Goal: Transaction & Acquisition: Purchase product/service

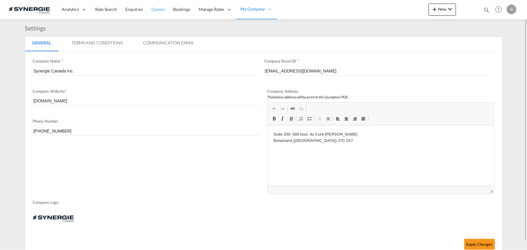
click at [156, 10] on span "Quotes" at bounding box center [157, 9] width 13 height 5
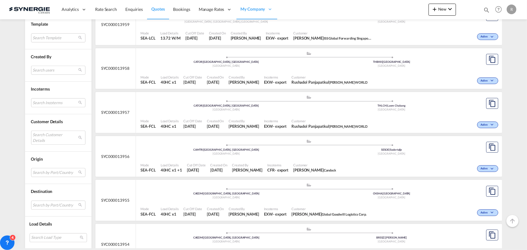
scroll to position [659, 0]
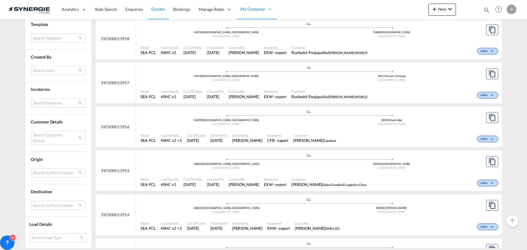
click at [42, 105] on md-select "Search Incoterms DPU-EXPORT delivery at place unloaded FOB-EXPORT free on board…" at bounding box center [58, 102] width 54 height 9
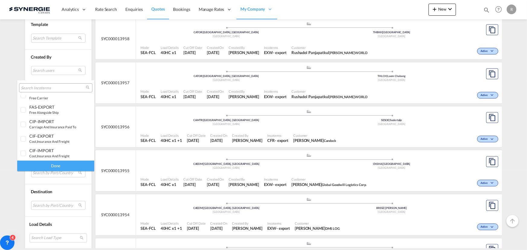
scroll to position [165, 0]
click at [43, 137] on div "DAP-IMPORT" at bounding box center [52, 137] width 47 height 5
click at [70, 167] on div "Done" at bounding box center [55, 166] width 77 height 11
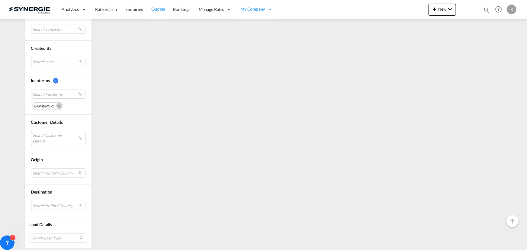
scroll to position [0, 0]
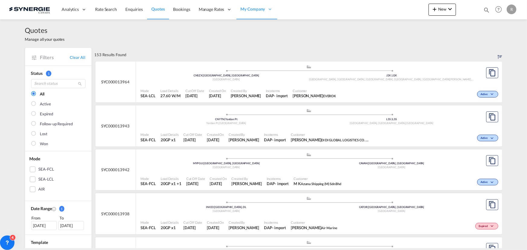
click at [270, 135] on span "Incoterms" at bounding box center [275, 134] width 22 height 5
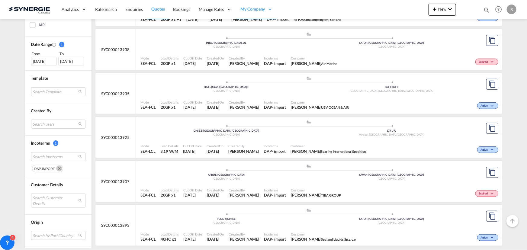
scroll to position [165, 0]
click at [56, 168] on md-icon "Remove" at bounding box center [59, 168] width 6 height 6
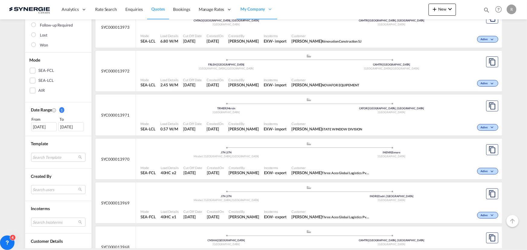
scroll to position [110, 0]
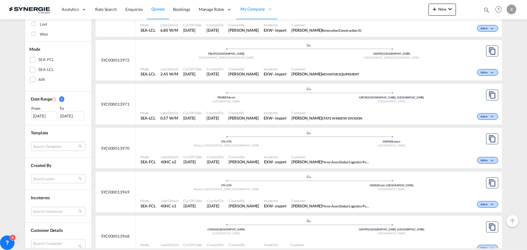
click at [327, 157] on span "Customer" at bounding box center [330, 157] width 79 height 5
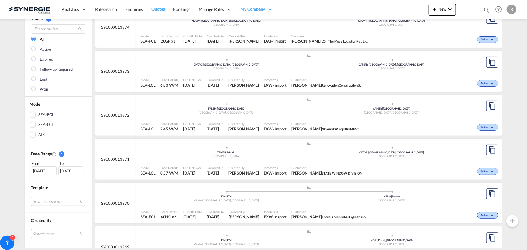
scroll to position [0, 0]
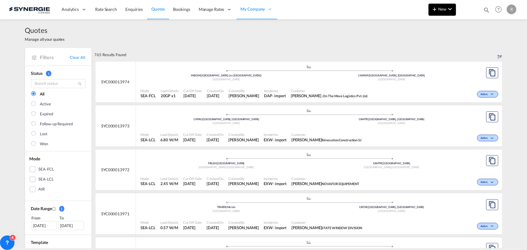
click at [443, 8] on span "New" at bounding box center [442, 9] width 23 height 5
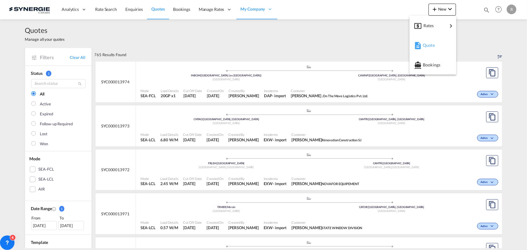
click at [429, 44] on span "Quote" at bounding box center [426, 45] width 7 height 12
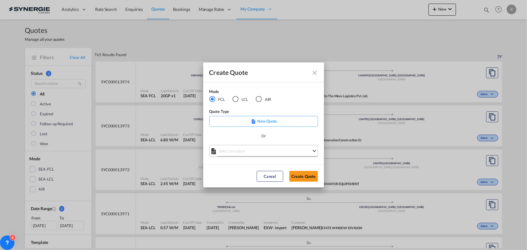
click at [265, 153] on md-select "Select template *NEW* FCL FREEHAND / DAP Pablo Gomez Saldarriaga | 10 Jul 2025 …" at bounding box center [263, 151] width 109 height 12
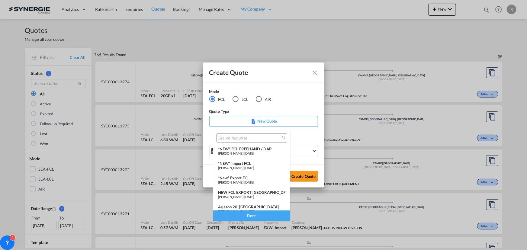
click at [236, 193] on div "NEW FCL EXPORT BRAZIL" at bounding box center [251, 192] width 67 height 5
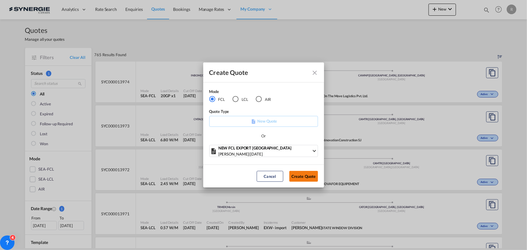
click at [305, 175] on button "Create Quote" at bounding box center [303, 176] width 29 height 11
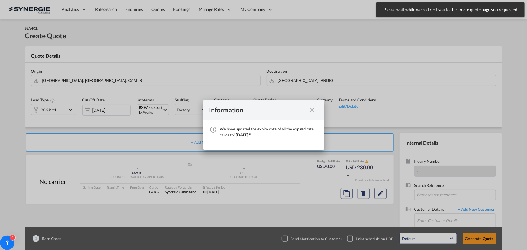
click at [315, 112] on md-icon "icon-close fg-AAA8AD cursor" at bounding box center [312, 109] width 7 height 7
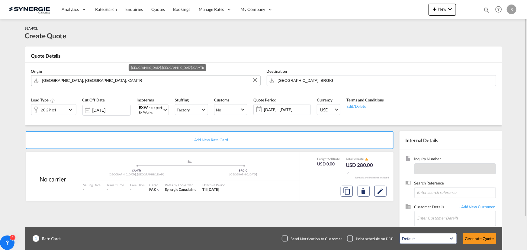
click at [161, 79] on input "Montreal, QC, CAMTR" at bounding box center [149, 80] width 215 height 11
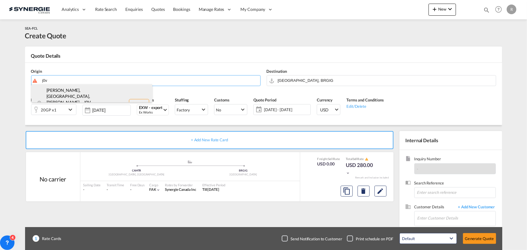
click at [76, 89] on div "Boileau, QC, Chén... , J0V Quebec / Québec , Canada CA-J0V" at bounding box center [91, 103] width 121 height 39
type input "CA-J0V, Boileau, QC, Chénéville, Duhamel, Fassett, Gore, Grenville, Grenville-s…"
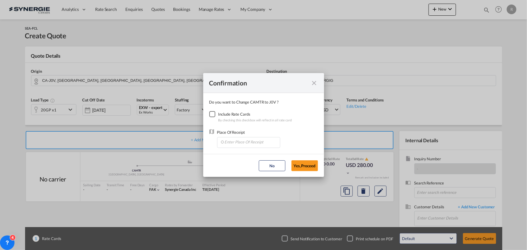
click at [211, 115] on div "Checkbox No Ink" at bounding box center [212, 114] width 6 height 6
click at [235, 142] on input "Enter Place Of Receipt" at bounding box center [250, 141] width 60 height 9
click at [242, 169] on span "CAMTR, Montreal, QC, Canada, North America, Americas" at bounding box center [342, 169] width 237 height 5
type input "CAMTR, Montreal, QC, Canada, North America, Americas"
click at [295, 166] on button "Yes,Proceed" at bounding box center [304, 165] width 27 height 11
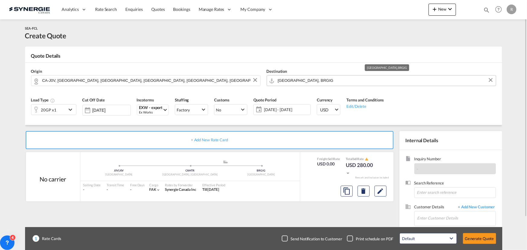
click at [329, 79] on input "Rio de Janeiro, BRGIG" at bounding box center [385, 80] width 215 height 11
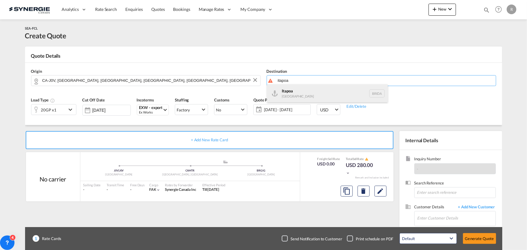
click at [292, 95] on div "Itapoa Brazil BRIOA" at bounding box center [327, 93] width 121 height 18
type input "Itapoa, BRIOA"
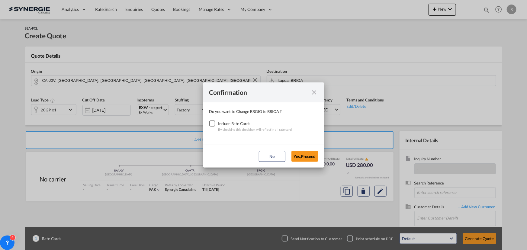
drag, startPoint x: 211, startPoint y: 124, endPoint x: 226, endPoint y: 129, distance: 16.6
click at [211, 123] on div "Checkbox No Ink" at bounding box center [212, 123] width 6 height 6
click at [308, 158] on button "Yes,Proceed" at bounding box center [304, 156] width 27 height 11
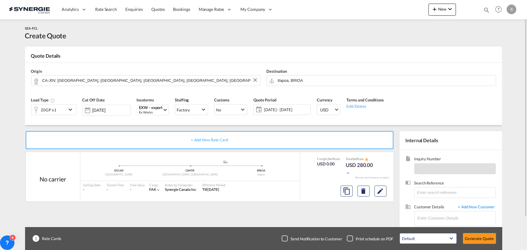
click at [56, 109] on div "20GP x1" at bounding box center [48, 109] width 35 height 10
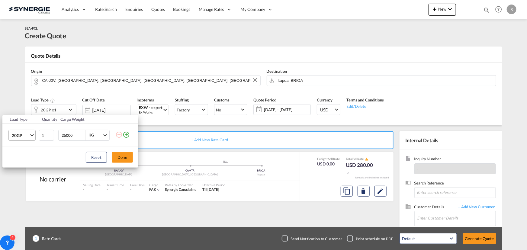
click at [27, 135] on span "20GP" at bounding box center [21, 136] width 18 height 6
click at [18, 162] on div "40HC" at bounding box center [16, 164] width 11 height 6
drag, startPoint x: 79, startPoint y: 134, endPoint x: 12, endPoint y: 127, distance: 67.7
click at [24, 131] on tr "40HC 1 25000 KG KG" at bounding box center [70, 135] width 136 height 23
type input "20000"
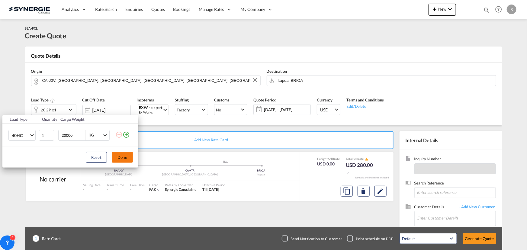
click at [124, 155] on button "Done" at bounding box center [122, 157] width 21 height 11
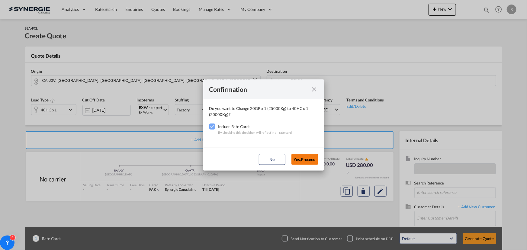
click at [305, 158] on button "Yes,Proceed" at bounding box center [304, 159] width 27 height 11
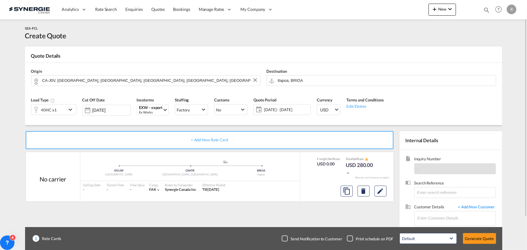
click at [294, 107] on span "11 Aug - 10 Sep 2025" at bounding box center [286, 109] width 45 height 5
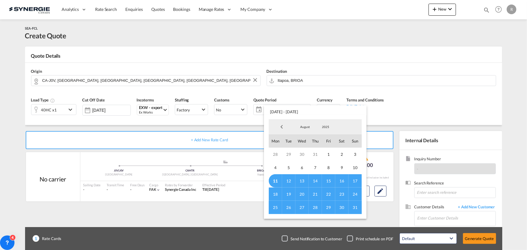
click at [352, 208] on span "31" at bounding box center [354, 207] width 13 height 13
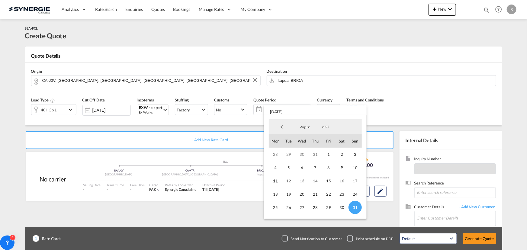
click at [463, 91] on md-backdrop at bounding box center [263, 125] width 527 height 250
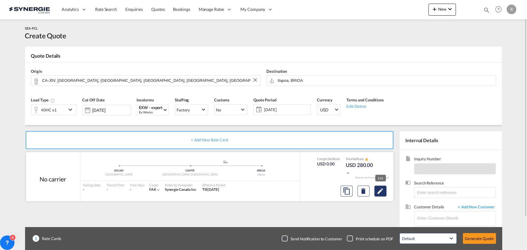
click at [381, 191] on md-icon "Edit" at bounding box center [380, 191] width 7 height 7
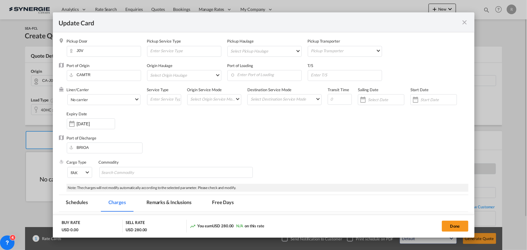
select select "per container"
select select "per B/L"
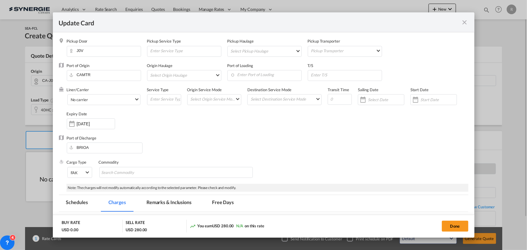
select select "per B/L"
select select "per container"
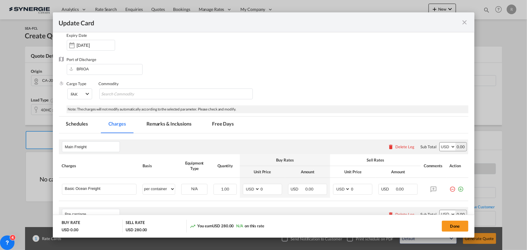
scroll to position [110, 0]
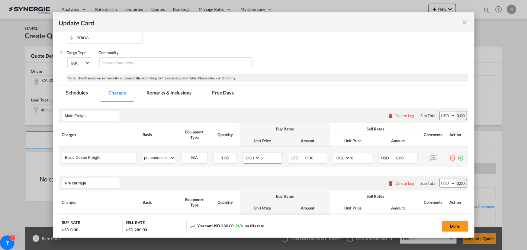
drag, startPoint x: 271, startPoint y: 159, endPoint x: 250, endPoint y: 158, distance: 21.5
click at [250, 158] on md-input-container "AED AFN ALL AMD ANG AOA ARS AUD AWG AZN BAM BBD BDT BGN BHD BIF BMD BND [PERSON…" at bounding box center [262, 158] width 39 height 11
type input "1671"
drag, startPoint x: 353, startPoint y: 157, endPoint x: 325, endPoint y: 149, distance: 29.2
click at [333, 155] on md-input-container "AED AFN ALL AMD ANG AOA ARS AUD AWG AZN BAM BBD BDT BGN BHD BIF BMD BND [PERSON…" at bounding box center [352, 158] width 39 height 11
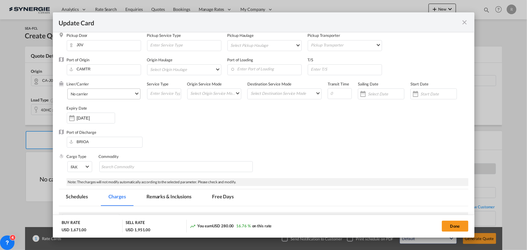
scroll to position [0, 0]
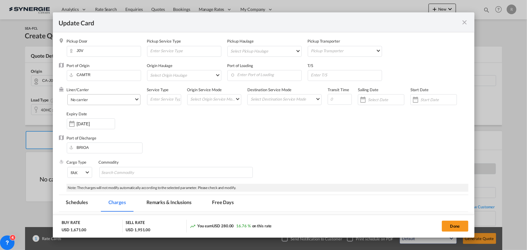
type input "1671"
click at [108, 97] on md-select-value "No carrier" at bounding box center [105, 100] width 70 height 10
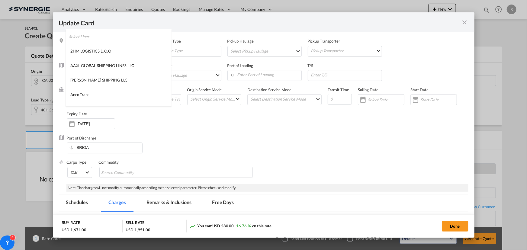
click at [127, 37] on input "search" at bounding box center [120, 36] width 103 height 14
type input "hapa"
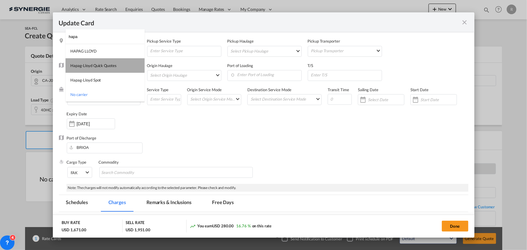
click at [84, 62] on md-option "Hapag-Lloyd Quick Quotes" at bounding box center [105, 65] width 79 height 14
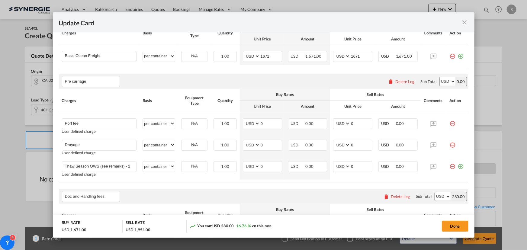
scroll to position [220, 0]
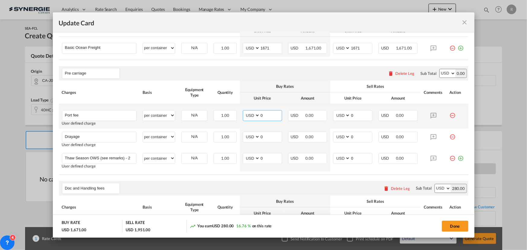
click at [246, 113] on md-input-container "AED AFN ALL AMD ANG AOA ARS AUD AWG AZN BAM BBD BDT BGN BHD BIF BMD BND BOB BRL…" at bounding box center [262, 115] width 39 height 11
type input "50"
type input "65"
click at [268, 116] on input "50" at bounding box center [271, 115] width 22 height 9
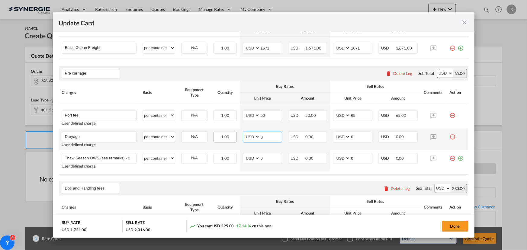
drag, startPoint x: 262, startPoint y: 136, endPoint x: 226, endPoint y: 131, distance: 35.6
click at [230, 133] on tr "Drayage Please Enter User Defined Charges Cannot Be Published User defined char…" at bounding box center [263, 139] width 409 height 21
type input "611"
drag, startPoint x: 356, startPoint y: 137, endPoint x: 303, endPoint y: 136, distance: 53.5
click at [303, 136] on tr "Drayage Please Enter User Defined Charges Cannot Be Published User defined char…" at bounding box center [263, 139] width 409 height 21
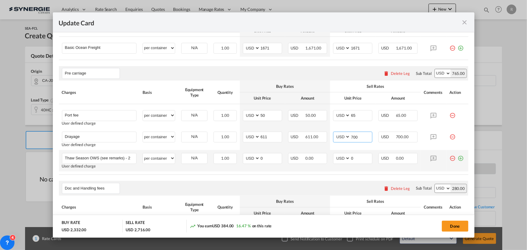
type input "700"
click at [450, 157] on md-icon "icon-minus-circle-outline red-400-fg" at bounding box center [453, 156] width 6 height 6
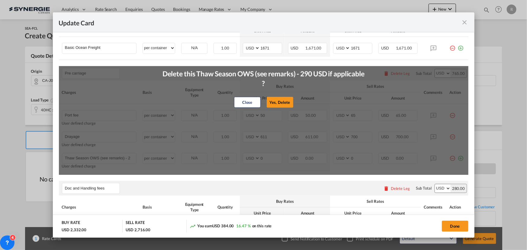
click at [277, 101] on button "Yes, Delete" at bounding box center [280, 102] width 27 height 11
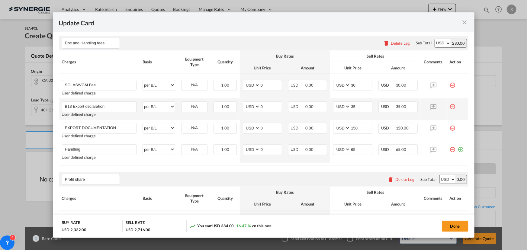
scroll to position [349, 0]
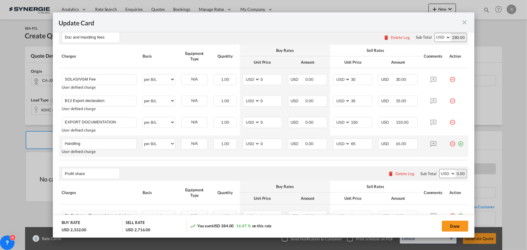
click at [458, 145] on md-icon "icon-plus-circle-outline green-400-fg" at bounding box center [461, 142] width 6 height 6
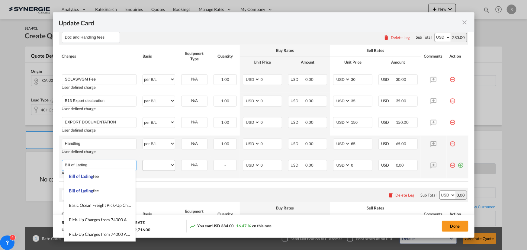
type input "Bill of Lading"
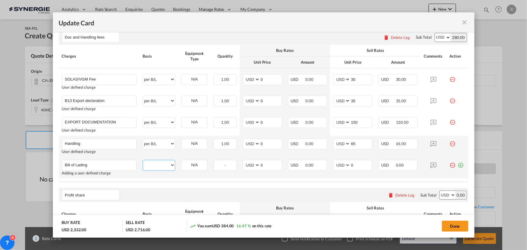
click at [151, 163] on select "per equipment per container per B/L per shipping bill per shipment per pallet p…" at bounding box center [159, 165] width 32 height 10
select select "per B/L"
click at [143, 160] on select "per equipment per container per B/L per shipping bill per shipment per pallet p…" at bounding box center [159, 165] width 32 height 10
drag, startPoint x: 264, startPoint y: 163, endPoint x: 250, endPoint y: 163, distance: 13.9
click at [250, 163] on md-input-container "AED AFN ALL AMD ANG AOA ARS AUD AWG AZN BAM BBD BDT BGN BHD BIF BMD BND BOB BRL…" at bounding box center [262, 165] width 39 height 11
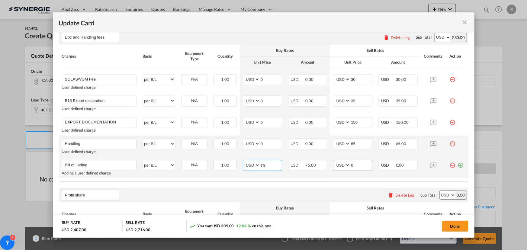
type input "75"
drag, startPoint x: 328, startPoint y: 160, endPoint x: 321, endPoint y: 157, distance: 7.7
click at [330, 160] on td "AED AFN ALL AMD ANG AOA ARS AUD AWG AZN BAM BBD BDT BGN BHD BIF BMD BND BOB BRL…" at bounding box center [352, 167] width 45 height 21
type input "75"
click at [453, 232] on div "Done" at bounding box center [390, 226] width 156 height 12
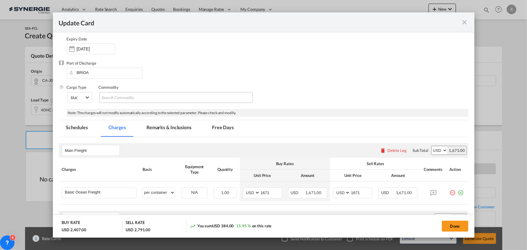
scroll to position [75, 0]
click at [170, 129] on md-tab-item "Remarks & Inclusions" at bounding box center [168, 128] width 59 height 17
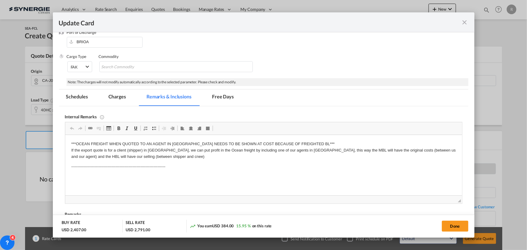
scroll to position [130, 0]
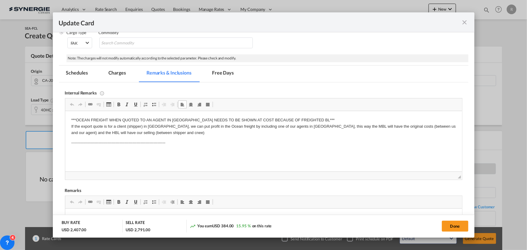
click at [77, 153] on p "Editor, editor6" at bounding box center [263, 153] width 385 height 6
click at [115, 158] on html "***OCEAN FREIGHT WHEN QUOTED TO AN AGENT IN BRAZIL NEEDS TO BE SHOWN AT COST BE…" at bounding box center [263, 142] width 397 height 62
click at [101, 149] on body "***OCEAN FREIGHT WHEN QUOTED TO AN AGENT IN BRAZIL NEEDS TO BE SHOWN AT COST BE…" at bounding box center [263, 142] width 385 height 50
click at [98, 153] on p "Hapag" at bounding box center [263, 153] width 385 height 6
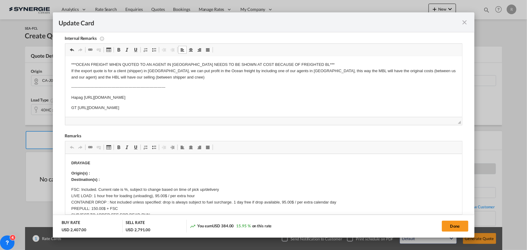
scroll to position [212, 0]
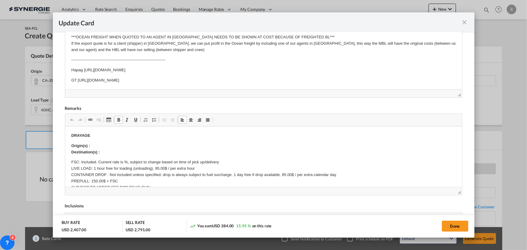
click at [100, 144] on p "Origin(s) : Destination(s) :" at bounding box center [263, 149] width 385 height 13
click at [105, 144] on p "Origin(s) : Destination(s) :" at bounding box center [263, 149] width 385 height 13
click at [117, 152] on p "Origin(s) : 2625, ROUTE 344 - ST-PLACIDE QC JOV 2B0 CANADA ​​​​​​​ Destination(…" at bounding box center [263, 149] width 385 height 13
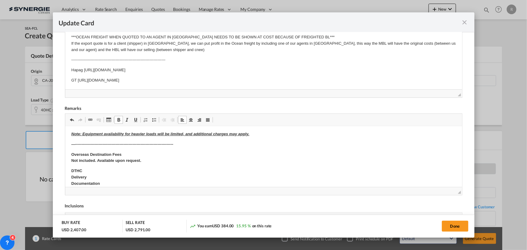
scroll to position [165, 0]
click at [457, 229] on button "Done" at bounding box center [455, 226] width 27 height 11
type input "09 Sep 2025"
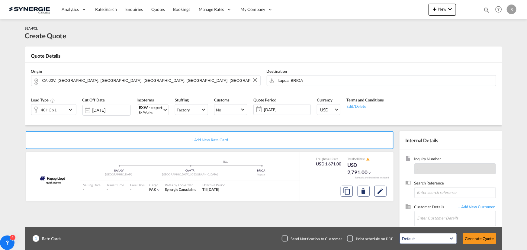
scroll to position [115, 0]
click at [345, 194] on md-icon "assets/icons/custom/copyQuote.svg" at bounding box center [346, 191] width 7 height 7
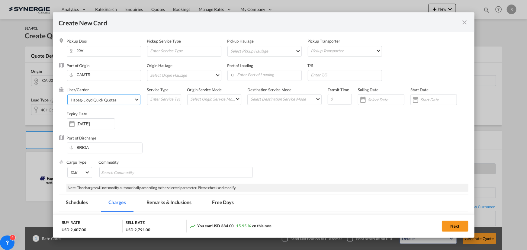
click at [113, 101] on div "Hapag-Lloyd Quick Quotes" at bounding box center [94, 100] width 46 height 5
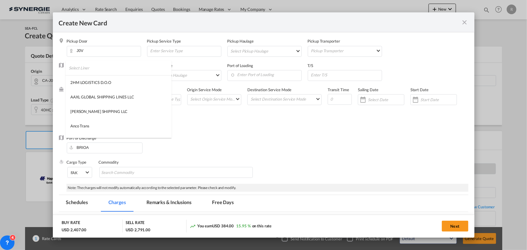
click at [134, 72] on input "search" at bounding box center [120, 68] width 103 height 14
type input "msc"
click at [91, 99] on md-option "MSC" at bounding box center [105, 97] width 79 height 14
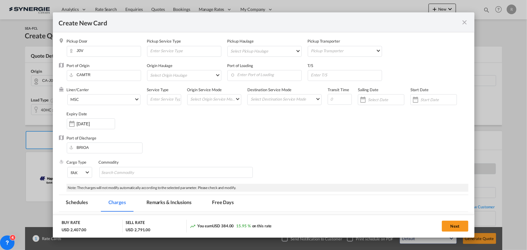
click at [245, 145] on div "Port of Discharge BRIOA" at bounding box center [263, 147] width 409 height 24
click at [333, 77] on input "Create New Card ..." at bounding box center [345, 74] width 71 height 9
type input "Freeport"
drag, startPoint x: 262, startPoint y: 72, endPoint x: 261, endPoint y: 68, distance: 4.4
click at [261, 69] on div "Port of Loading" at bounding box center [267, 75] width 80 height 24
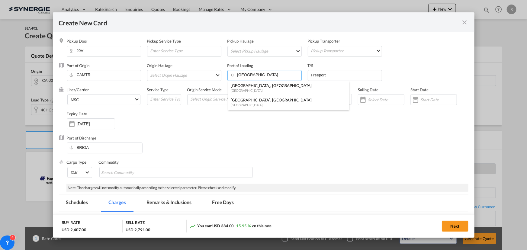
click at [242, 101] on div "Montreal, QC" at bounding box center [287, 99] width 112 height 5
type input "Montreal, QC, CAMTR"
drag, startPoint x: 333, startPoint y: 97, endPoint x: 304, endPoint y: 95, distance: 29.4
click at [304, 95] on div "Liner/Carrier MSC Service Type Origin Service Mode Select Origin Service Mode S…" at bounding box center [268, 111] width 402 height 48
type input "40"
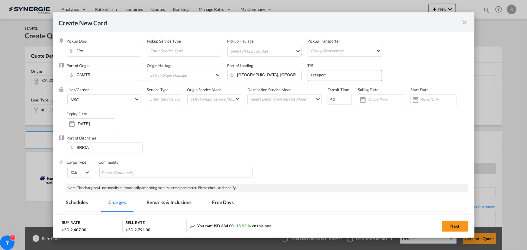
click at [345, 73] on input "Freeport" at bounding box center [345, 74] width 71 height 9
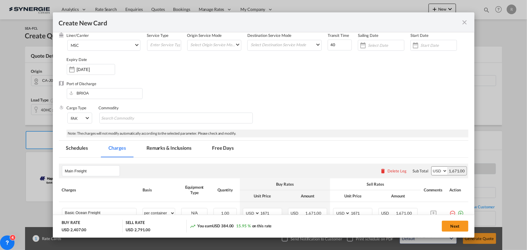
scroll to position [55, 0]
type input "Freeport, santos"
click at [160, 119] on md-chips-wrap "Chips container with autocompletion. Enter the text area, type text to search, …" at bounding box center [175, 117] width 153 height 11
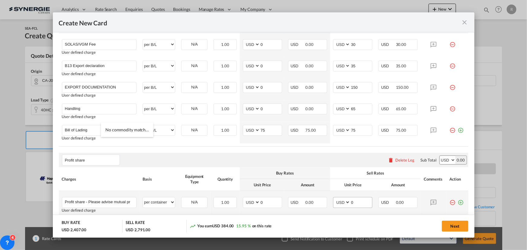
scroll to position [425, 0]
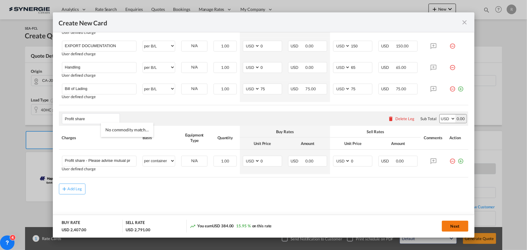
type input "general cargo non dg"
drag, startPoint x: 454, startPoint y: 226, endPoint x: 450, endPoint y: 226, distance: 3.6
click at [454, 226] on button "Next" at bounding box center [455, 226] width 27 height 11
type input "09 Sep 2025"
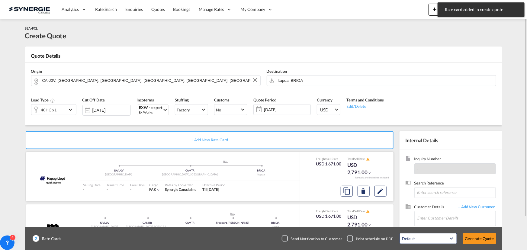
scroll to position [37, 0]
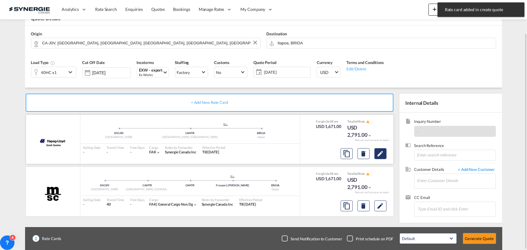
click at [382, 156] on md-icon "Edit" at bounding box center [380, 153] width 7 height 7
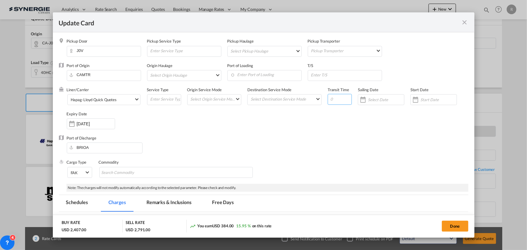
click at [333, 98] on input "Update Card Pickup ..." at bounding box center [340, 99] width 24 height 11
type input "48"
click at [329, 77] on input "Update Card Pickup ..." at bounding box center [345, 74] width 71 height 9
type input "hamburg"
click at [277, 75] on input "Enter Port of Loading" at bounding box center [265, 74] width 71 height 9
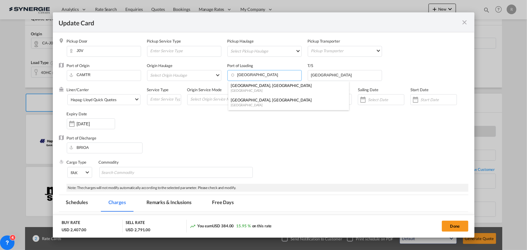
click at [240, 101] on div "Montreal, QC" at bounding box center [287, 99] width 112 height 5
type input "Montreal, QC, CAMTR"
click at [364, 156] on div "Port of Discharge BRIOA" at bounding box center [263, 147] width 409 height 24
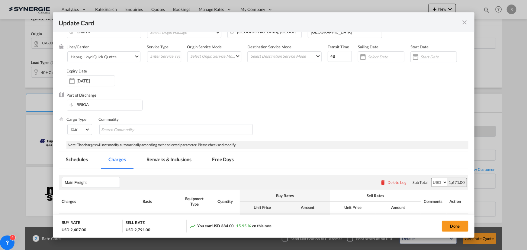
scroll to position [55, 0]
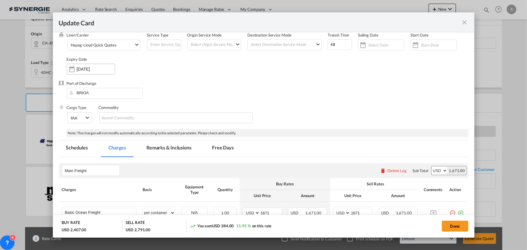
click at [80, 65] on div "10 Sep 2025" at bounding box center [91, 69] width 48 height 11
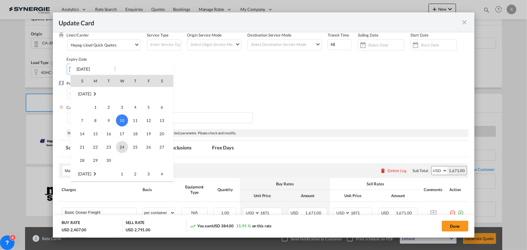
scroll to position [139818, 0]
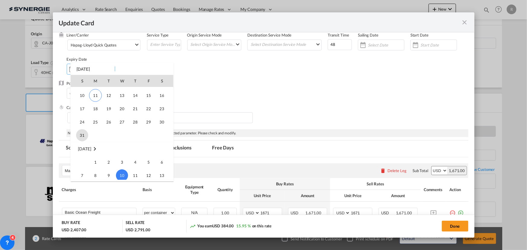
click at [80, 133] on span "31" at bounding box center [82, 135] width 12 height 12
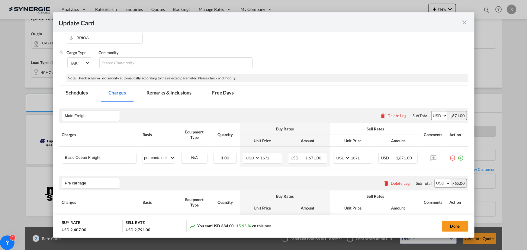
scroll to position [165, 0]
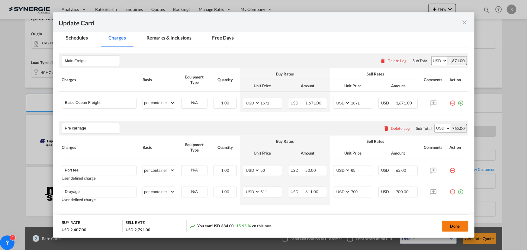
click at [449, 224] on button "Done" at bounding box center [455, 226] width 27 height 11
type input "30 Aug 2025"
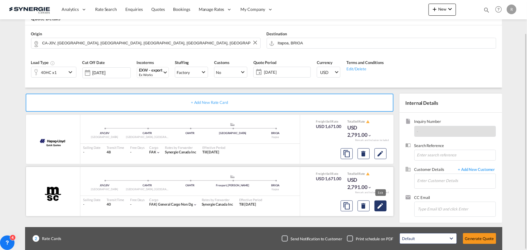
click at [382, 157] on md-icon "Edit" at bounding box center [380, 153] width 7 height 7
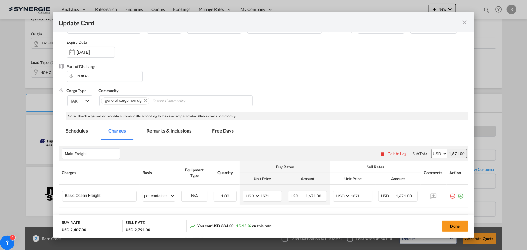
scroll to position [110, 0]
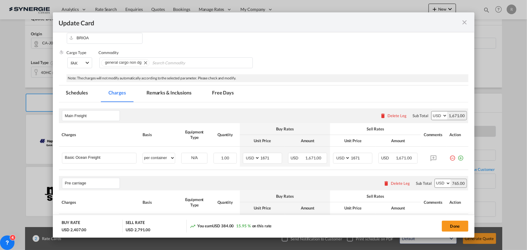
click at [170, 95] on md-tab-item "Remarks & Inclusions" at bounding box center [168, 93] width 59 height 17
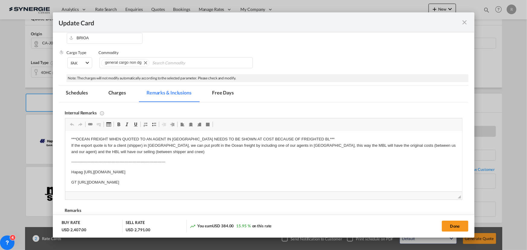
scroll to position [0, 0]
drag, startPoint x: 70, startPoint y: 171, endPoint x: 125, endPoint y: 170, distance: 54.4
drag, startPoint x: 186, startPoint y: 170, endPoint x: 207, endPoint y: 171, distance: 20.9
click at [208, 170] on p "Hapag https://app.frontapp.com/open/msg_1gzybirz?key=eIAoynLI_Zc7qDA-0AQP8nT2wz…" at bounding box center [263, 173] width 385 height 6
drag, startPoint x: 69, startPoint y: 173, endPoint x: 287, endPoint y: 172, distance: 218.0
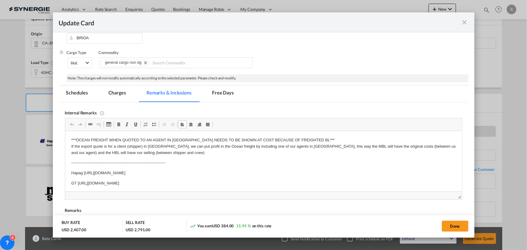
click at [287, 172] on html "***OCEAN FREIGHT WHEN QUOTED TO AN AGENT IN BRAZIL NEEDS TO BE SHOWN AT COST BE…" at bounding box center [263, 162] width 397 height 62
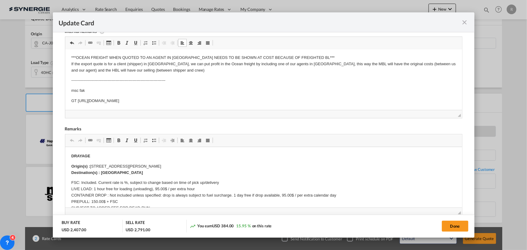
scroll to position [192, 0]
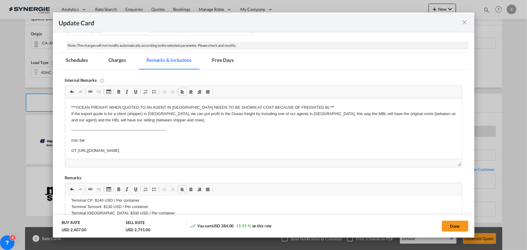
scroll to position [137, 0]
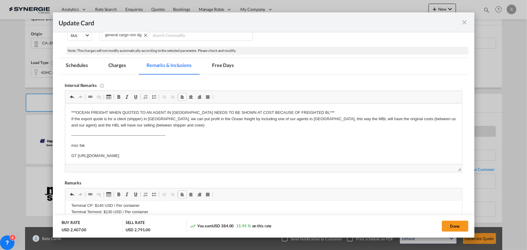
click at [122, 66] on md-tab-item "Charges" at bounding box center [117, 66] width 32 height 17
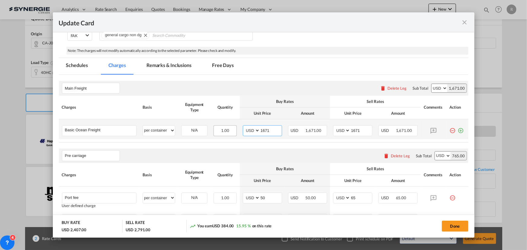
drag, startPoint x: 270, startPoint y: 131, endPoint x: 225, endPoint y: 125, distance: 45.4
click at [225, 125] on tr "Basic Ocean Freight Please Enter User Defined Charges Cannot Be Published per e…" at bounding box center [263, 129] width 409 height 20
type input "2208"
drag, startPoint x: 360, startPoint y: 132, endPoint x: 291, endPoint y: 122, distance: 70.0
click at [291, 122] on tr "Basic Ocean Freight Please Enter User Defined Charges Cannot Be Published per e…" at bounding box center [263, 129] width 409 height 20
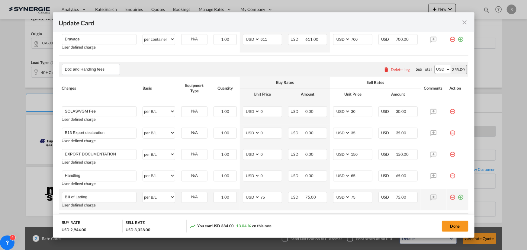
scroll to position [357, 0]
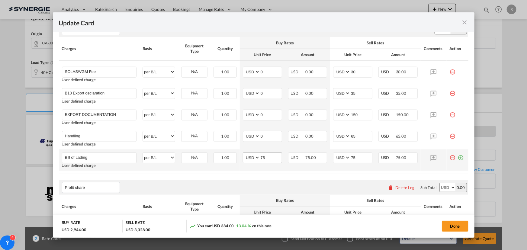
type input "2208"
drag, startPoint x: 271, startPoint y: 157, endPoint x: 223, endPoint y: 155, distance: 48.6
click at [223, 155] on tr "Bill of Lading Please Enter User Defined Charges Cannot Be Published User defin…" at bounding box center [263, 159] width 409 height 21
type input "50"
drag, startPoint x: 357, startPoint y: 158, endPoint x: 314, endPoint y: 153, distance: 43.7
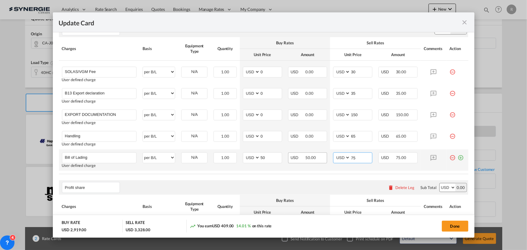
click at [314, 153] on tr "Bill of Lading Please Enter User Defined Charges Cannot Be Published User defin…" at bounding box center [263, 159] width 409 height 21
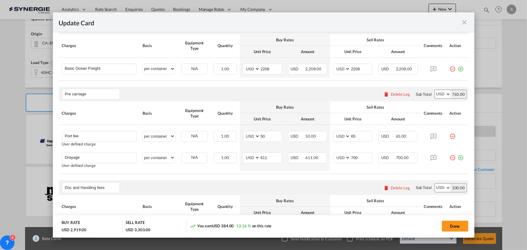
scroll to position [192, 0]
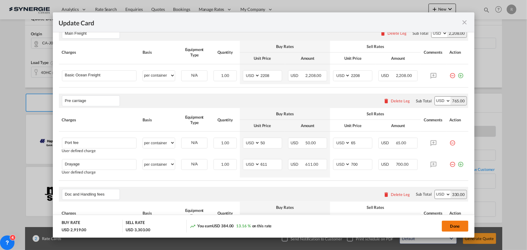
type input "50"
click at [450, 227] on button "Done" at bounding box center [455, 226] width 27 height 11
type input "09 Sep 2025"
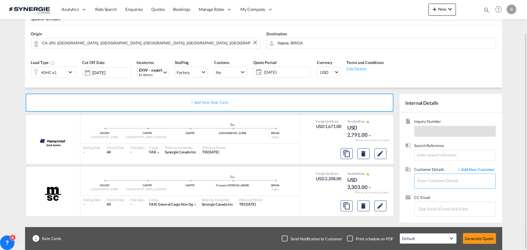
click at [436, 182] on input "Enter Customer Details" at bounding box center [456, 181] width 78 height 14
click at [438, 180] on input "Enter Customer Details" at bounding box center [456, 181] width 78 height 14
paste input "vitor.buchele@texshipping.com"
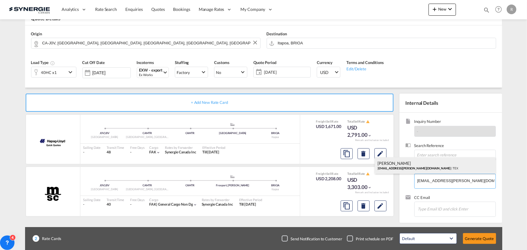
click at [410, 166] on div "Vitor Buchele vitor.buchele@texshipping.com | TEX" at bounding box center [435, 165] width 121 height 16
type input "TEX, Vitor Buchele, vitor.buchele@texshipping.com"
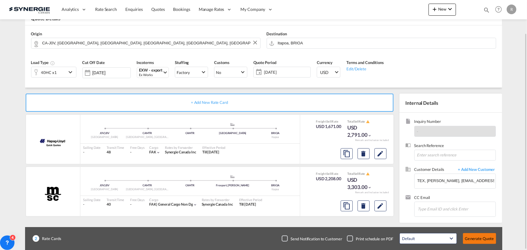
click at [475, 241] on button "Generate Quote" at bounding box center [479, 238] width 33 height 11
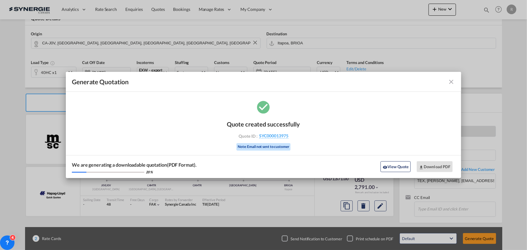
click at [451, 83] on md-icon "icon-close fg-AAA8AD cursor m-0" at bounding box center [451, 81] width 7 height 7
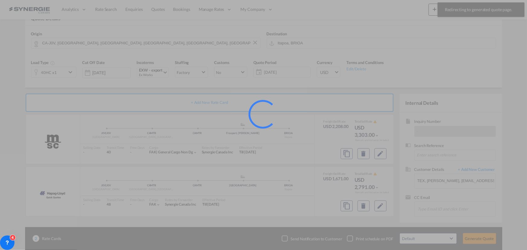
click at [382, 155] on div at bounding box center [263, 125] width 527 height 250
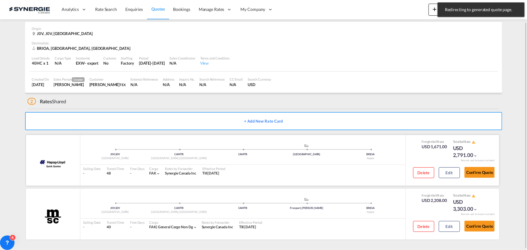
scroll to position [24, 0]
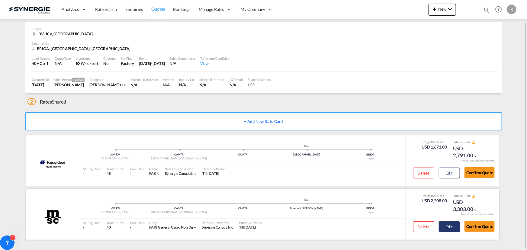
click at [451, 178] on button "Edit" at bounding box center [449, 173] width 21 height 11
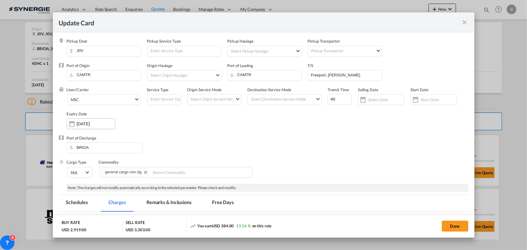
click at [88, 124] on input "10 Sep 2025" at bounding box center [96, 123] width 38 height 5
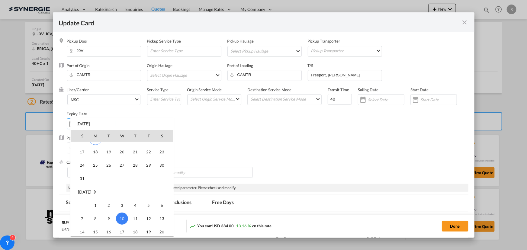
scroll to position [139818, 0]
click at [79, 188] on span "31" at bounding box center [82, 190] width 12 height 12
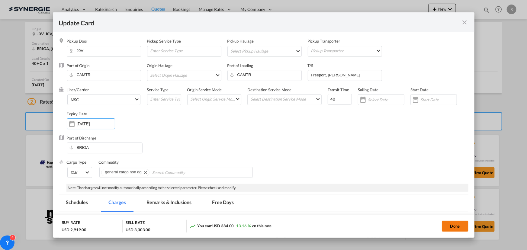
drag, startPoint x: 457, startPoint y: 228, endPoint x: 442, endPoint y: 226, distance: 15.5
click at [457, 228] on button "Done" at bounding box center [455, 226] width 27 height 11
type input "30 Aug 2025"
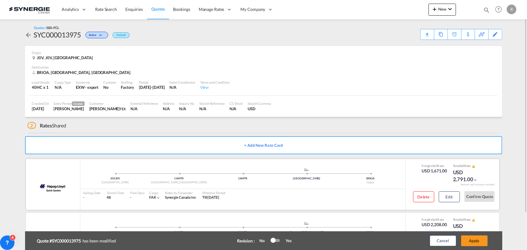
scroll to position [43, 0]
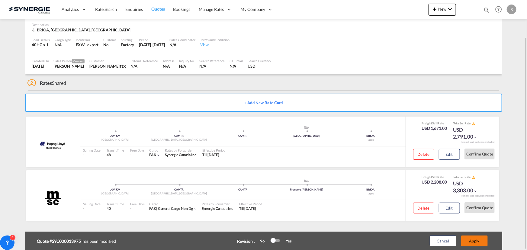
click at [469, 242] on button "Apply" at bounding box center [474, 241] width 27 height 11
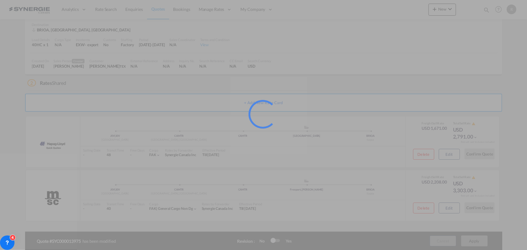
scroll to position [24, 0]
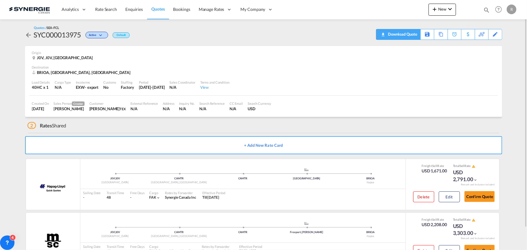
click at [411, 33] on div "Download Quote" at bounding box center [402, 34] width 31 height 10
click at [159, 6] on span "Quotes" at bounding box center [157, 8] width 13 height 5
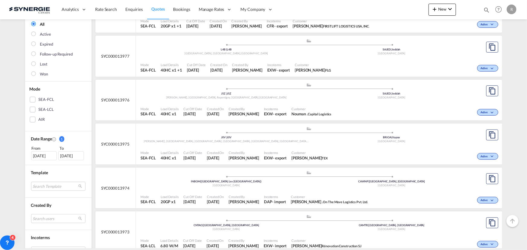
scroll to position [82, 0]
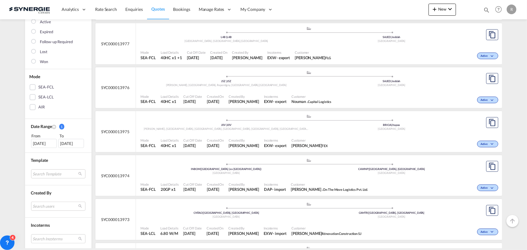
click at [306, 180] on div "Customer Bhavesh Kadam . On The Move Logistics Pvt. Ltd." at bounding box center [329, 187] width 82 height 15
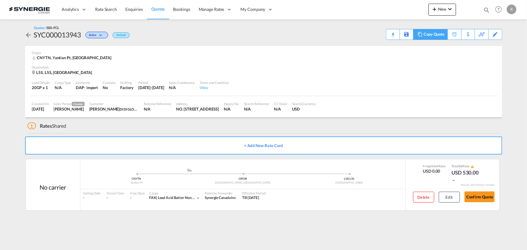
click at [440, 34] on div "Copy Quote" at bounding box center [434, 34] width 21 height 10
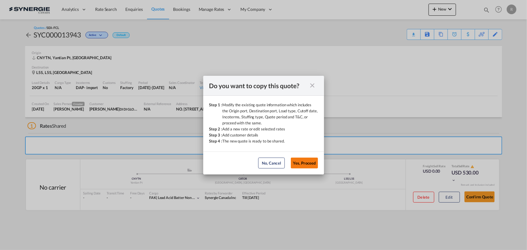
click at [303, 165] on button "Yes, Proceed" at bounding box center [304, 163] width 27 height 11
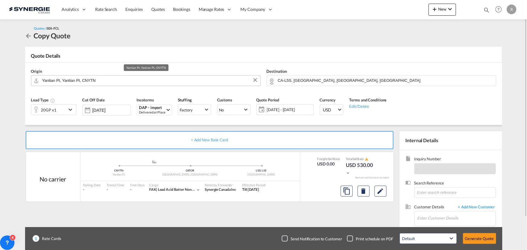
click at [117, 82] on input "Yantian Pt, Yantian Pt, CNYTN" at bounding box center [149, 80] width 215 height 11
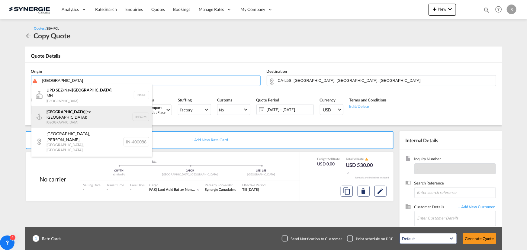
click at [54, 112] on div "Mumbai (ex Bombay) India INBOM" at bounding box center [91, 117] width 121 height 22
type input "Mumbai (ex Bombay), INBOM"
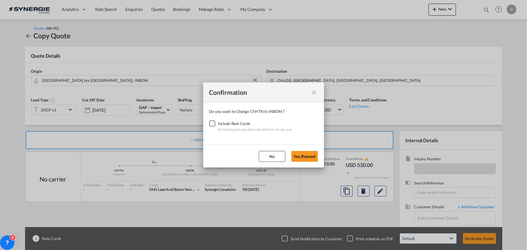
click at [209, 122] on div "Checkbox No Ink" at bounding box center [212, 123] width 6 height 6
click at [303, 155] on button "Yes,Proceed" at bounding box center [304, 156] width 27 height 11
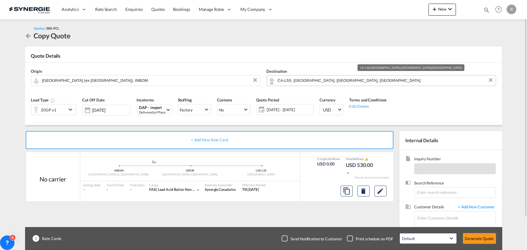
click at [357, 82] on input "CA-L5S, Mississauga, ON, Ontario" at bounding box center [385, 80] width 215 height 11
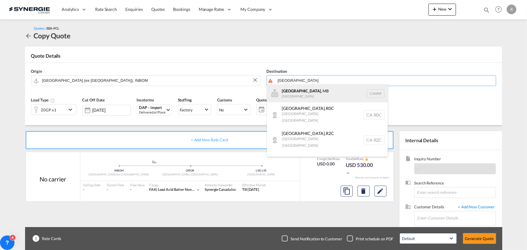
click at [302, 96] on div "Winnipeg , MB Canada CAWNP" at bounding box center [327, 93] width 121 height 18
type input "Winnipeg, MB, CAWNP"
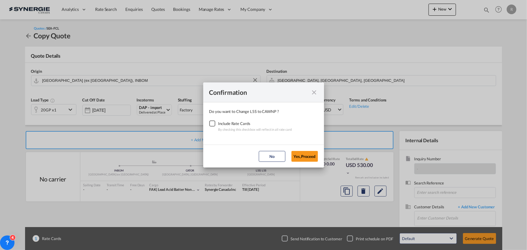
click at [213, 121] on div "Checkbox No Ink" at bounding box center [212, 123] width 6 height 6
click at [305, 154] on button "Yes,Proceed" at bounding box center [304, 156] width 27 height 11
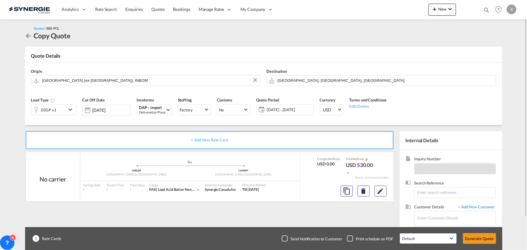
click at [59, 110] on div "20GP x1" at bounding box center [48, 109] width 35 height 10
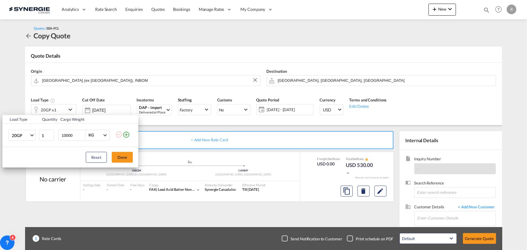
click at [127, 135] on md-icon "icon-plus-circle-outline" at bounding box center [126, 134] width 7 height 7
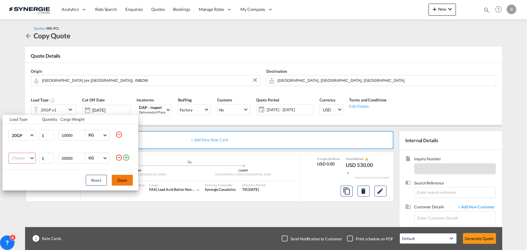
click at [118, 181] on button "Done" at bounding box center [122, 180] width 21 height 11
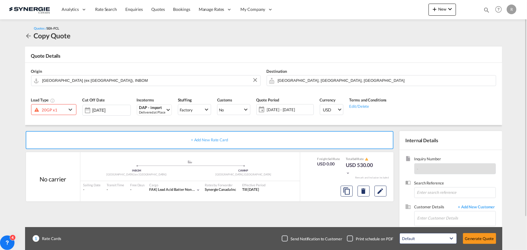
click at [80, 130] on div "+ Add New Rate Card No carrier added by you .a{fill:#aaa8ad;} .a{fill:#aaa8ad;}…" at bounding box center [263, 192] width 477 height 135
click at [68, 110] on md-icon "icon-chevron-down" at bounding box center [71, 109] width 9 height 7
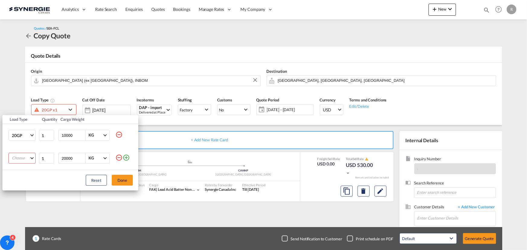
click at [119, 157] on md-icon "icon-minus-circle-outline" at bounding box center [118, 157] width 7 height 7
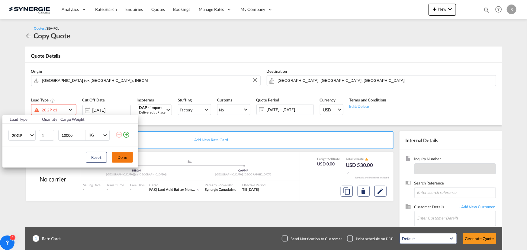
click at [125, 158] on button "Done" at bounding box center [122, 157] width 21 height 11
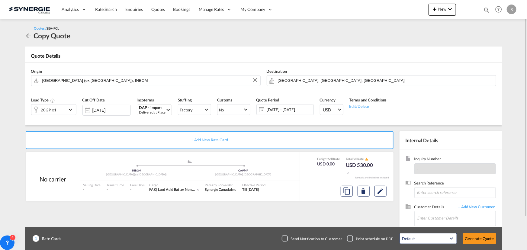
click at [277, 110] on span "08 Aug - 07 Sep 2025" at bounding box center [289, 109] width 45 height 5
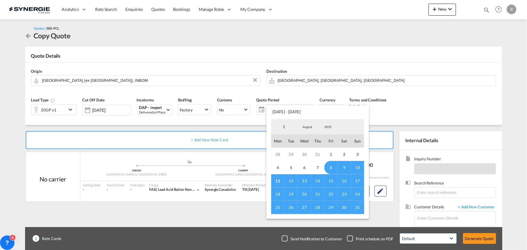
click at [208, 130] on md-backdrop at bounding box center [263, 125] width 527 height 250
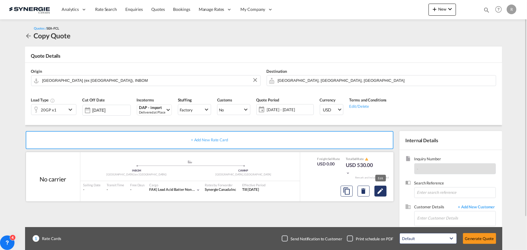
click at [377, 192] on md-icon "Edit" at bounding box center [380, 191] width 7 height 7
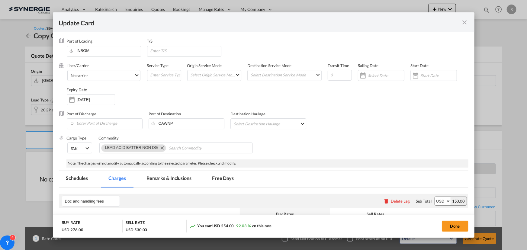
select select "per B/L"
select select "per shipping bill"
select select "per container"
click at [162, 148] on md-icon "Remove LEAD ACID BATTER NON DG" at bounding box center [161, 147] width 7 height 7
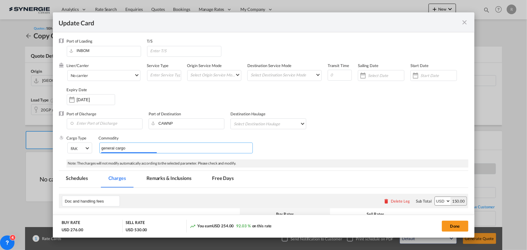
type input "general cargos"
click at [191, 149] on input "Chips input." at bounding box center [168, 148] width 55 height 10
paste input "Tractor and towing parts"
type input "Tractor and towing parts"
click at [291, 162] on div "Port of Loading INBOM T/S Liner/Carrier No carrier 2HM LOGISTICS D.O.O AAXL GLO…" at bounding box center [263, 233] width 409 height 391
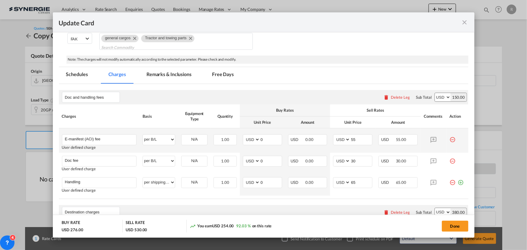
scroll to position [137, 0]
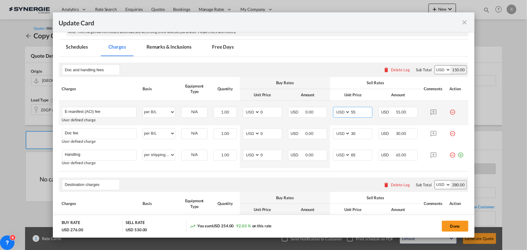
drag, startPoint x: 356, startPoint y: 113, endPoint x: 326, endPoint y: 113, distance: 30.5
click at [326, 113] on tr "E-manifest (ACI) fee Please Enter User Defined Charges Cannot Be Published User…" at bounding box center [263, 113] width 409 height 24
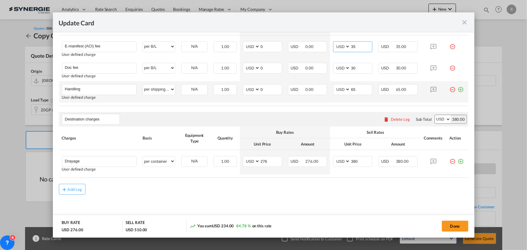
scroll to position [203, 0]
type input "35"
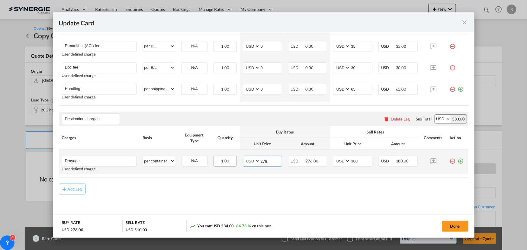
drag, startPoint x: 269, startPoint y: 162, endPoint x: 226, endPoint y: 160, distance: 43.3
click at [226, 160] on tr "Drayage Please Enter User Defined Charges Cannot Be Published User defined char…" at bounding box center [263, 162] width 409 height 24
type input "332"
drag, startPoint x: 357, startPoint y: 160, endPoint x: 321, endPoint y: 157, distance: 36.1
click at [321, 157] on tr "Drayage Please Enter User Defined Charges Cannot Be Published User defined char…" at bounding box center [263, 162] width 409 height 24
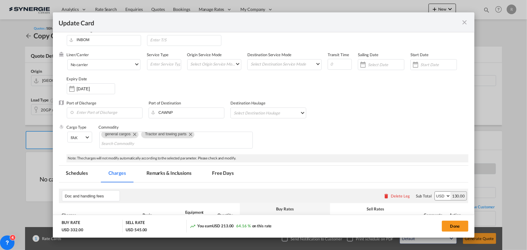
scroll to position [66, 0]
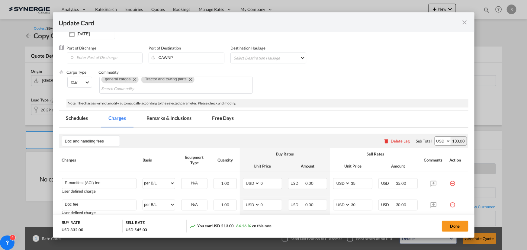
type input "415"
click at [169, 118] on md-tab-item "Remarks & Inclusions" at bounding box center [168, 119] width 59 height 17
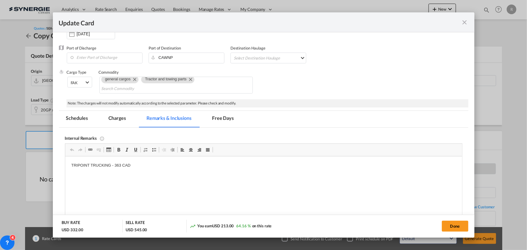
scroll to position [0, 0]
drag, startPoint x: 69, startPoint y: 163, endPoint x: 220, endPoint y: 165, distance: 151.0
drag, startPoint x: 72, startPoint y: 165, endPoint x: 160, endPoint y: 172, distance: 88.7
click at [160, 172] on html "TRIPOINT TRUCKING - 363 CAD" at bounding box center [263, 165] width 397 height 18
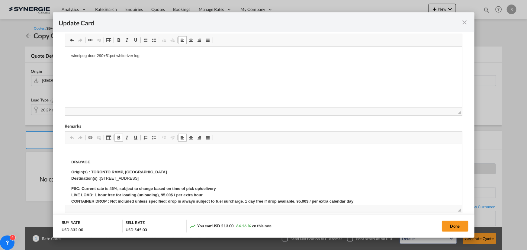
scroll to position [110, 0]
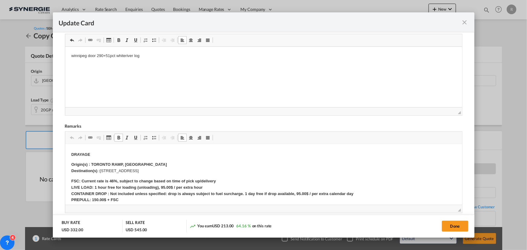
click at [91, 162] on strong "Origin(s) : TORONTO RAMP, ON Destination(s) :" at bounding box center [119, 167] width 96 height 11
drag, startPoint x: 91, startPoint y: 162, endPoint x: 142, endPoint y: 163, distance: 51.3
click at [142, 163] on p "Origin(s) : TORONTO RAMP, ON Destination(s) : 7832 Tranmere Drive, Mississauga,…" at bounding box center [263, 168] width 385 height 13
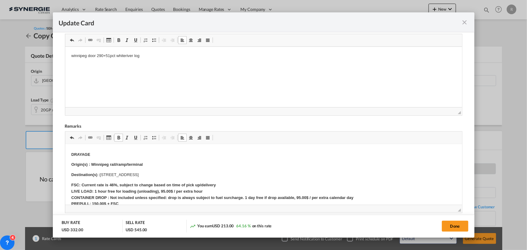
click at [101, 174] on p "Destination(s) : 7832 Tranmere Drive, Mississauga, ON, L5S 1L9" at bounding box center [263, 175] width 385 height 6
drag, startPoint x: 100, startPoint y: 175, endPoint x: 193, endPoint y: 174, distance: 93.3
click at [193, 174] on p "Destination(s) : 7832 Tranmere Drive, Mississauga, ON, L5S 1L9" at bounding box center [263, 175] width 385 height 6
click at [111, 184] on strong "FSC: Current rate is 46%, subject to change based on time of pick up/delivery L…" at bounding box center [214, 201] width 287 height 36
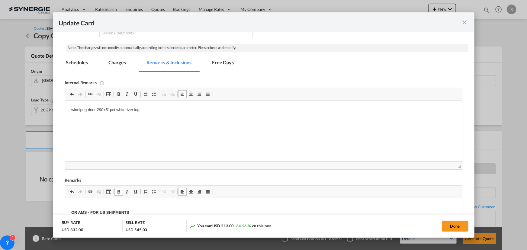
scroll to position [93, 0]
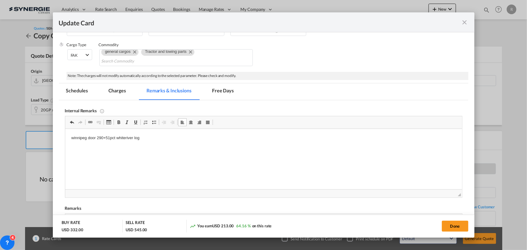
click at [124, 90] on md-tab-item "Charges" at bounding box center [117, 91] width 32 height 17
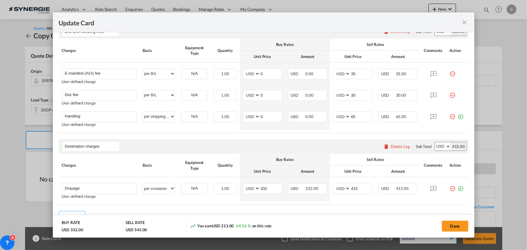
scroll to position [203, 0]
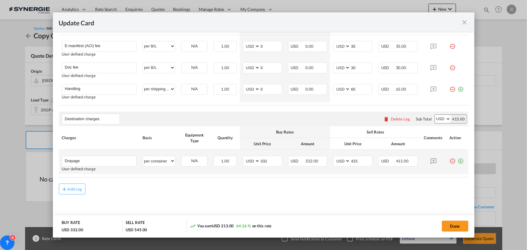
click at [458, 160] on md-icon "icon-plus-circle-outline green-400-fg" at bounding box center [461, 159] width 6 height 6
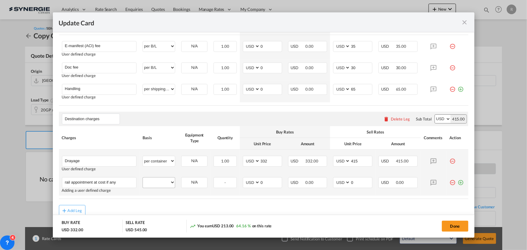
type input "rail appointment at cost if any"
click at [155, 183] on select "per equipment per container per B/L per shipping bill per shipment per pallet p…" at bounding box center [159, 183] width 32 height 10
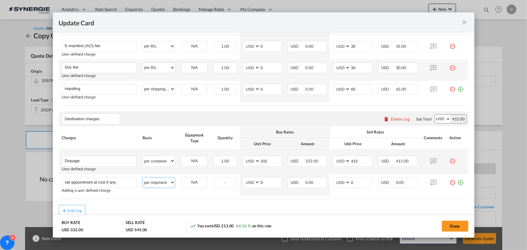
click at [143, 178] on select "per equipment per container per B/L per shipping bill per shipment per pallet p…" at bounding box center [159, 183] width 32 height 10
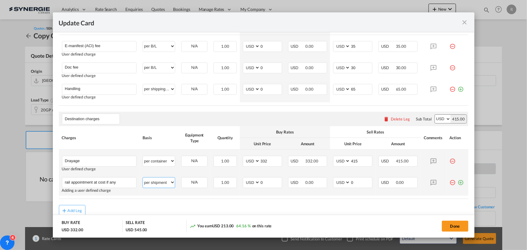
click at [160, 182] on select "per equipment per container per B/L per shipping bill per shipment per pallet p…" at bounding box center [159, 183] width 32 height 10
select select "per container"
click at [143, 178] on select "per equipment per container per B/L per shipping bill per shipment per pallet p…" at bounding box center [159, 183] width 32 height 10
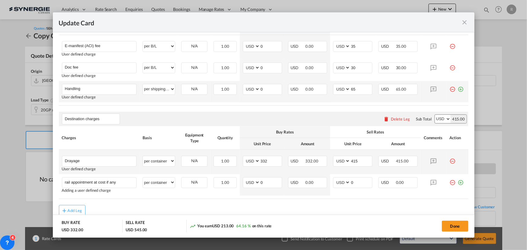
click at [458, 89] on md-icon "icon-plus-circle-outline green-400-fg" at bounding box center [461, 87] width 6 height 6
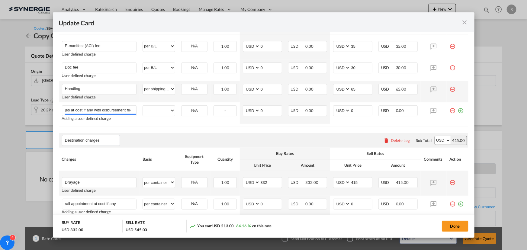
scroll to position [0, 43]
type input "DTHC and carrier charges at cost if any with disbursement fee"
click at [218, 124] on table "Charges Basis Equipment Type Quantity Buy Rates Sell Rates Comments Action Unit…" at bounding box center [263, 69] width 409 height 116
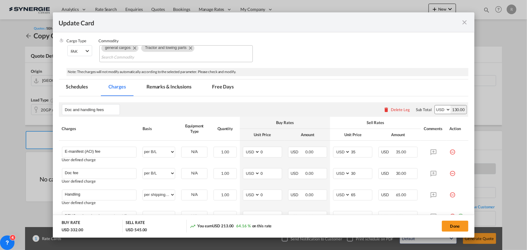
scroll to position [54, 0]
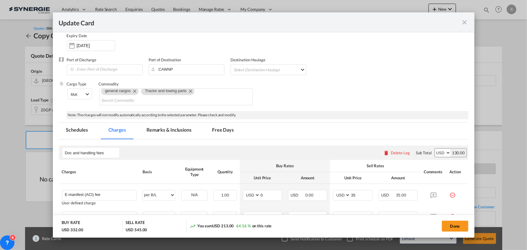
click at [164, 129] on md-tab-item "Remarks & Inclusions" at bounding box center [168, 131] width 59 height 17
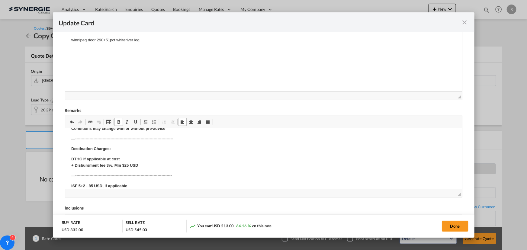
scroll to position [220, 0]
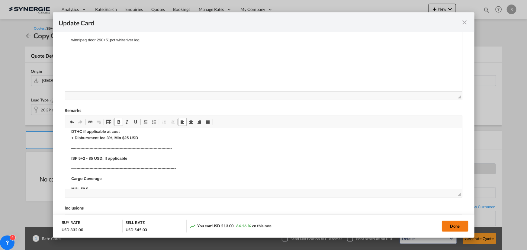
click at [457, 227] on button "Done" at bounding box center [455, 226] width 27 height 11
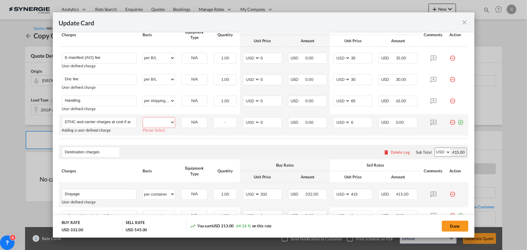
click at [148, 121] on select "per equipment per container per B/L per shipping bill per shipment per pallet p…" at bounding box center [159, 122] width 32 height 10
select select "per container"
click at [143, 117] on select "per equipment per container per B/L per shipping bill per shipment per pallet p…" at bounding box center [159, 122] width 32 height 10
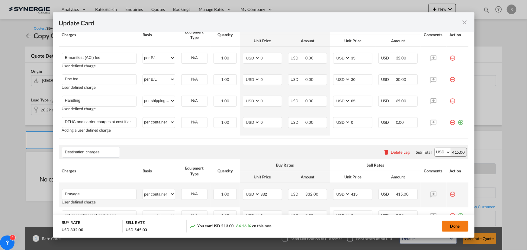
click at [459, 226] on button "Done" at bounding box center [455, 226] width 27 height 11
type input "06 Sep 2025"
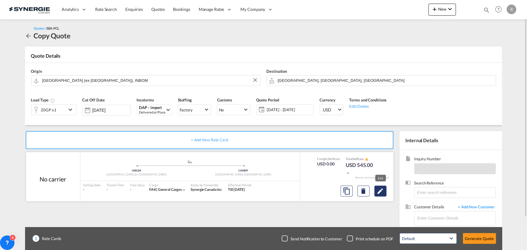
click at [380, 191] on md-icon "Edit" at bounding box center [380, 191] width 7 height 7
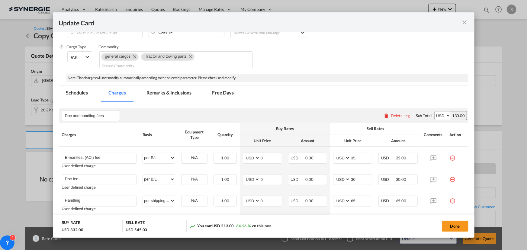
scroll to position [54, 0]
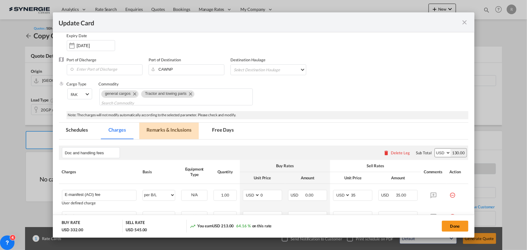
click at [166, 130] on md-tab-item "Remarks & Inclusions" at bounding box center [168, 131] width 59 height 17
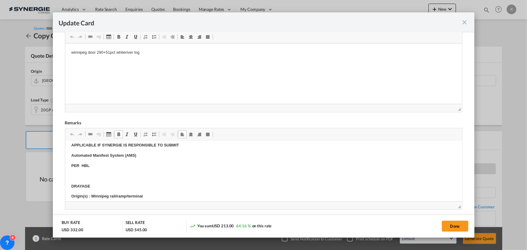
scroll to position [82, 0]
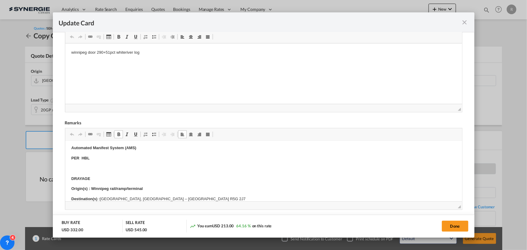
click at [98, 177] on p "DRAYAGE" at bounding box center [263, 179] width 385 height 6
click at [452, 226] on button "Done" at bounding box center [455, 226] width 27 height 11
type input "06 Sep 2025"
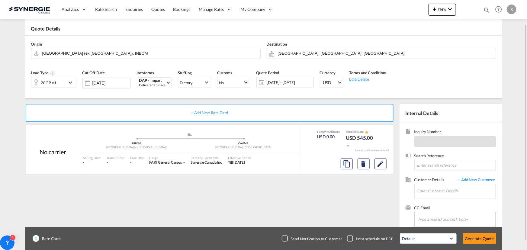
scroll to position [37, 0]
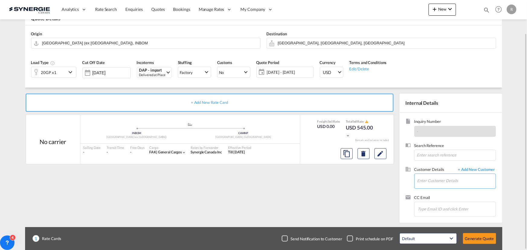
click at [433, 178] on input "Enter Customer Details" at bounding box center [456, 181] width 78 height 14
paste input "pricing1@onthemovelogistics.co.in"
type input "pricing1@onthemovelogistics.co.in"
click at [463, 169] on span "+ Add New Customer" at bounding box center [475, 170] width 41 height 7
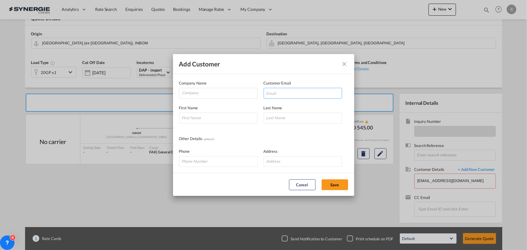
click at [306, 95] on input "Add Customer Company ..." at bounding box center [303, 93] width 79 height 11
paste input "pricing1@onthemovelogistics.co.in"
type input "pricing1@onthemovelogistics.co.in"
click at [226, 92] on input "Company" at bounding box center [219, 92] width 75 height 9
paste input "On The Move Logistics Pvt. Ltd."
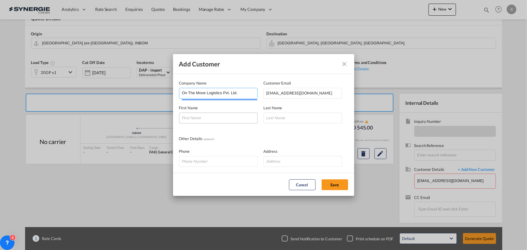
type input "On The Move Logistics Pvt. Ltd."
click at [215, 119] on input "Add Customer Company ..." at bounding box center [218, 118] width 79 height 11
click at [222, 119] on input "Add Customer Company ..." at bounding box center [218, 118] width 79 height 11
paste input "Bhavesh Kadam"
type input "Bhavesh Kadam"
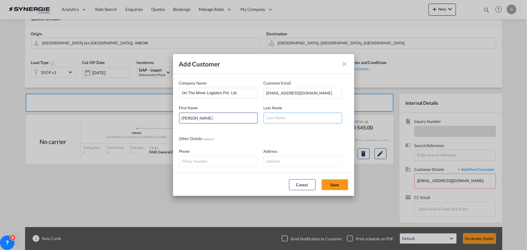
click at [309, 118] on input "Add Customer Company ..." at bounding box center [303, 118] width 79 height 11
type input "."
click at [337, 184] on button "Save" at bounding box center [335, 184] width 27 height 11
type input "On The Move Logistics Pvt. Ltd., Bhavesh Kadam ., pricing1@onthemovelogistics.c…"
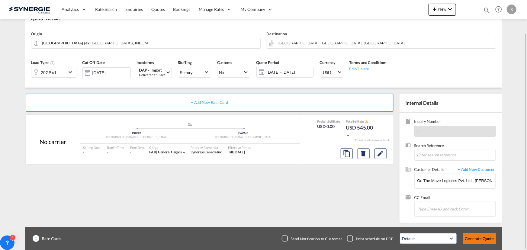
click at [476, 239] on button "Generate Quote" at bounding box center [479, 238] width 33 height 11
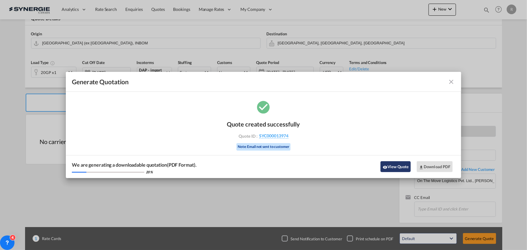
click at [392, 168] on button "View Quote" at bounding box center [395, 166] width 30 height 11
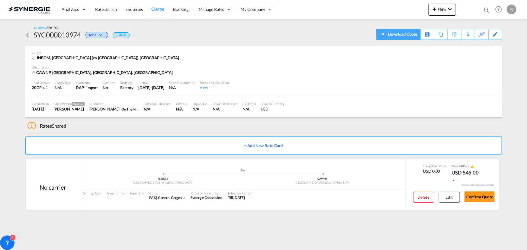
click at [411, 37] on div "Download Quote" at bounding box center [402, 34] width 31 height 10
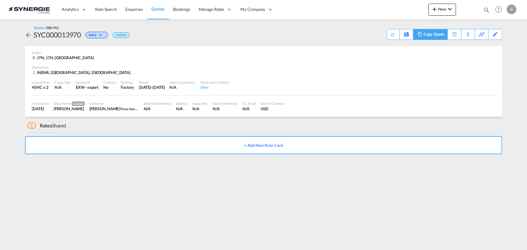
click at [421, 35] on md-icon at bounding box center [419, 34] width 7 height 5
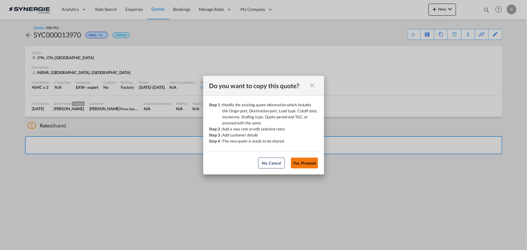
click at [312, 162] on button "Yes, Proceed" at bounding box center [304, 163] width 27 height 11
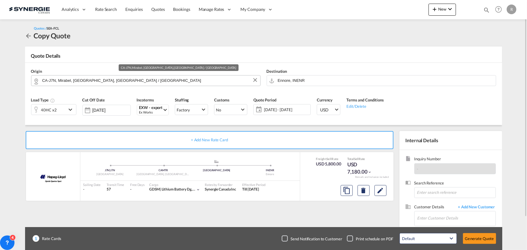
click at [218, 79] on input "CA-J7N, Mirabel, QC, Quebec / Québec" at bounding box center [149, 80] width 215 height 11
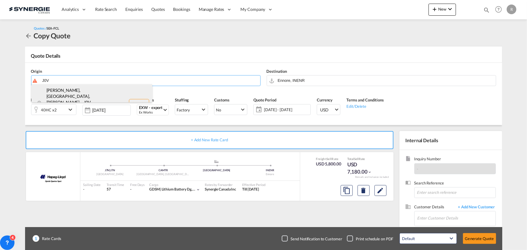
click at [70, 98] on div "[PERSON_NAME], [GEOGRAPHIC_DATA], [PERSON_NAME]... , J0V [GEOGRAPHIC_DATA] / [G…" at bounding box center [91, 103] width 121 height 39
type input "CA-J0V, [GEOGRAPHIC_DATA], [GEOGRAPHIC_DATA], [GEOGRAPHIC_DATA], [GEOGRAPHIC_DA…"
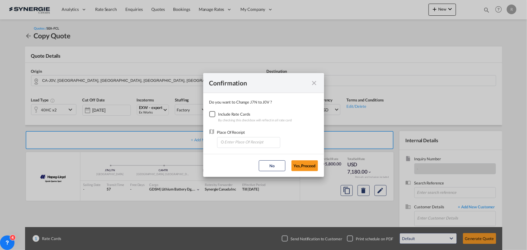
click at [213, 117] on div "Checkbox No Ink" at bounding box center [212, 114] width 6 height 6
click at [237, 145] on input "Enter Place Of Receipt" at bounding box center [250, 141] width 60 height 9
click at [232, 171] on span "CAMTR, [GEOGRAPHIC_DATA], [GEOGRAPHIC_DATA], [GEOGRAPHIC_DATA], [GEOGRAPHIC_DAT…" at bounding box center [342, 169] width 237 height 5
type input "CAMTR, [GEOGRAPHIC_DATA], [GEOGRAPHIC_DATA], [GEOGRAPHIC_DATA], [GEOGRAPHIC_DAT…"
click at [302, 169] on button "Yes,Proceed" at bounding box center [304, 165] width 27 height 11
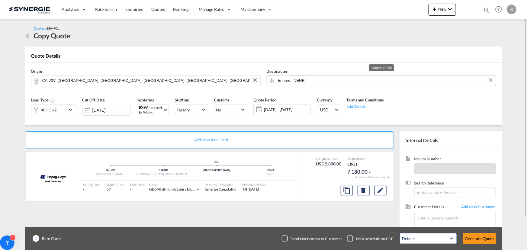
click at [323, 81] on input "Ennore, INENR" at bounding box center [385, 80] width 215 height 11
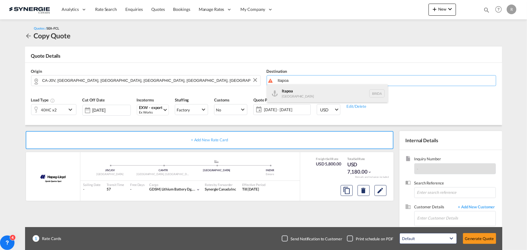
click at [296, 91] on div "Itapoa [GEOGRAPHIC_DATA] BRIOA" at bounding box center [327, 93] width 121 height 18
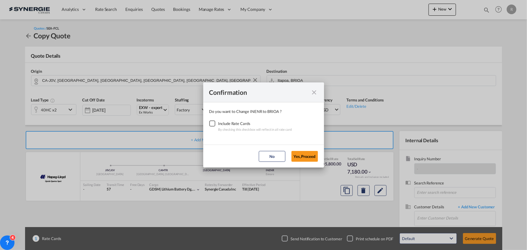
click at [317, 92] on md-icon "icon-close fg-AAA8AD cursor" at bounding box center [314, 92] width 7 height 7
type input "Ennore, INENR"
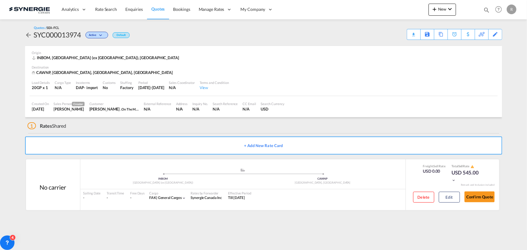
click at [161, 9] on span "Quotes" at bounding box center [157, 8] width 13 height 5
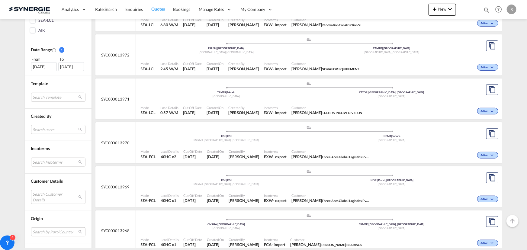
scroll to position [192, 0]
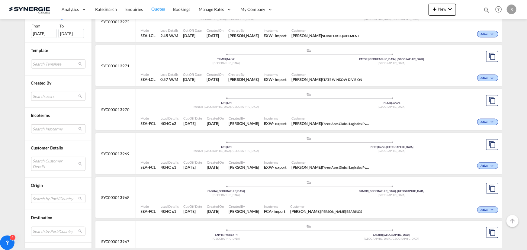
click at [47, 127] on md-select "Search Incoterms DAP-EXPORT delivered at place FAS-IMPORT free alongside ship D…" at bounding box center [58, 128] width 54 height 9
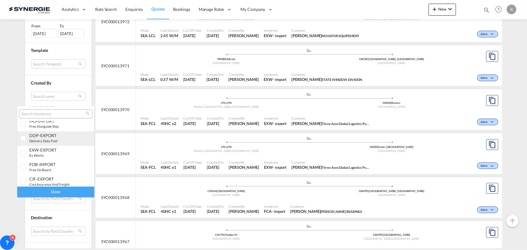
scroll to position [27, 0]
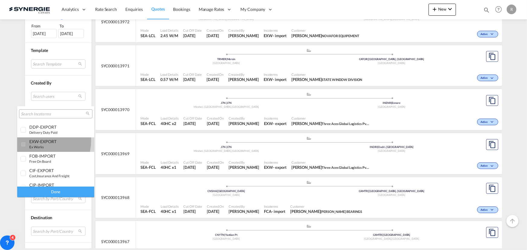
click at [38, 140] on div "EXW-EXPORT" at bounding box center [52, 141] width 47 height 5
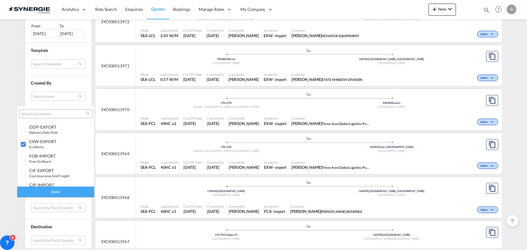
click at [59, 190] on div "Done" at bounding box center [55, 192] width 77 height 11
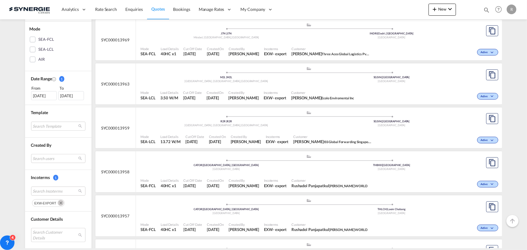
scroll to position [110, 0]
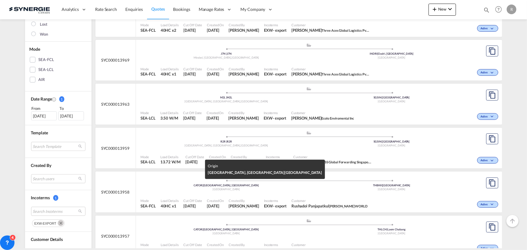
click at [260, 187] on div "CATOR | Toronto, ON" at bounding box center [226, 186] width 165 height 4
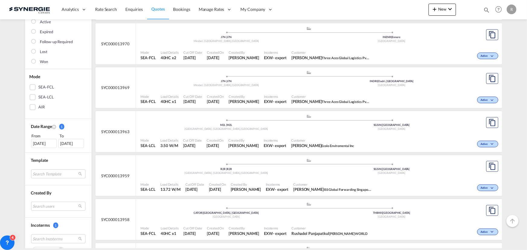
scroll to position [137, 0]
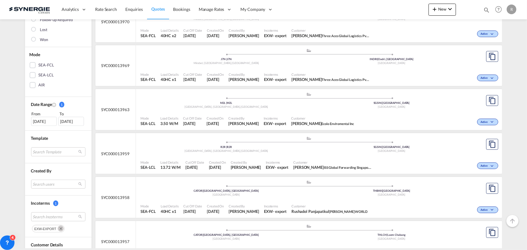
scroll to position [110, 0]
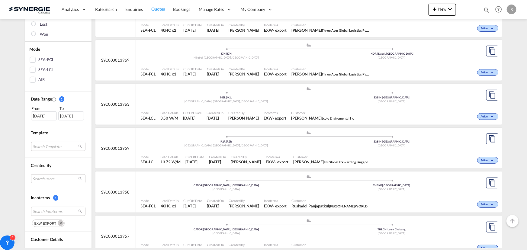
click at [58, 222] on md-icon "Remove" at bounding box center [61, 223] width 6 height 6
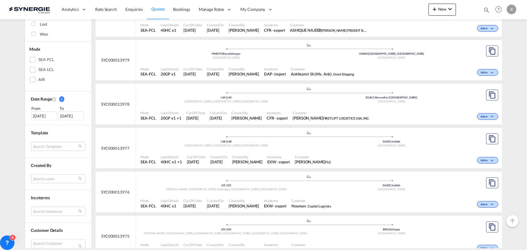
scroll to position [137, 0]
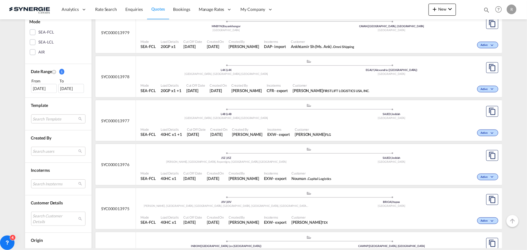
click at [295, 128] on span "Customer" at bounding box center [313, 129] width 36 height 5
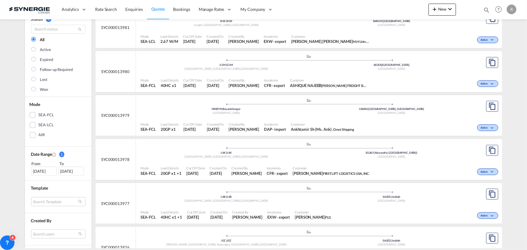
scroll to position [55, 0]
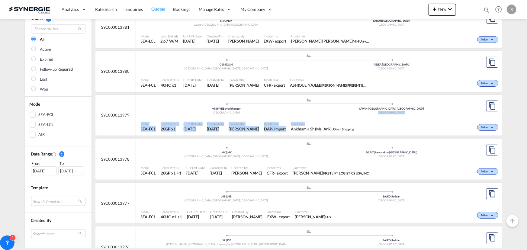
click at [310, 117] on div ".a{fill:#aaa8ad;} .a{fill:#aaa8ad;} MNBYN | Bayankhongor Mongolia CAVAN | Vanco…" at bounding box center [319, 115] width 366 height 41
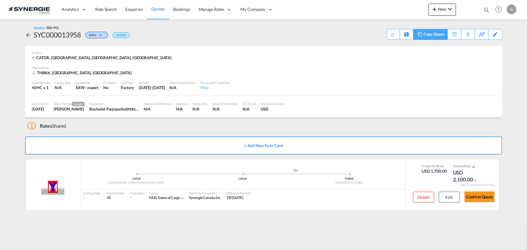
click at [422, 35] on md-icon at bounding box center [419, 34] width 7 height 5
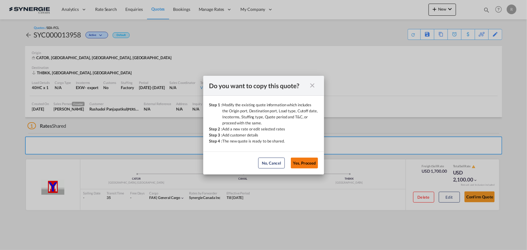
click at [306, 162] on button "Yes, Proceed" at bounding box center [304, 163] width 27 height 11
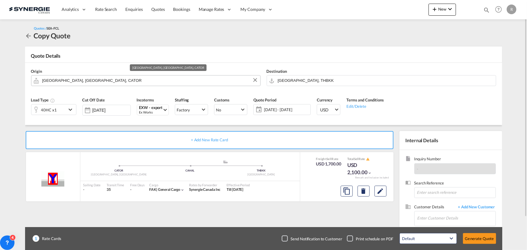
click at [86, 82] on input "[GEOGRAPHIC_DATA], [GEOGRAPHIC_DATA], CATOR" at bounding box center [149, 80] width 215 height 11
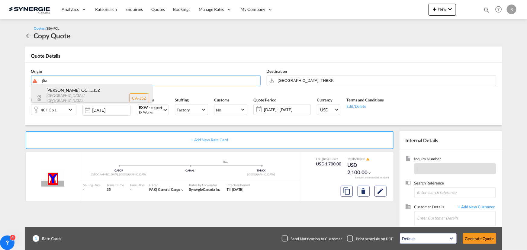
click at [78, 94] on div "[PERSON_NAME], QC, ... , J5Z [GEOGRAPHIC_DATA] / [GEOGRAPHIC_DATA] , [GEOGRAPHI…" at bounding box center [91, 97] width 121 height 27
type input "CA-J5Z, [PERSON_NAME], [GEOGRAPHIC_DATA], [GEOGRAPHIC_DATA], [GEOGRAPHIC_DATA],…"
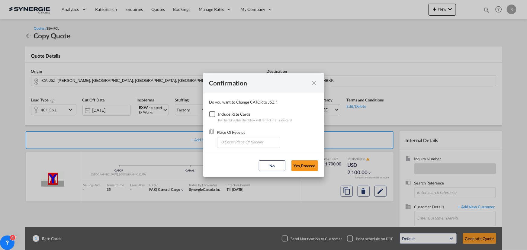
click at [214, 114] on div "Checkbox No Ink" at bounding box center [212, 114] width 6 height 6
click at [253, 145] on input "Enter Place Of Receipt" at bounding box center [250, 141] width 60 height 9
click at [234, 168] on span "CAMTR, [GEOGRAPHIC_DATA], [GEOGRAPHIC_DATA], [GEOGRAPHIC_DATA], [GEOGRAPHIC_DAT…" at bounding box center [342, 169] width 237 height 5
type input "CAMTR, [GEOGRAPHIC_DATA], [GEOGRAPHIC_DATA], [GEOGRAPHIC_DATA], [GEOGRAPHIC_DAT…"
click at [314, 167] on button "Yes,Proceed" at bounding box center [304, 165] width 27 height 11
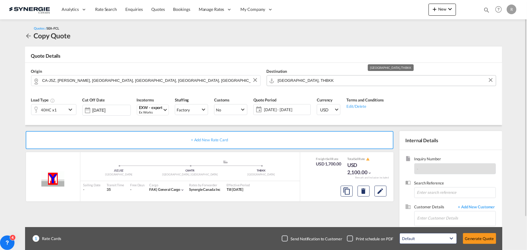
click at [319, 80] on input "[GEOGRAPHIC_DATA], THBKK" at bounding box center [385, 80] width 215 height 11
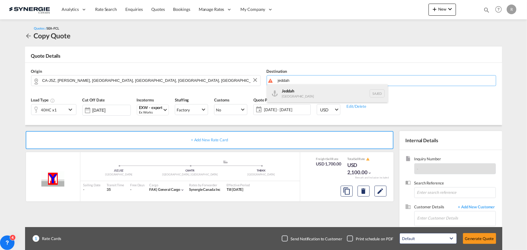
click at [289, 97] on div "Jeddah [GEOGRAPHIC_DATA] SAJED" at bounding box center [327, 93] width 121 height 18
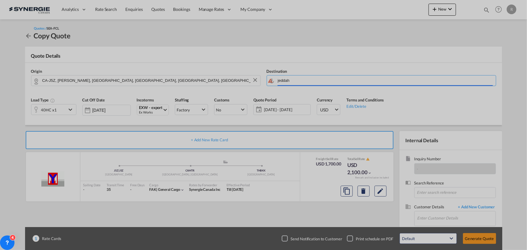
type input "Jeddah, SAJED"
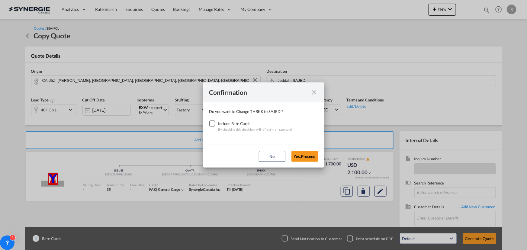
click at [215, 123] on div "Checkbox No Ink" at bounding box center [212, 123] width 6 height 6
click at [316, 160] on button "Yes,Proceed" at bounding box center [304, 156] width 27 height 11
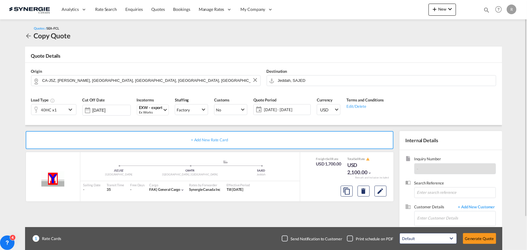
click at [293, 109] on span "[DATE] - [DATE]" at bounding box center [286, 109] width 45 height 5
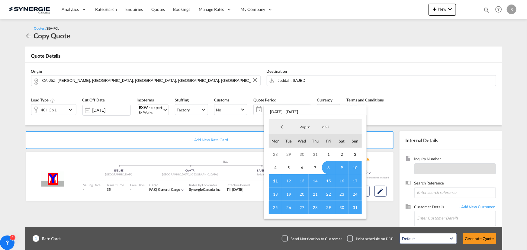
click at [355, 208] on span "31" at bounding box center [354, 207] width 13 height 13
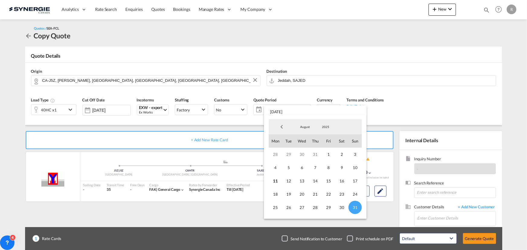
click at [450, 96] on md-backdrop at bounding box center [263, 125] width 527 height 250
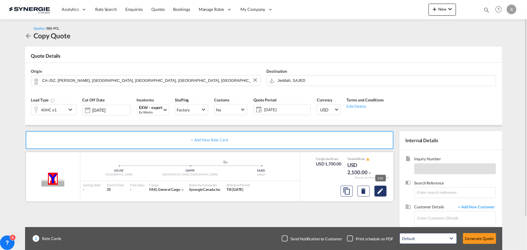
click at [380, 191] on md-icon "Edit" at bounding box center [380, 191] width 7 height 7
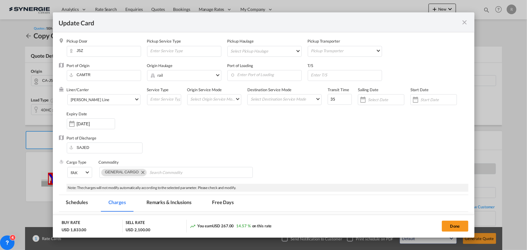
select select "per container"
select select "per B/L"
select select "per day"
select select "per container"
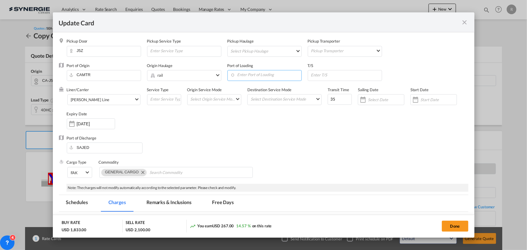
click at [266, 75] on input "Enter Port of Loading" at bounding box center [265, 74] width 71 height 9
click at [464, 22] on md-icon "icon-close fg-AAA8AD m-0 pointer" at bounding box center [464, 22] width 7 height 7
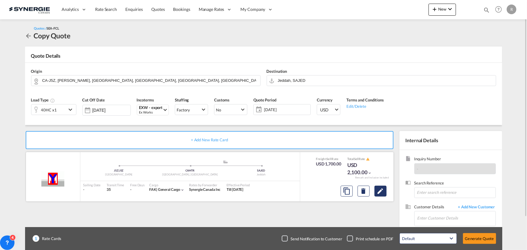
click at [381, 192] on md-icon "Edit" at bounding box center [380, 191] width 7 height 7
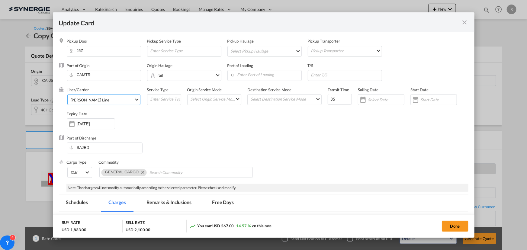
click at [104, 101] on span "Yang Ming Line" at bounding box center [102, 99] width 63 height 5
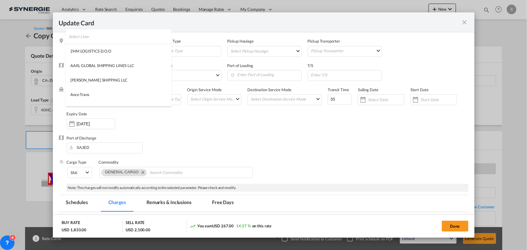
click at [136, 39] on input "search" at bounding box center [120, 36] width 103 height 14
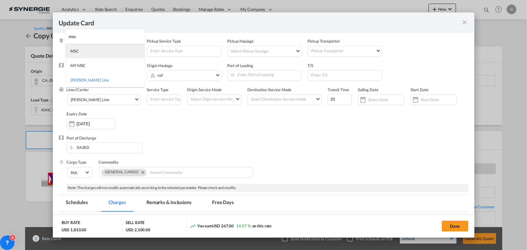
type input "msc"
click at [82, 53] on md-option "MSC" at bounding box center [105, 51] width 79 height 14
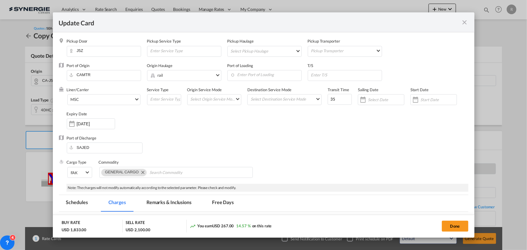
click at [237, 122] on div "Liner/Carrier MSC Service Type Origin Service Mode Select Origin Service Mode S…" at bounding box center [268, 111] width 402 height 48
click at [353, 74] on input "Update Card Pickup ..." at bounding box center [345, 74] width 71 height 9
paste input "gioia tauro (ITGIT)"
type input "gioia tauro (ITGIT)"
click at [275, 75] on input "Enter Port of Loading" at bounding box center [265, 74] width 71 height 9
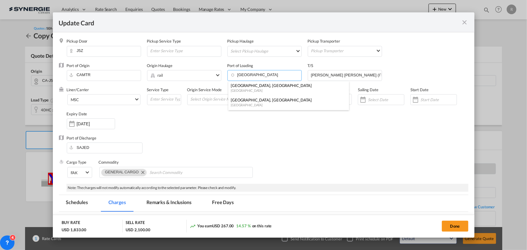
click at [236, 101] on div "Montreal, QC" at bounding box center [287, 99] width 112 height 5
type input "Montreal, QC, CAMTR"
click at [96, 124] on input "[DATE]" at bounding box center [96, 123] width 38 height 5
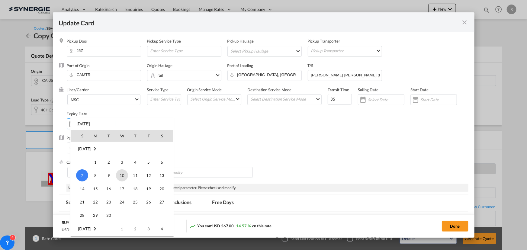
scroll to position [139845, 0]
click at [83, 161] on span "31" at bounding box center [82, 163] width 12 height 12
type input "31 Aug 2025"
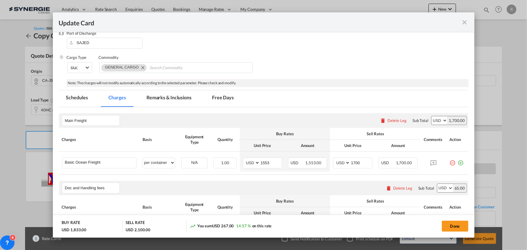
scroll to position [110, 0]
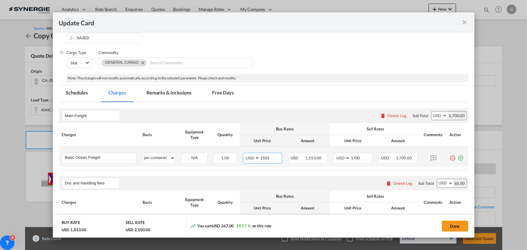
drag, startPoint x: 273, startPoint y: 157, endPoint x: 238, endPoint y: 157, distance: 34.7
click at [240, 157] on td "AED AFN ALL AMD ANG AOA ARS AUD AWG AZN BAM BBD BDT BGN BHD BIF BMD BND BOB BRL…" at bounding box center [262, 157] width 45 height 20
type input "4675"
drag, startPoint x: 360, startPoint y: 157, endPoint x: 305, endPoint y: 153, distance: 55.7
click at [305, 153] on tr "Basic Ocean Freight Please Enter User Defined Charges Cannot Be Published per e…" at bounding box center [263, 157] width 409 height 20
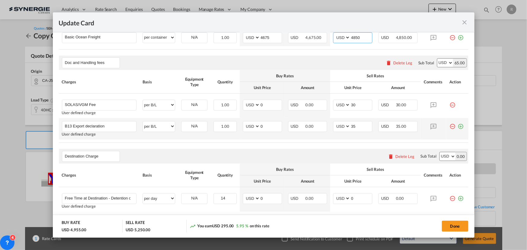
scroll to position [229, 0]
type input "4850"
click at [458, 128] on md-icon "icon-plus-circle-outline green-400-fg" at bounding box center [461, 125] width 6 height 6
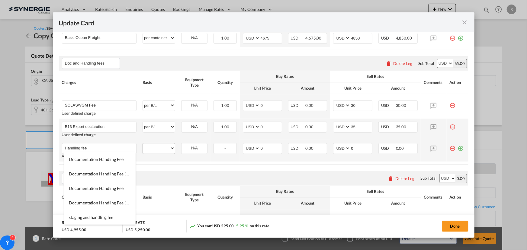
type input "Handling fee"
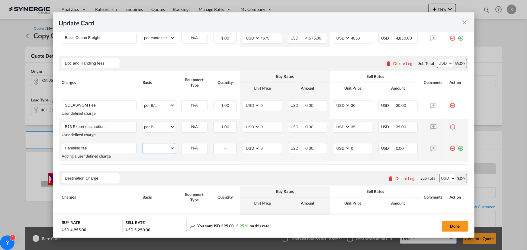
click at [155, 151] on select "per equipment per container per B/L per shipping bill per shipment per pallet p…" at bounding box center [159, 148] width 32 height 10
click at [143, 143] on select "per equipment per container per B/L per shipping bill per shipment per pallet p…" at bounding box center [159, 148] width 32 height 10
click at [157, 147] on select "per equipment per container per B/L per shipping bill per shipment per pallet p…" at bounding box center [159, 148] width 32 height 10
select select "per shipment"
click at [143, 143] on select "per equipment per container per B/L per shipping bill per shipment per pallet p…" at bounding box center [159, 148] width 32 height 10
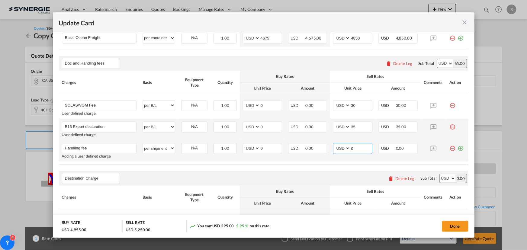
drag, startPoint x: 358, startPoint y: 146, endPoint x: 339, endPoint y: 143, distance: 18.2
click at [341, 146] on md-input-container "AED AFN ALL AMD ANG AOA ARS AUD AWG AZN BAM BBD BDT BGN BHD BIF BMD BND [PERSON…" at bounding box center [352, 148] width 39 height 11
type input "65"
click at [460, 148] on div "Update Card Pickup ..." at bounding box center [458, 146] width 16 height 6
click at [458, 149] on md-icon "icon-plus-circle-outline green-400-fg" at bounding box center [461, 146] width 6 height 6
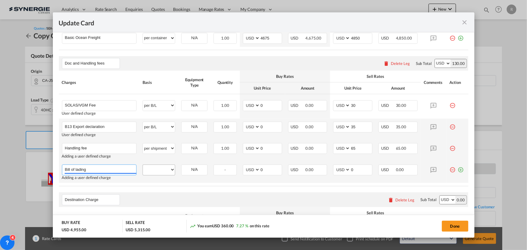
type input "Bill of lading"
click at [150, 172] on select "per equipment per container per B/L per shipping bill per shipment per pallet p…" at bounding box center [159, 170] width 32 height 10
select select "per B/L"
click at [143, 165] on select "per equipment per container per B/L per shipping bill per shipment per pallet p…" at bounding box center [159, 170] width 32 height 10
drag, startPoint x: 264, startPoint y: 169, endPoint x: 245, endPoint y: 167, distance: 18.5
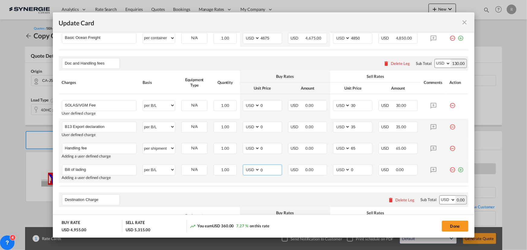
click at [246, 168] on md-input-container "AED AFN ALL AMD ANG AOA ARS AUD AWG AZN BAM BBD BDT BGN BHD BIF BMD BND [PERSON…" at bounding box center [262, 170] width 39 height 11
type input "50"
drag, startPoint x: 358, startPoint y: 172, endPoint x: 321, endPoint y: 168, distance: 37.1
click at [321, 168] on tr "Bill of lading Please Enter User Defined Charges Cannot Be Published Adding a u…" at bounding box center [263, 172] width 409 height 21
type input "50"
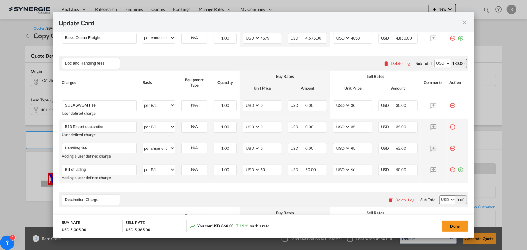
click at [458, 171] on md-icon "icon-plus-circle-outline green-400-fg" at bounding box center [461, 168] width 6 height 6
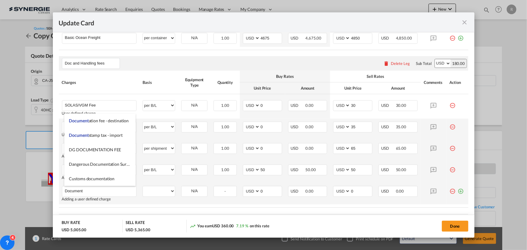
type input "Document"
click at [150, 197] on td "per equipment per container per B/L per shipping bill per shipment per pallet p…" at bounding box center [159, 193] width 39 height 21
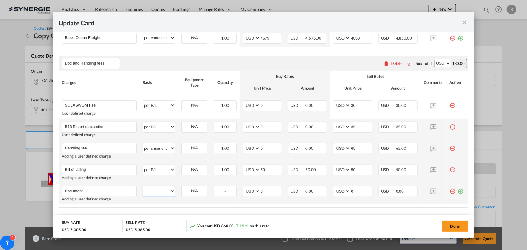
click at [154, 191] on select "per equipment per container per B/L per shipping bill per shipment per pallet p…" at bounding box center [159, 191] width 32 height 10
select select "per shipment"
click at [143, 186] on select "per equipment per container per B/L per shipping bill per shipment per pallet p…" at bounding box center [159, 191] width 32 height 10
drag, startPoint x: 355, startPoint y: 190, endPoint x: 325, endPoint y: 185, distance: 30.1
click at [325, 185] on tr "Document Please Enter User Defined Charges Cannot Be Published Adding a user de…" at bounding box center [263, 193] width 409 height 21
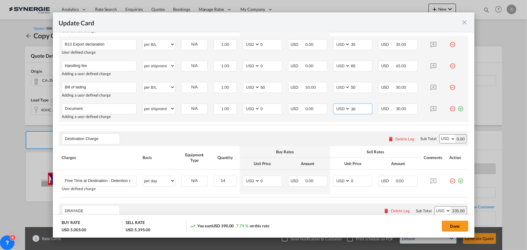
scroll to position [339, 0]
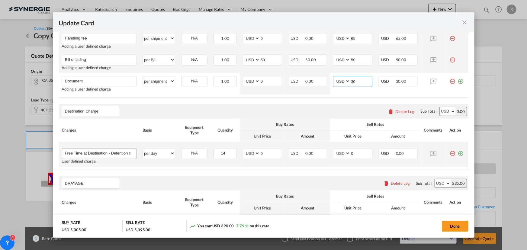
type input "30"
click at [97, 152] on input "Free Time at Destination - Detention only" at bounding box center [101, 153] width 72 height 9
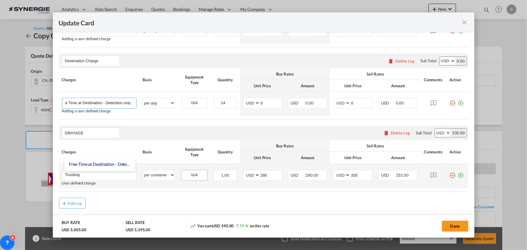
scroll to position [394, 0]
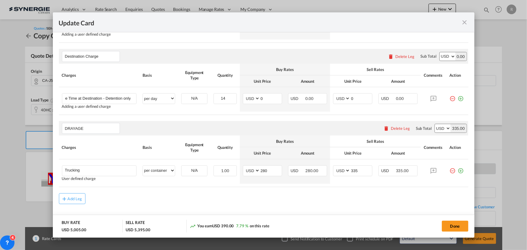
click at [407, 56] on div "Delete Leg" at bounding box center [405, 56] width 19 height 5
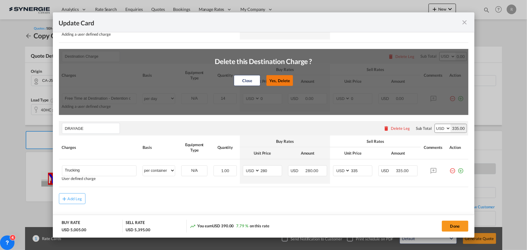
click at [279, 78] on button "Yes, Delete" at bounding box center [280, 80] width 27 height 11
type input "DRAYAGE"
type input "Trucking"
select select "per container"
type input "280"
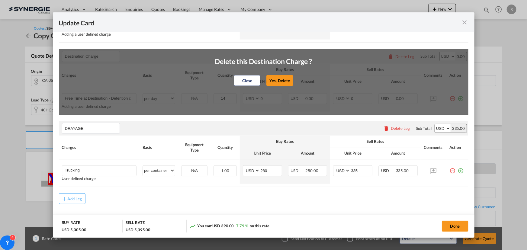
type input "335"
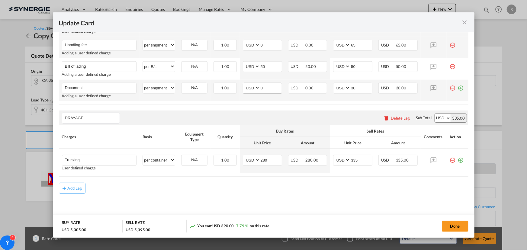
scroll to position [332, 0]
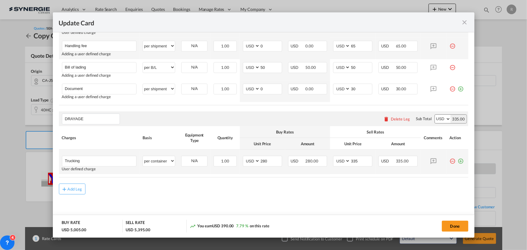
click at [458, 161] on md-icon "icon-plus-circle-outline green-400-fg" at bounding box center [461, 159] width 6 height 6
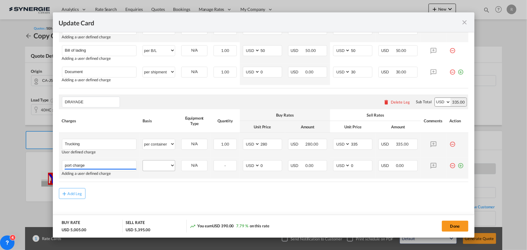
type input "port charge"
click at [152, 165] on select "per equipment per container per B/L per shipping bill per shipment per pallet p…" at bounding box center [159, 166] width 32 height 10
select select "per container"
click at [143, 161] on select "per equipment per container per B/L per shipping bill per shipment per pallet p…" at bounding box center [159, 166] width 32 height 10
drag, startPoint x: 268, startPoint y: 163, endPoint x: 249, endPoint y: 162, distance: 18.4
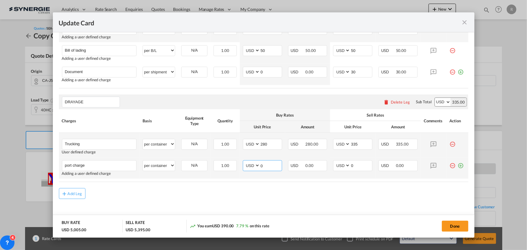
click at [249, 162] on md-input-container "AED AFN ALL AMD ANG AOA ARS AUD AWG AZN BAM BBD BDT BGN BHD BIF BMD BND BOB BRL…" at bounding box center [262, 165] width 39 height 11
type input "50"
drag, startPoint x: 362, startPoint y: 165, endPoint x: 336, endPoint y: 165, distance: 26.0
click at [337, 165] on md-input-container "AED AFN ALL AMD ANG AOA ARS AUD AWG AZN BAM BBD BDT BGN BHD BIF BMD BND BOB BRL…" at bounding box center [352, 165] width 39 height 11
type input "65"
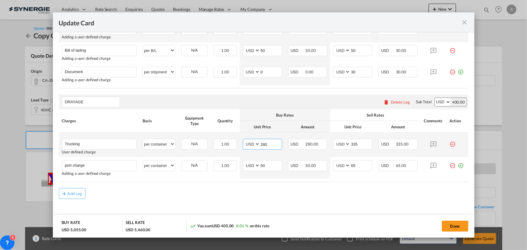
drag, startPoint x: 273, startPoint y: 144, endPoint x: 225, endPoint y: 138, distance: 48.1
click at [225, 138] on tr "Trucking Please Enter User Defined Charges Cannot Be Published User defined cha…" at bounding box center [263, 145] width 409 height 24
type input "466"
drag, startPoint x: 363, startPoint y: 142, endPoint x: 320, endPoint y: 137, distance: 43.7
click at [320, 137] on tr "Trucking Please Enter User Defined Charges Cannot Be Published User defined cha…" at bounding box center [263, 145] width 409 height 24
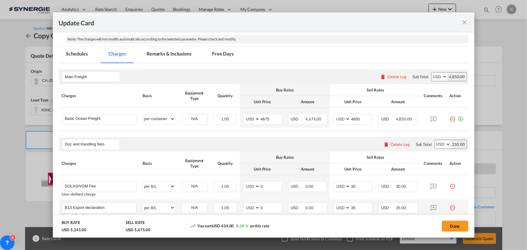
scroll to position [157, 0]
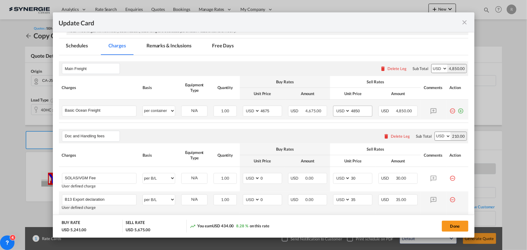
type input "550"
drag, startPoint x: 362, startPoint y: 109, endPoint x: 279, endPoint y: 89, distance: 85.5
click at [291, 100] on tr "Basic Ocean Freight Please Enter User Defined Charges Cannot Be Published per e…" at bounding box center [263, 110] width 409 height 20
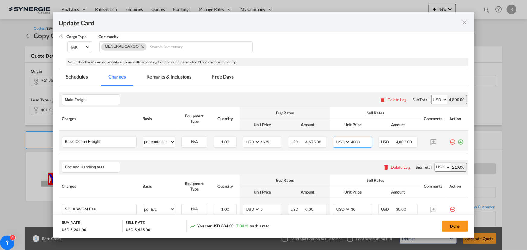
scroll to position [102, 0]
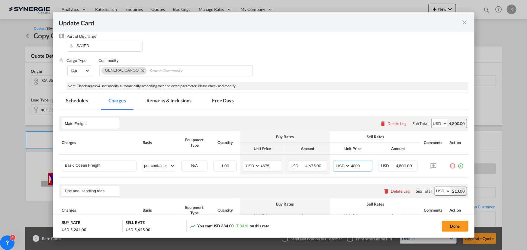
type input "4800"
click at [155, 98] on md-tab-item "Remarks & Inclusions" at bounding box center [168, 101] width 59 height 17
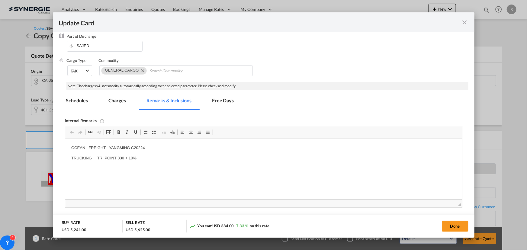
scroll to position [0, 0]
drag, startPoint x: 69, startPoint y: 146, endPoint x: 160, endPoint y: 158, distance: 92.0
click at [167, 161] on html "msc GT" at bounding box center [263, 153] width 397 height 29
click at [90, 148] on p "msc" at bounding box center [263, 148] width 385 height 6
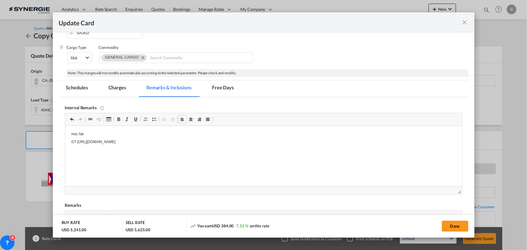
click at [141, 199] on div "Internal Remarks Rich Text Editor, editor4 Editor toolbars Clipboard/Undo Undo …" at bounding box center [263, 253] width 397 height 312
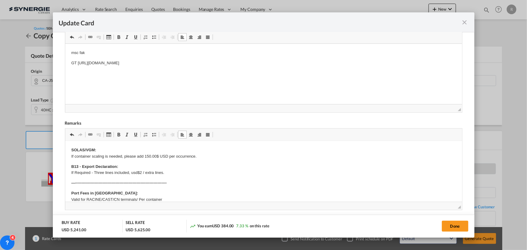
drag, startPoint x: 88, startPoint y: 164, endPoint x: 94, endPoint y: 163, distance: 6.1
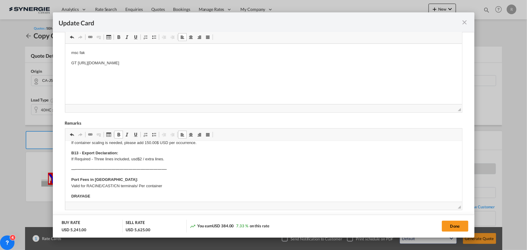
scroll to position [27, 0]
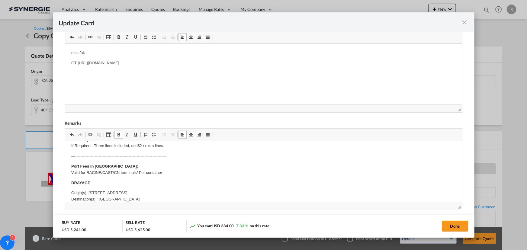
drag, startPoint x: 88, startPoint y: 193, endPoint x: 209, endPoint y: 190, distance: 120.2
click at [209, 190] on p "Origin(s) :385 Southdown Road, Mississauga, Ontario L5J 2Y3 Destination(s) : To…" at bounding box center [263, 196] width 385 height 13
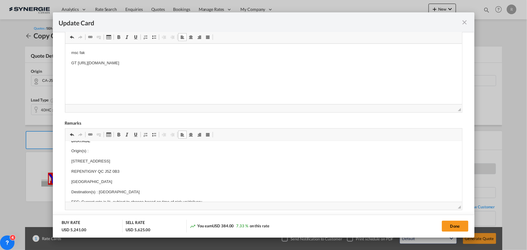
scroll to position [79, 0]
click at [111, 181] on p "Destination(s) : Toronto Terminal" at bounding box center [263, 183] width 385 height 6
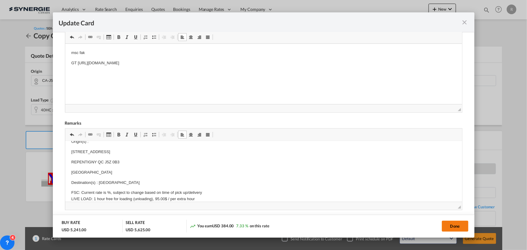
click at [456, 229] on button "Done" at bounding box center [455, 226] width 27 height 11
type input "[DATE]"
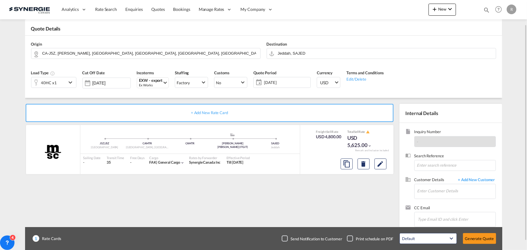
scroll to position [37, 0]
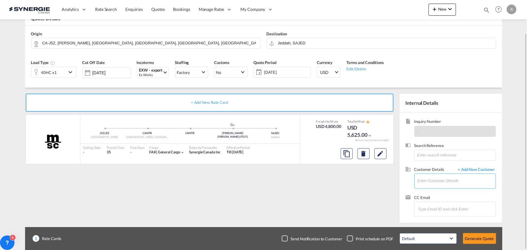
click at [437, 183] on input "Enter Customer Details" at bounding box center [456, 181] width 78 height 14
paste input "opt.jed@capitalogistics.com"
type input "opt.jed@capitalogistics.com"
click at [477, 169] on span "+ Add New Customer" at bounding box center [475, 170] width 41 height 7
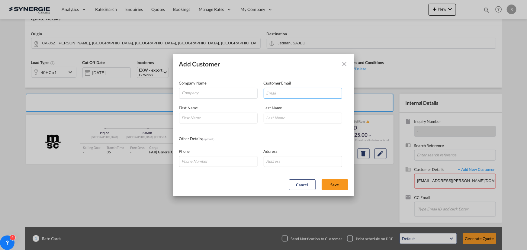
click at [294, 94] on input "Add Customer Company ..." at bounding box center [303, 93] width 79 height 11
paste input "opt.jed@capitalogistics.com"
type input "opt.jed@capitalogistics.com"
click at [217, 93] on input "Company" at bounding box center [219, 92] width 75 height 9
type input "capital logistics"
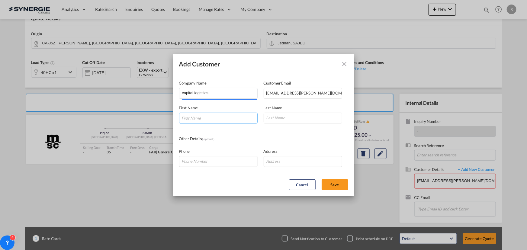
click at [217, 114] on input "Add Customer Company ..." at bounding box center [218, 118] width 79 height 11
type input "Nouman"
click at [288, 120] on input "Add Customer Company ..." at bounding box center [303, 118] width 79 height 11
type input "."
click at [337, 185] on button "Save" at bounding box center [335, 184] width 27 height 11
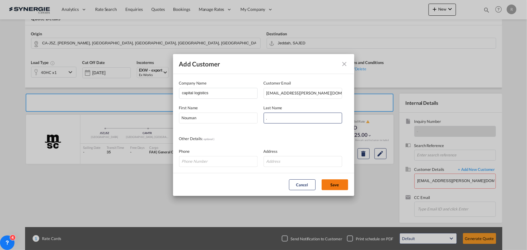
type input "capital logistics, Nouman ., opt.jed@capitalogistics.com"
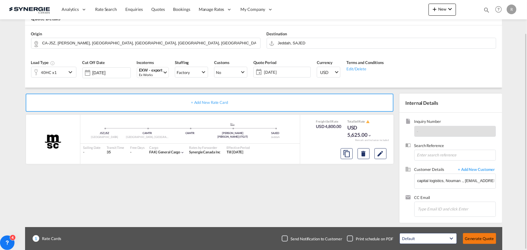
click at [480, 240] on button "Generate Quote" at bounding box center [479, 238] width 33 height 11
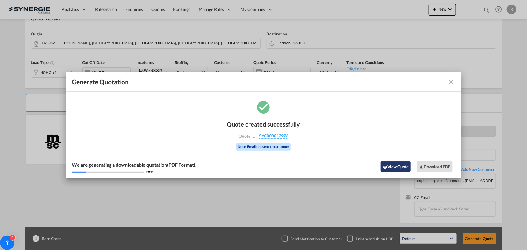
click at [399, 165] on button "View Quote" at bounding box center [395, 166] width 30 height 11
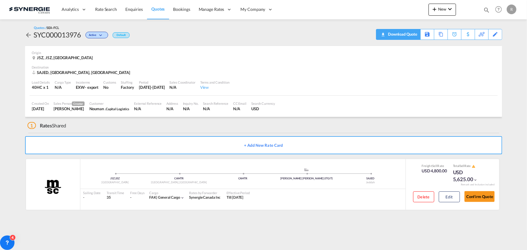
click at [407, 36] on div "Download Quote" at bounding box center [402, 34] width 31 height 10
click at [432, 34] on div "Copy Quote" at bounding box center [434, 34] width 21 height 10
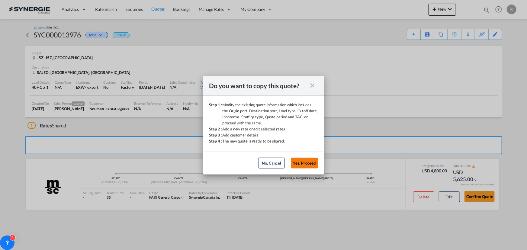
click at [303, 165] on button "Yes, Proceed" at bounding box center [304, 163] width 27 height 11
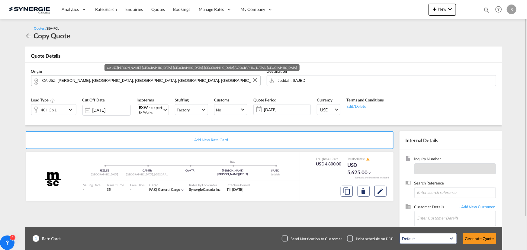
click at [177, 81] on input "CA-J5Z, Charlemagne, QC, Repentigny, QC, Quebec / Québec" at bounding box center [149, 80] width 215 height 11
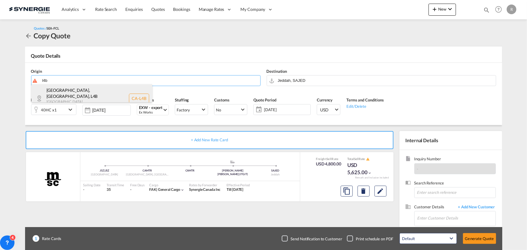
click at [78, 90] on div "Richmond Hill, ON , L4B Ontario , Canada CA-L4B" at bounding box center [91, 98] width 121 height 28
type input "CA-L4B, [GEOGRAPHIC_DATA], [GEOGRAPHIC_DATA], [GEOGRAPHIC_DATA]"
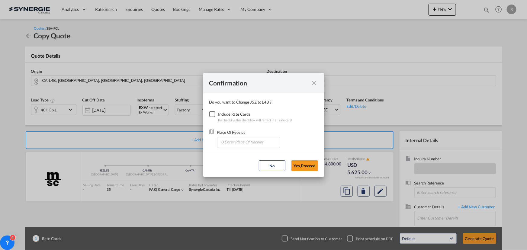
drag, startPoint x: 214, startPoint y: 115, endPoint x: 217, endPoint y: 118, distance: 4.3
click at [214, 115] on div "Checkbox No Ink" at bounding box center [212, 114] width 6 height 6
click at [240, 145] on input "Enter Place Of Receipt" at bounding box center [250, 141] width 60 height 9
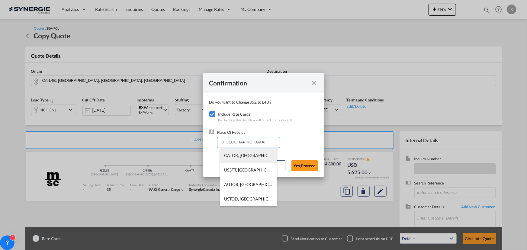
click at [241, 156] on span "CATOR, Toronto, ON, Canada, North America, Americas" at bounding box center [342, 155] width 236 height 5
type input "CATOR, Toronto, ON, Canada, North America, Americas"
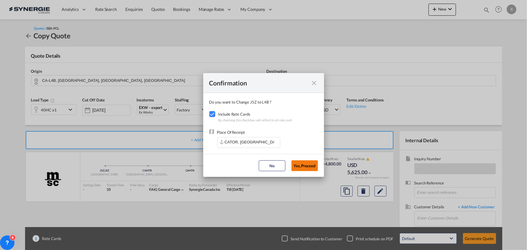
click at [309, 167] on button "Yes,Proceed" at bounding box center [304, 165] width 27 height 11
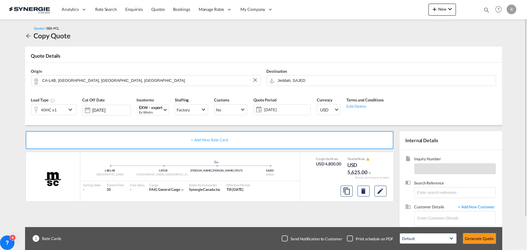
click at [69, 111] on md-icon "icon-chevron-down" at bounding box center [71, 109] width 9 height 7
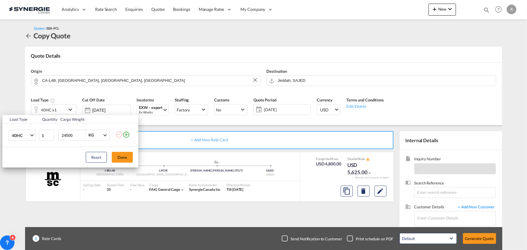
click at [126, 133] on md-icon "icon-plus-circle-outline" at bounding box center [126, 134] width 7 height 7
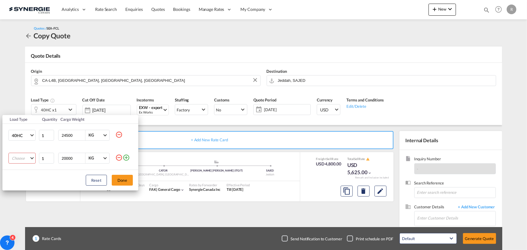
click at [24, 159] on md-select "Choose 20GP 40GP 40HC 45HC 20RE 40RE 40HR 20OT 40OT 20FR 40FR 40NR 20NR 45S 20T…" at bounding box center [21, 158] width 27 height 11
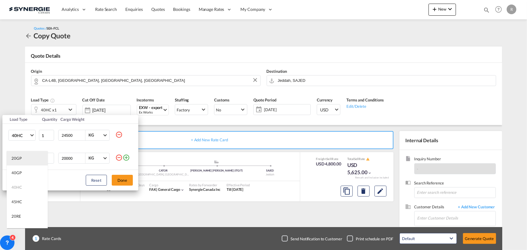
click at [14, 156] on div "20GP" at bounding box center [16, 158] width 10 height 5
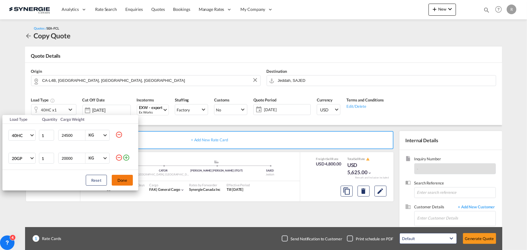
click at [130, 182] on button "Done" at bounding box center [122, 180] width 21 height 11
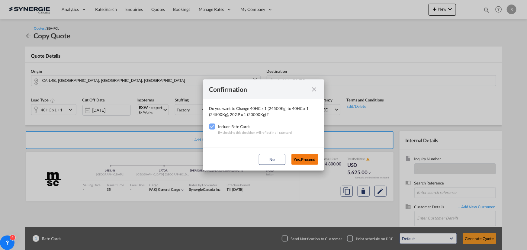
click at [306, 160] on button "Yes,Proceed" at bounding box center [304, 159] width 27 height 11
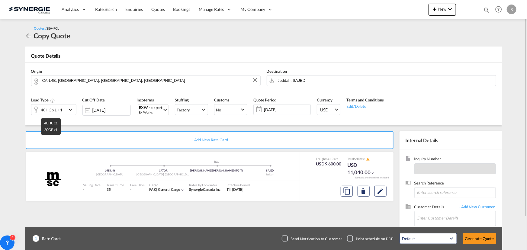
click at [49, 110] on div "40HC x1 +1" at bounding box center [51, 110] width 21 height 8
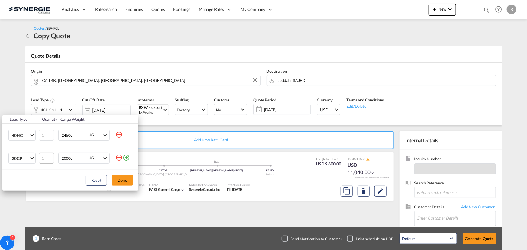
drag, startPoint x: 73, startPoint y: 160, endPoint x: 39, endPoint y: 155, distance: 35.1
click at [39, 155] on tr "20GP 20GP 40GP 40HC 45HC 20RE 40RE 40HR 20OT 40OT 20FR 40FR 40NR 20NR 45S 20TK …" at bounding box center [70, 158] width 136 height 23
type input "15000"
click at [125, 179] on button "Done" at bounding box center [122, 180] width 21 height 11
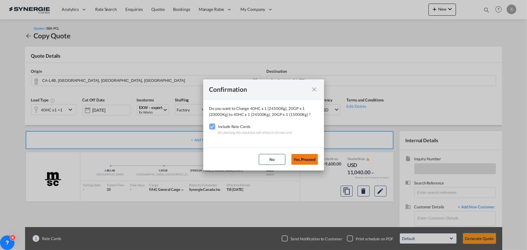
click at [310, 160] on button "Yes,Proceed" at bounding box center [304, 159] width 27 height 11
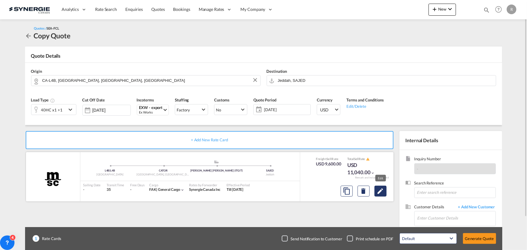
click at [379, 195] on button "Edit" at bounding box center [380, 191] width 12 height 11
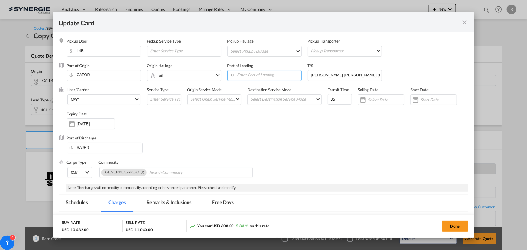
click at [244, 75] on input "Enter Port of Loading" at bounding box center [265, 74] width 71 height 9
click at [336, 96] on div "Montreal, QC Canada" at bounding box center [286, 102] width 116 height 13
type input "Montreal, QC, CAMTR"
drag, startPoint x: 338, startPoint y: 100, endPoint x: 305, endPoint y: 98, distance: 33.3
click at [305, 98] on div "Liner/Carrier MSC 2HM LOGISTICS D.O.O AAXL GLOBAL SHIPPING LINES LLC ABDUL MUHS…" at bounding box center [268, 111] width 402 height 48
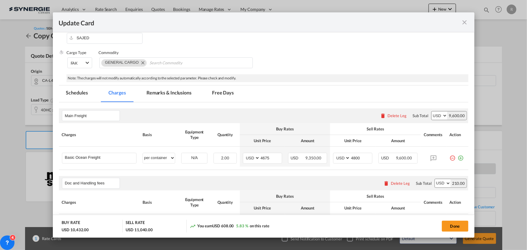
scroll to position [137, 0]
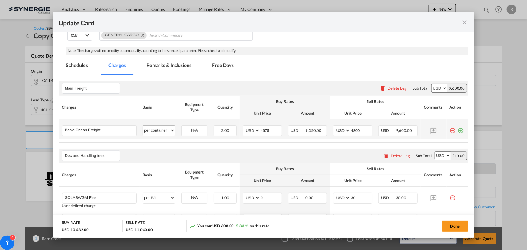
type input "48"
click at [161, 133] on select "per equipment per container per B/L per shipping bill per shipment % on freight…" at bounding box center [159, 131] width 32 height 10
select select "per equipment"
click at [143, 126] on select "per equipment per container per B/L per shipping bill per shipment % on freight…" at bounding box center [159, 131] width 32 height 10
click at [458, 131] on md-icon "icon-plus-circle-outline green-400-fg" at bounding box center [461, 128] width 6 height 6
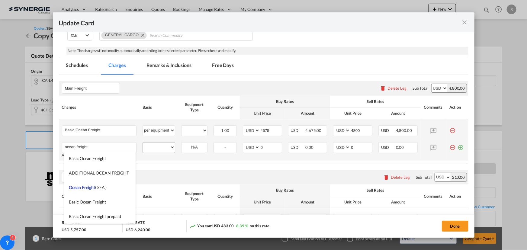
type input "ocean freight"
drag, startPoint x: 160, startPoint y: 148, endPoint x: 156, endPoint y: 143, distance: 6.5
click at [160, 148] on select "per equipment per container per B/L per shipping bill per shipment % on freight…" at bounding box center [159, 148] width 32 height 10
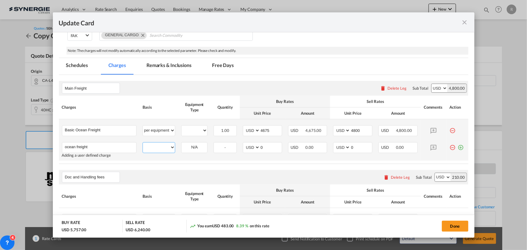
select select "per equipment"
click at [143, 143] on select "per equipment per container per B/L per shipping bill per shipment % on freight…" at bounding box center [159, 148] width 32 height 10
click at [191, 132] on select "40HC 20GP" at bounding box center [194, 131] width 26 height 8
select select "40HC"
click at [181, 127] on select "40HC 20GP" at bounding box center [194, 131] width 26 height 8
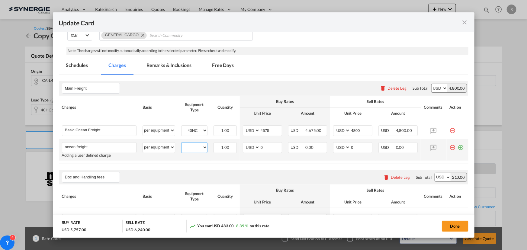
click at [195, 147] on select "40HC 20GP" at bounding box center [194, 147] width 26 height 8
select select "20GP"
click at [181, 143] on select "40HC 20GP" at bounding box center [194, 147] width 26 height 8
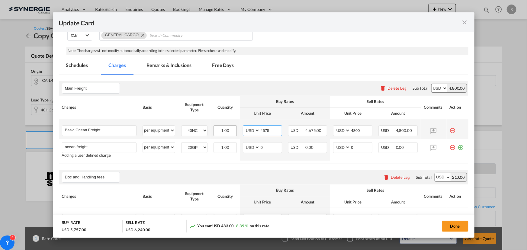
drag, startPoint x: 271, startPoint y: 130, endPoint x: 213, endPoint y: 127, distance: 58.1
click at [213, 127] on tr "Basic Ocean Freight Please Enter User Defined Charges Cannot Be Published per e…" at bounding box center [263, 129] width 409 height 20
drag, startPoint x: 271, startPoint y: 130, endPoint x: 229, endPoint y: 127, distance: 42.4
click at [229, 127] on tr "Basic Ocean Freight Please Enter User Defined Charges Cannot Be Published per e…" at bounding box center [263, 129] width 409 height 20
type input "4975"
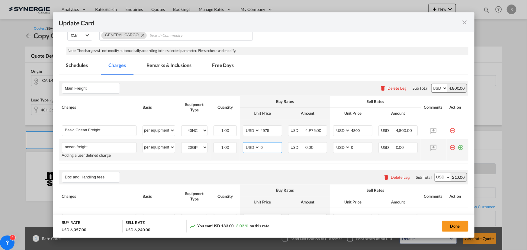
drag, startPoint x: 271, startPoint y: 147, endPoint x: 223, endPoint y: 140, distance: 49.2
click at [223, 140] on tr "ocean freight Please Enter User Defined Charges Cannot Be Published Adding a us…" at bounding box center [263, 149] width 409 height 21
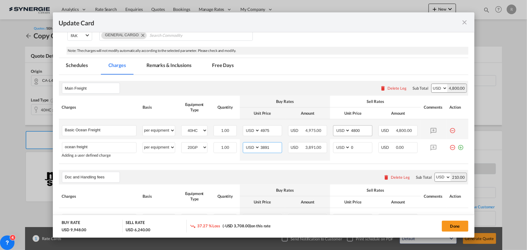
type input "3891"
drag, startPoint x: 367, startPoint y: 132, endPoint x: 311, endPoint y: 128, distance: 56.0
click at [311, 128] on tr "Basic Ocean Freight Please Enter User Defined Charges Cannot Be Published per e…" at bounding box center [263, 129] width 409 height 20
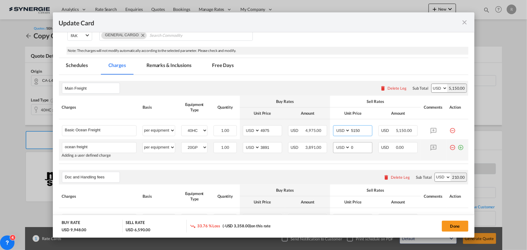
type input "5150"
drag, startPoint x: 355, startPoint y: 146, endPoint x: 324, endPoint y: 146, distance: 31.1
click at [324, 146] on tr "ocean freight Please Enter User Defined Charges Cannot Be Published Adding a us…" at bounding box center [263, 149] width 409 height 21
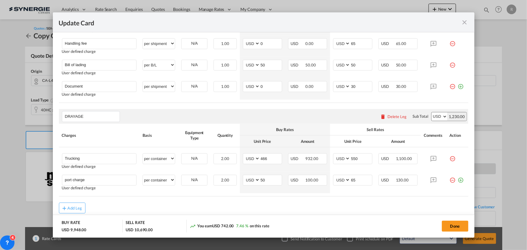
scroll to position [357, 0]
type input "4100"
click at [450, 179] on md-icon "icon-minus-circle-outline red-400-fg" at bounding box center [453, 177] width 6 height 6
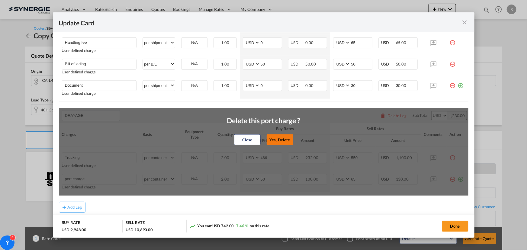
click at [281, 141] on button "Yes, Delete" at bounding box center [279, 139] width 27 height 11
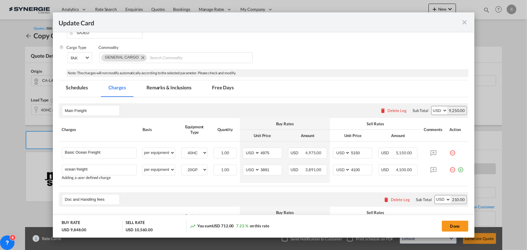
scroll to position [79, 0]
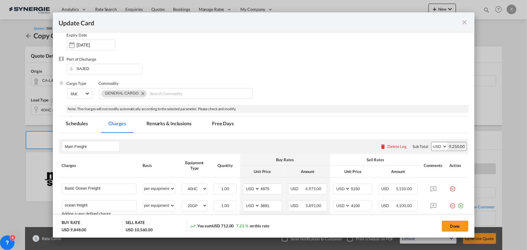
drag, startPoint x: 161, startPoint y: 121, endPoint x: 155, endPoint y: 122, distance: 6.2
click at [161, 121] on md-tab-item "Remarks & Inclusions" at bounding box center [168, 124] width 59 height 17
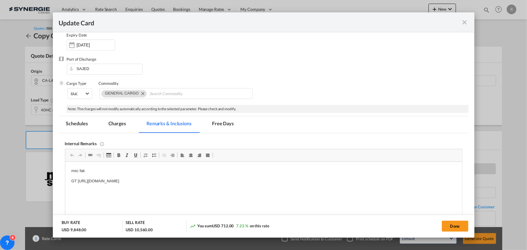
scroll to position [134, 0]
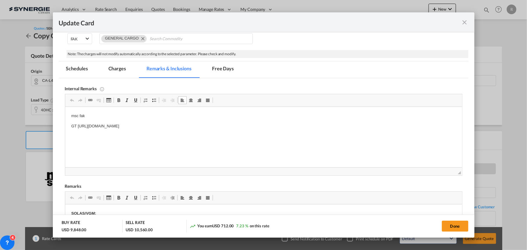
drag, startPoint x: 69, startPoint y: 124, endPoint x: 277, endPoint y: 123, distance: 207.4
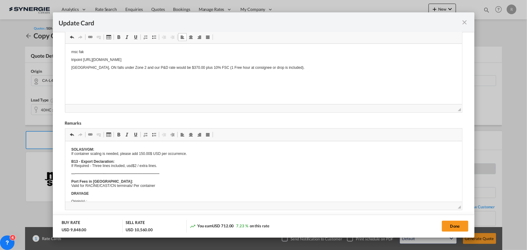
scroll to position [3, 0]
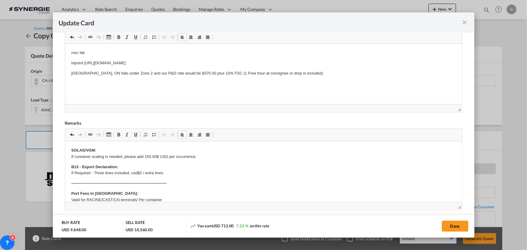
drag, startPoint x: 72, startPoint y: 174, endPoint x: 162, endPoint y: 262, distance: 126.2
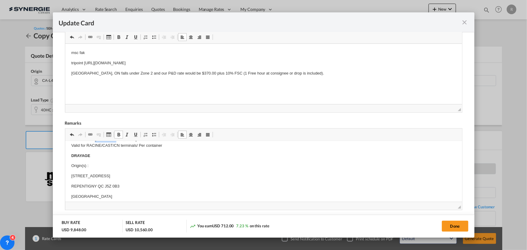
scroll to position [55, 0]
click at [99, 164] on p "Origin(s) :" at bounding box center [263, 165] width 385 height 6
drag, startPoint x: 78, startPoint y: 175, endPoint x: 101, endPoint y: 191, distance: 28.2
click at [101, 191] on html "SOLAS/VGM: If container scaling is needed, please add 150.00$ USD per occurrenc…" at bounding box center [263, 247] width 397 height 321
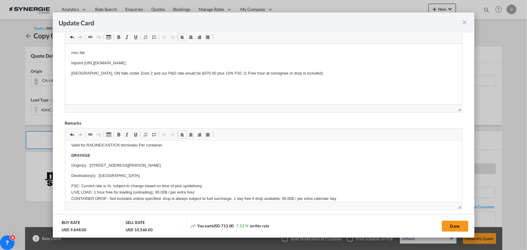
drag, startPoint x: 99, startPoint y: 175, endPoint x: 150, endPoint y: 175, distance: 51.3
click at [150, 175] on p "Destination(s) : Montreal Terminal" at bounding box center [263, 176] width 385 height 6
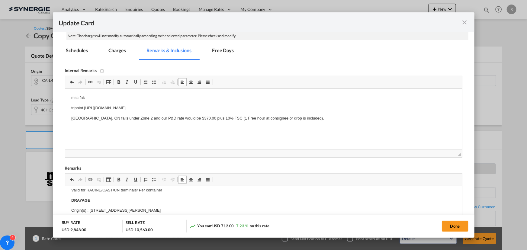
scroll to position [115, 0]
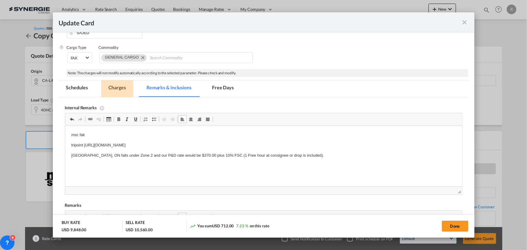
click at [115, 86] on md-tab-item "Charges" at bounding box center [117, 88] width 32 height 17
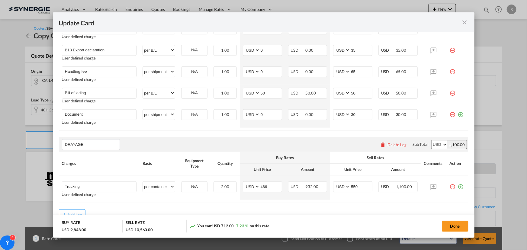
scroll to position [334, 0]
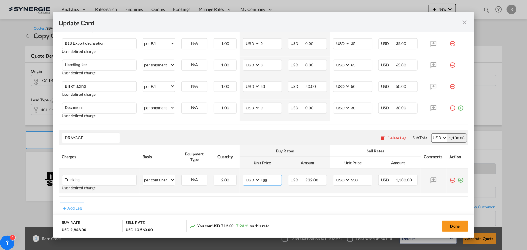
drag, startPoint x: 266, startPoint y: 181, endPoint x: 242, endPoint y: 180, distance: 24.2
click at [243, 180] on md-input-container "AED AFN ALL AMD ANG AOA ARS AUD AWG AZN BAM BBD BDT BGN BHD BIF BMD BND BOB BRL…" at bounding box center [262, 180] width 39 height 11
type input "309"
drag, startPoint x: 359, startPoint y: 178, endPoint x: 323, endPoint y: 179, distance: 36.2
click at [323, 179] on tr "Trucking Please Enter User Defined Charges Cannot Be Published User defined cha…" at bounding box center [263, 181] width 409 height 24
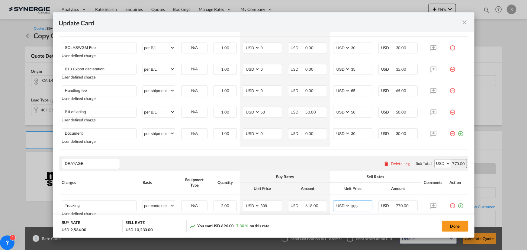
scroll to position [353, 0]
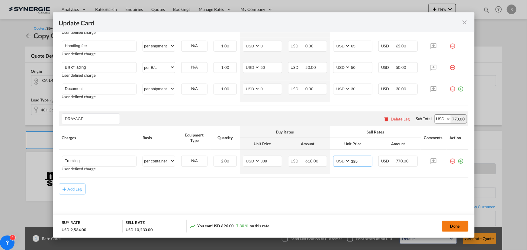
type input "385"
click at [461, 226] on button "Done" at bounding box center [455, 226] width 27 height 11
type input "30 Aug 2025"
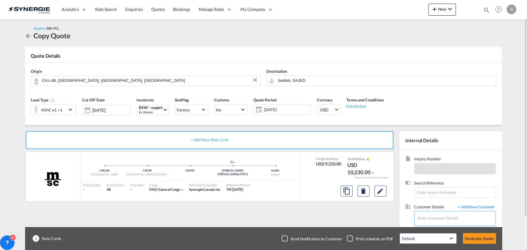
click at [426, 218] on input "Enter Customer Details" at bounding box center [456, 218] width 78 height 14
click at [431, 216] on input "Enter Customer Details" at bounding box center [456, 218] width 78 height 14
paste input "pricing@flglobally.com"
click at [410, 208] on div "Mohamed Samsudeen pricing@flglobally.com | FLG" at bounding box center [435, 203] width 121 height 16
type input "FLG, Mohamed Samsudeen, pricing@flglobally.com"
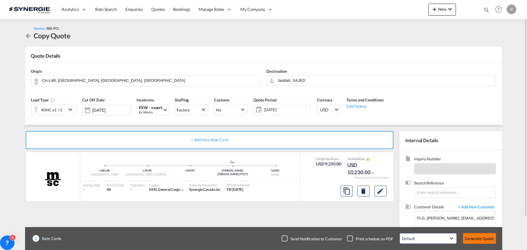
click at [484, 239] on button "Generate Quote" at bounding box center [479, 238] width 33 height 11
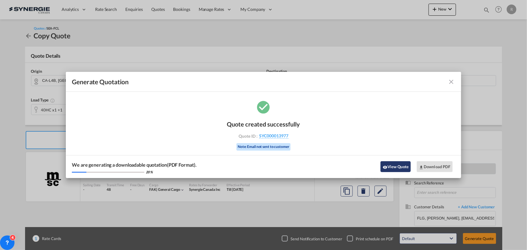
click at [393, 167] on button "View Quote" at bounding box center [395, 166] width 30 height 11
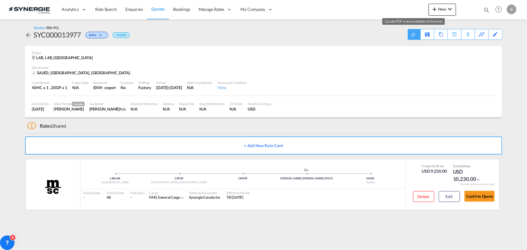
click at [412, 34] on md-icon "icon-refresh" at bounding box center [413, 34] width 5 height 5
click at [390, 35] on div "Download Quote" at bounding box center [402, 34] width 31 height 10
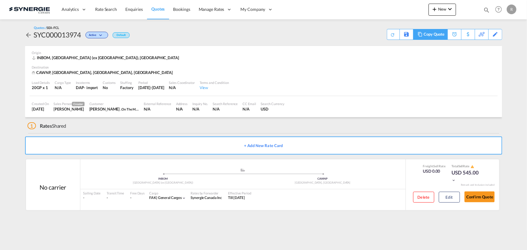
click at [441, 36] on div "Copy Quote" at bounding box center [434, 34] width 21 height 10
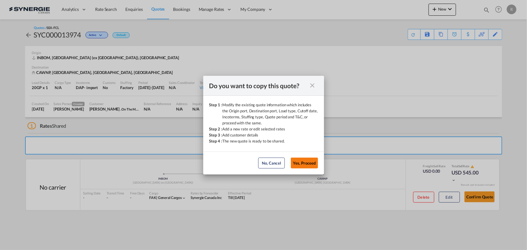
click at [313, 164] on button "Yes, Proceed" at bounding box center [304, 163] width 27 height 11
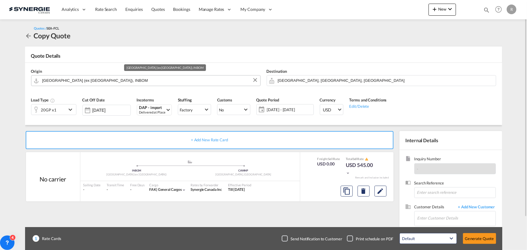
click at [115, 79] on input "[GEOGRAPHIC_DATA] (ex [GEOGRAPHIC_DATA]), INBOM" at bounding box center [149, 80] width 215 height 11
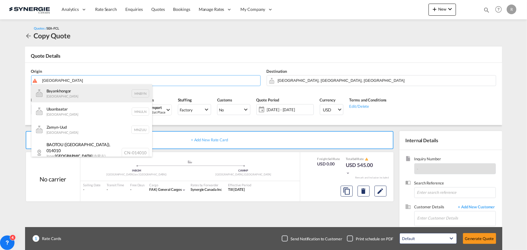
click at [94, 96] on div "Bayankhongor [GEOGRAPHIC_DATA] MNBYN" at bounding box center [91, 93] width 121 height 18
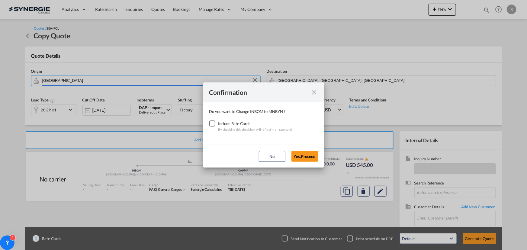
type input "[GEOGRAPHIC_DATA], [GEOGRAPHIC_DATA]"
click at [215, 125] on div "Checkbox No Ink" at bounding box center [212, 123] width 6 height 6
click at [305, 157] on button "Yes,Proceed" at bounding box center [304, 156] width 27 height 11
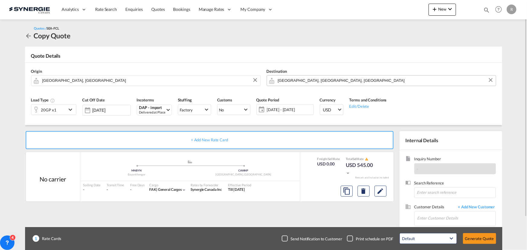
click at [331, 77] on input "[GEOGRAPHIC_DATA], [GEOGRAPHIC_DATA], [GEOGRAPHIC_DATA]" at bounding box center [385, 80] width 215 height 11
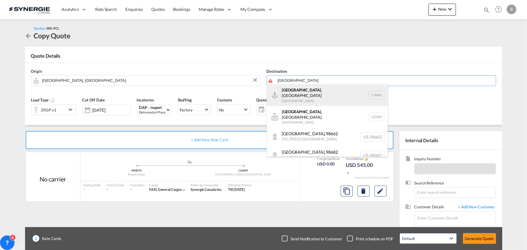
click at [291, 92] on div "[GEOGRAPHIC_DATA] , [GEOGRAPHIC_DATA] [GEOGRAPHIC_DATA] [GEOGRAPHIC_DATA]" at bounding box center [327, 95] width 121 height 22
type input "[GEOGRAPHIC_DATA], [GEOGRAPHIC_DATA], CAVAN"
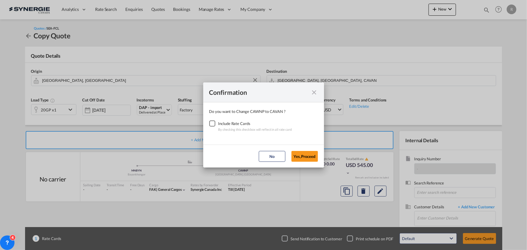
click at [213, 124] on div "Checkbox No Ink" at bounding box center [212, 123] width 6 height 6
click at [302, 155] on button "Yes,Proceed" at bounding box center [304, 156] width 27 height 11
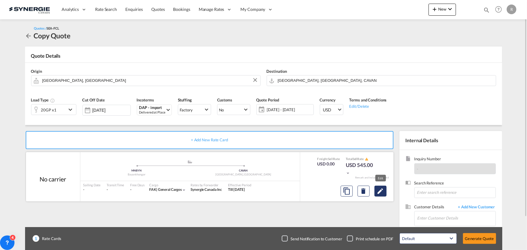
click at [383, 193] on md-icon "Edit" at bounding box center [380, 191] width 7 height 7
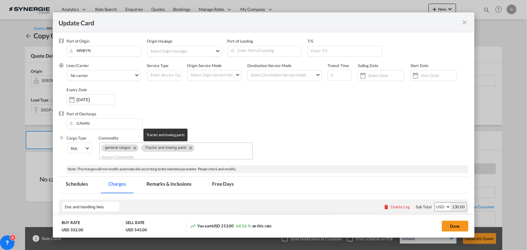
select select "per B/L"
select select "per shipping bill"
select select "per container"
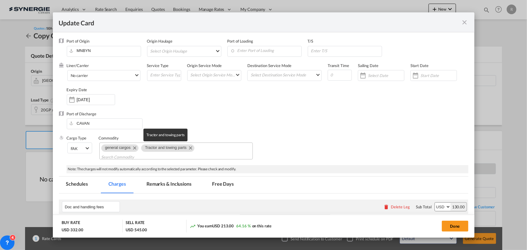
select select "per container"
click at [191, 148] on md-icon "Remove Tractor and towing parts" at bounding box center [190, 147] width 7 height 7
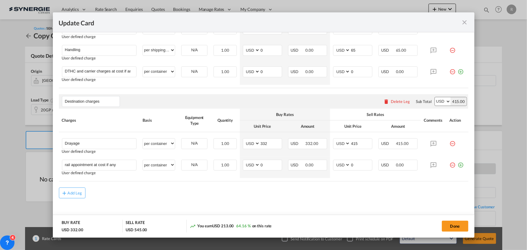
scroll to position [240, 0]
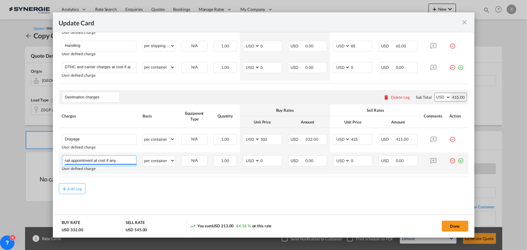
click at [122, 161] on input "rail appointment at cost if any" at bounding box center [101, 160] width 72 height 9
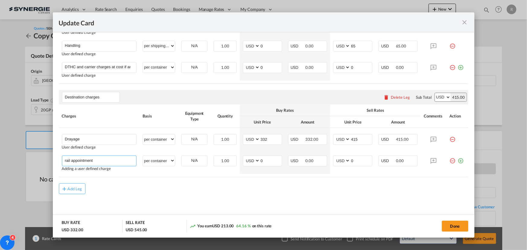
type input "rail appointment"
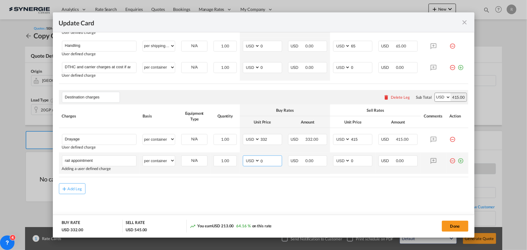
drag, startPoint x: 272, startPoint y: 162, endPoint x: 248, endPoint y: 159, distance: 24.7
click at [248, 159] on md-input-container "AED AFN ALL AMD ANG AOA ARS AUD AWG AZN BAM BBD BDT BGN BHD BIF BMD BND [PERSON…" at bounding box center [262, 161] width 39 height 11
type input "65"
drag, startPoint x: 353, startPoint y: 161, endPoint x: 324, endPoint y: 162, distance: 29.6
click at [324, 162] on tr "rail appointment Please Enter User Defined Charges Cannot Be Published Adding a…" at bounding box center [263, 162] width 409 height 21
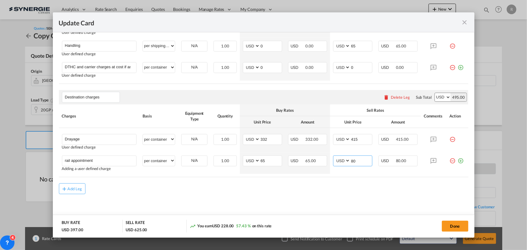
type input "80"
drag, startPoint x: 268, startPoint y: 139, endPoint x: 220, endPoint y: 124, distance: 50.8
click at [226, 135] on tr "Drayage Please Enter User Defined Charges Cannot Be Published User defined char…" at bounding box center [263, 140] width 409 height 24
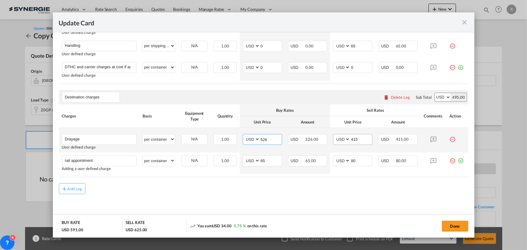
type input "526"
drag, startPoint x: 358, startPoint y: 140, endPoint x: 302, endPoint y: 138, distance: 55.6
click at [302, 138] on tr "Drayage Please Enter User Defined Charges Cannot Be Published User defined char…" at bounding box center [263, 140] width 409 height 24
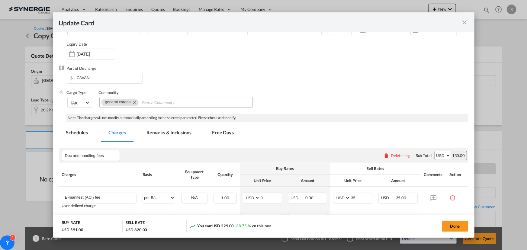
scroll to position [0, 0]
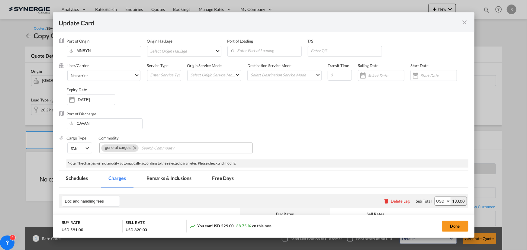
type input "610"
click at [173, 177] on md-tab-item "Remarks & Inclusions" at bounding box center [168, 179] width 59 height 17
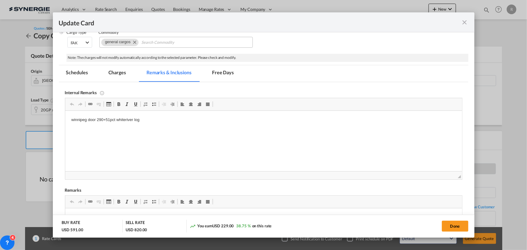
scroll to position [110, 0]
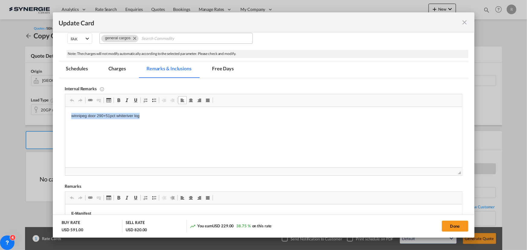
drag, startPoint x: 68, startPoint y: 115, endPoint x: 188, endPoint y: 136, distance: 122.2
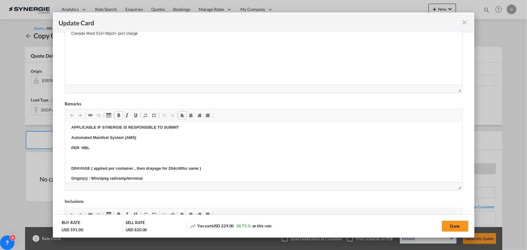
scroll to position [82, 0]
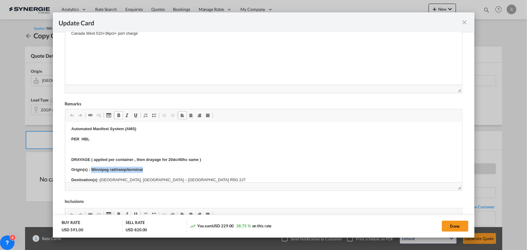
drag, startPoint x: 91, startPoint y: 168, endPoint x: 195, endPoint y: 172, distance: 104.3
click at [195, 172] on p "Origin(s) : Winnipeg rail/ramp/terminal" at bounding box center [263, 170] width 385 height 6
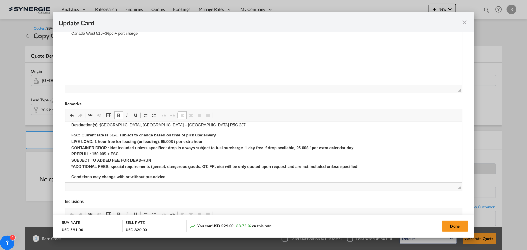
click at [100, 124] on p "Destination(s) : [GEOGRAPHIC_DATA], [GEOGRAPHIC_DATA] – [GEOGRAPHIC_DATA] R5G 2…" at bounding box center [263, 125] width 385 height 6
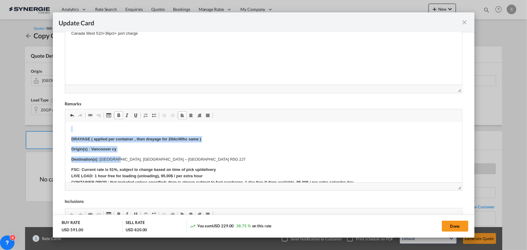
scroll to position [98, 0]
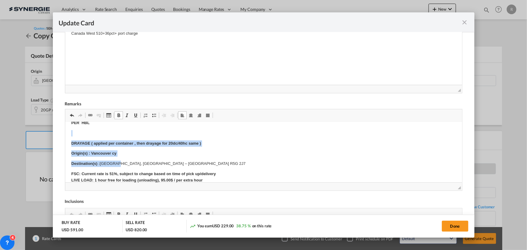
drag, startPoint x: 100, startPoint y: 124, endPoint x: 119, endPoint y: 160, distance: 40.2
click at [157, 133] on body "E-Manifest APPLICABLE IF SYNERGIE IS RESPONSIBLE TO SUBMIT PER HBL E-Manifest o…" at bounding box center [263, 183] width 385 height 306
click at [112, 163] on p "Destination(s) : [GEOGRAPHIC_DATA], [GEOGRAPHIC_DATA] – [GEOGRAPHIC_DATA] R5G 2…" at bounding box center [263, 164] width 385 height 6
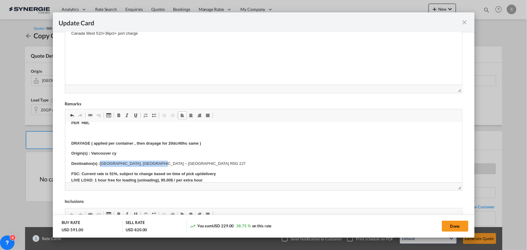
drag, startPoint x: 100, startPoint y: 164, endPoint x: 175, endPoint y: 164, distance: 75.2
click at [175, 164] on p "Destination(s) : [GEOGRAPHIC_DATA], [GEOGRAPHIC_DATA] – [GEOGRAPHIC_DATA] R5G 2…" at bounding box center [263, 164] width 385 height 6
click at [99, 162] on p "Destination(s) : [STREET_ADDRESS]" at bounding box center [263, 164] width 385 height 6
click at [111, 174] on strong "FSC: Current rate is 51%, subject to change based on time of pick up/delivery L…" at bounding box center [214, 190] width 287 height 36
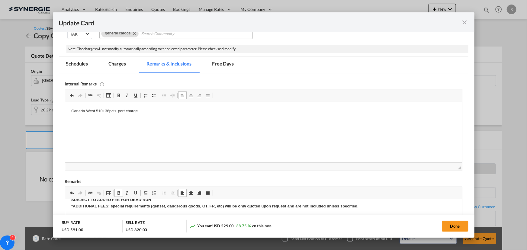
scroll to position [110, 0]
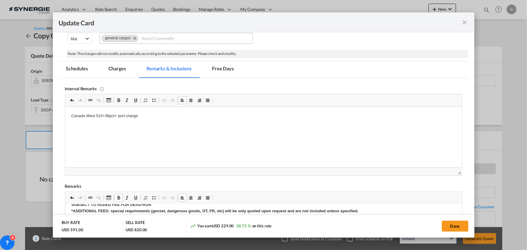
click at [112, 65] on md-tab-item "Charges" at bounding box center [117, 69] width 32 height 17
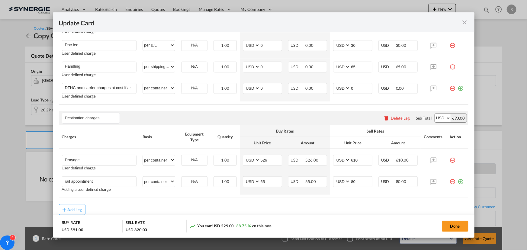
scroll to position [240, 0]
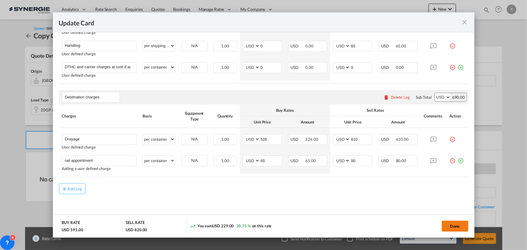
click at [455, 223] on button "Done" at bounding box center [455, 226] width 27 height 11
type input "[DATE]"
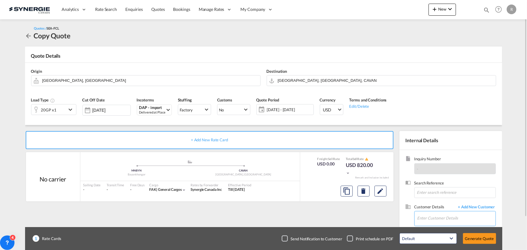
click at [444, 215] on input "Enter Customer Details" at bounding box center [456, 218] width 78 height 14
paste input "[EMAIL_ADDRESS][DOMAIN_NAME]"
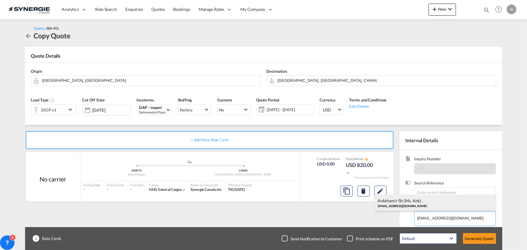
click at [398, 207] on div "Ankhtamir Sh (Ms. Ank) . [EMAIL_ADDRESS][DOMAIN_NAME]" at bounding box center [435, 203] width 121 height 16
type input "Omni Shipping, Ankhtamir Sh (Ms. Ank) ., [EMAIL_ADDRESS][DOMAIN_NAME]"
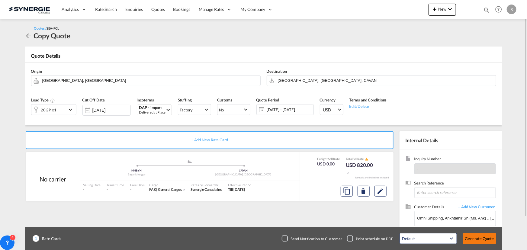
click at [481, 240] on button "Generate Quote" at bounding box center [479, 238] width 33 height 11
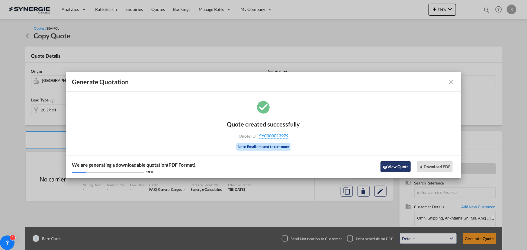
click at [388, 167] on button "View Quote" at bounding box center [395, 166] width 30 height 11
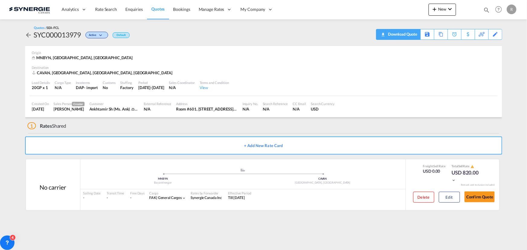
click at [409, 34] on div "Download Quote" at bounding box center [402, 34] width 31 height 10
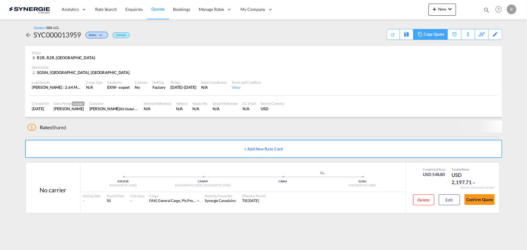
click at [435, 36] on div "Copy Quote" at bounding box center [434, 34] width 21 height 10
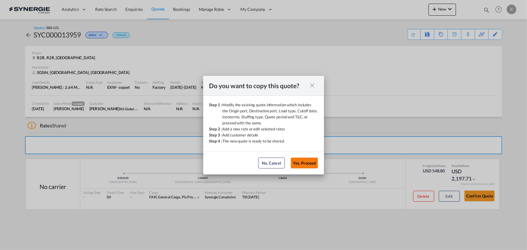
click at [304, 163] on button "Yes, Proceed" at bounding box center [304, 163] width 27 height 11
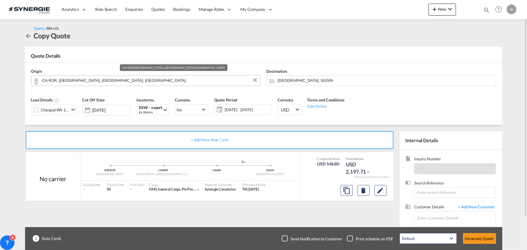
click at [130, 84] on input "CA-R2R, [GEOGRAPHIC_DATA], [GEOGRAPHIC_DATA], [GEOGRAPHIC_DATA]" at bounding box center [149, 80] width 215 height 11
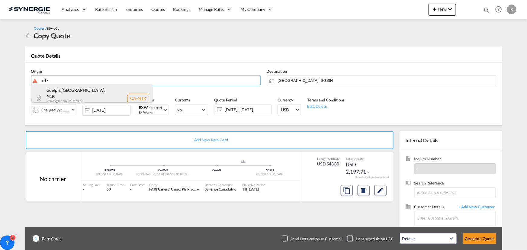
click at [60, 92] on div "Guelph, [GEOGRAPHIC_DATA] , N1K [GEOGRAPHIC_DATA] , [GEOGRAPHIC_DATA] [GEOGRAPH…" at bounding box center [91, 98] width 121 height 28
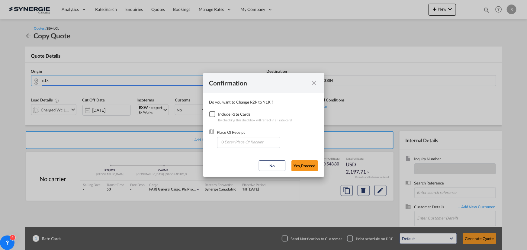
type input "CA-N1K, [GEOGRAPHIC_DATA], [GEOGRAPHIC_DATA], [GEOGRAPHIC_DATA]"
click at [213, 113] on div "Checkbox No Ink" at bounding box center [212, 114] width 6 height 6
click at [242, 143] on input "Enter Place Of Receipt" at bounding box center [250, 141] width 60 height 9
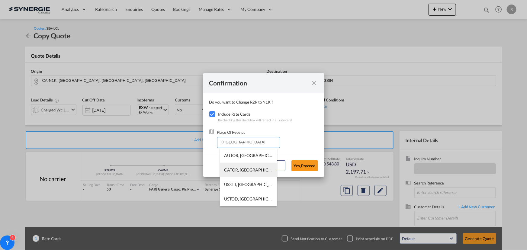
click at [242, 171] on span "CATOR, [GEOGRAPHIC_DATA], [GEOGRAPHIC_DATA], [GEOGRAPHIC_DATA], [GEOGRAPHIC_DAT…" at bounding box center [342, 169] width 236 height 5
type input "CATOR, [GEOGRAPHIC_DATA], [GEOGRAPHIC_DATA], [GEOGRAPHIC_DATA], [GEOGRAPHIC_DAT…"
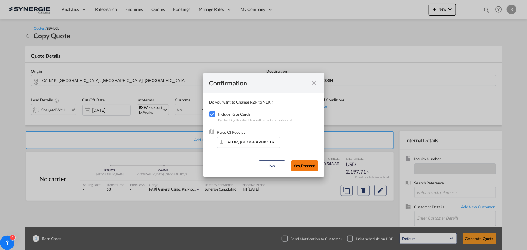
click at [305, 168] on button "Yes,Proceed" at bounding box center [304, 165] width 27 height 11
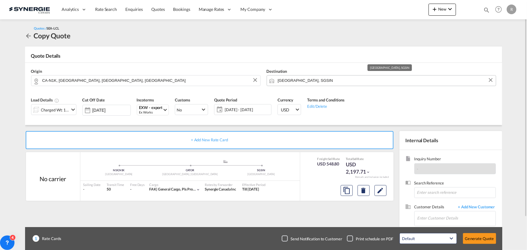
click at [329, 82] on input "[GEOGRAPHIC_DATA], SGSIN" at bounding box center [385, 80] width 215 height 11
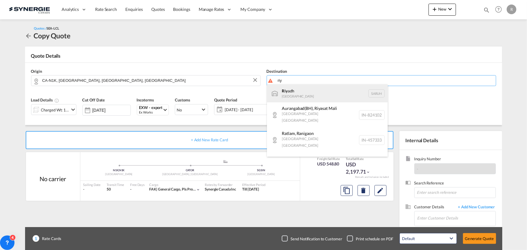
click at [289, 93] on div "Riy adh [GEOGRAPHIC_DATA] [GEOGRAPHIC_DATA]" at bounding box center [327, 93] width 121 height 18
type input "[GEOGRAPHIC_DATA], [GEOGRAPHIC_DATA]"
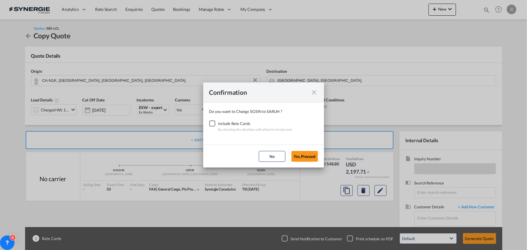
click at [213, 125] on div "Checkbox No Ink" at bounding box center [212, 123] width 6 height 6
click at [302, 157] on button "Yes,Proceed" at bounding box center [304, 156] width 27 height 11
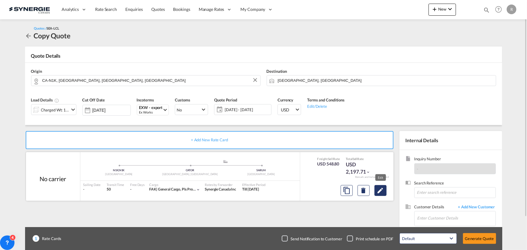
click at [381, 191] on md-icon "Edit" at bounding box center [380, 190] width 7 height 7
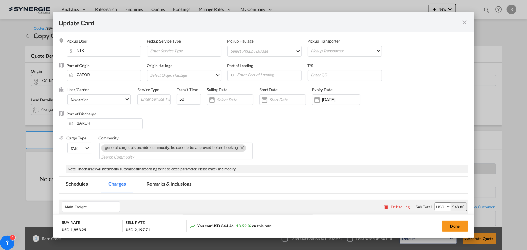
select select "per_w/m"
select select "per_cbm"
select select "per_shipment"
select select "per_bl"
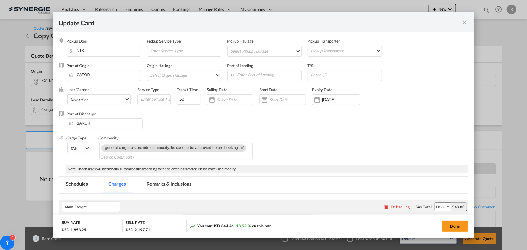
select select "per_bl"
click at [467, 24] on md-icon "icon-close fg-AAA8AD m-0 pointer" at bounding box center [464, 22] width 7 height 7
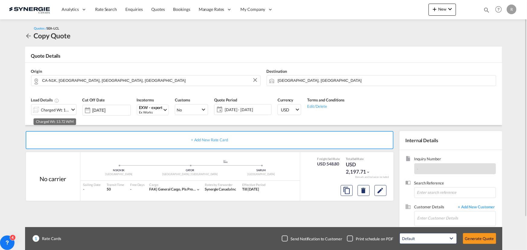
click at [64, 111] on div "Charged Wt: 13.72 W/M" at bounding box center [55, 110] width 28 height 8
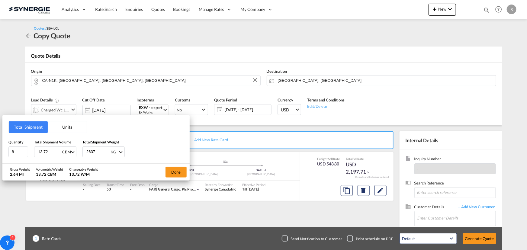
click at [70, 128] on button "Units" at bounding box center [67, 126] width 39 height 11
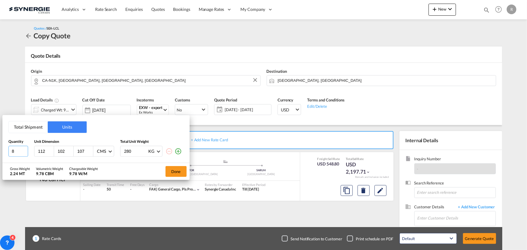
drag, startPoint x: 16, startPoint y: 149, endPoint x: -9, endPoint y: 144, distance: 25.6
click at [0, 144] on html "Analytics Reports Dashboard Rate Search Enquiries Quotes" at bounding box center [263, 125] width 527 height 250
type input "1"
type input "48"
type input "40"
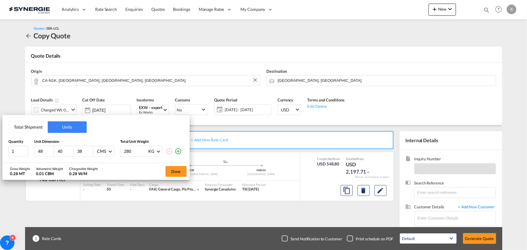
type input "38"
click at [103, 150] on div "CMS" at bounding box center [101, 151] width 9 height 5
click at [101, 165] on div "Inches" at bounding box center [103, 166] width 12 height 6
drag, startPoint x: 135, startPoint y: 152, endPoint x: 115, endPoint y: 145, distance: 21.0
click at [115, 146] on div "1 48 40 38 Inches 280 KG KG LB" at bounding box center [95, 151] width 175 height 11
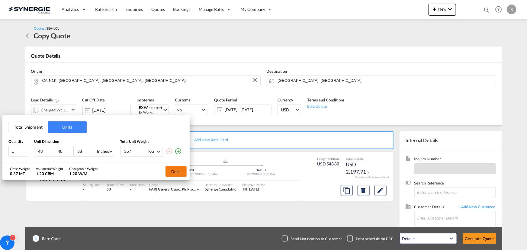
type input "367"
click at [172, 174] on button "Done" at bounding box center [175, 171] width 21 height 11
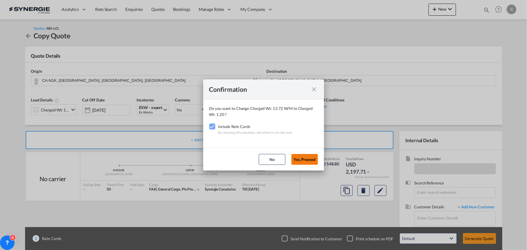
click at [297, 161] on button "Yes,Proceed" at bounding box center [304, 159] width 27 height 11
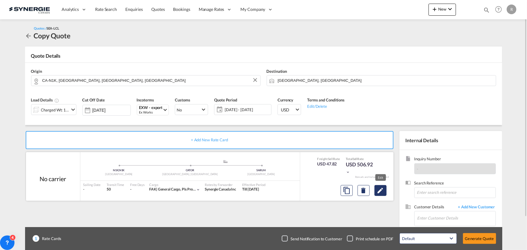
click at [382, 192] on md-icon "Edit" at bounding box center [380, 190] width 7 height 7
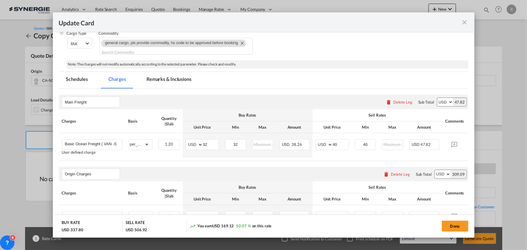
scroll to position [110, 0]
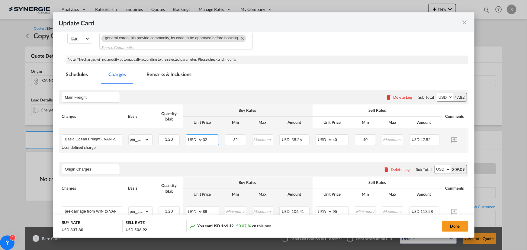
drag, startPoint x: 209, startPoint y: 136, endPoint x: 166, endPoint y: 132, distance: 43.1
click at [166, 132] on tr "Basic Ocean Freight ( VAN -SIN) User defined charge Please Enter Already Exists…" at bounding box center [273, 140] width 428 height 24
type input "85"
drag, startPoint x: 238, startPoint y: 136, endPoint x: 194, endPoint y: 128, distance: 44.2
click at [194, 128] on tr "Basic Ocean Freight ( VAN -SIN) User defined charge Please Enter Already Exists…" at bounding box center [273, 140] width 428 height 24
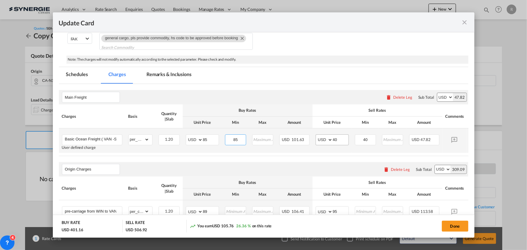
type input "85"
drag, startPoint x: 344, startPoint y: 137, endPoint x: 297, endPoint y: 134, distance: 46.6
click at [297, 134] on tr "Basic Ocean Freight ( VAN -SIN) User defined charge Please Enter Already Exists…" at bounding box center [273, 140] width 428 height 24
type input "95"
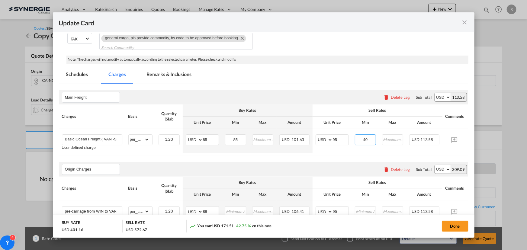
drag, startPoint x: 371, startPoint y: 137, endPoint x: 309, endPoint y: 121, distance: 64.2
click at [322, 132] on tr "Basic Ocean Freight ( VAN -SIN) User defined charge Please Enter Already Exists…" at bounding box center [273, 140] width 428 height 24
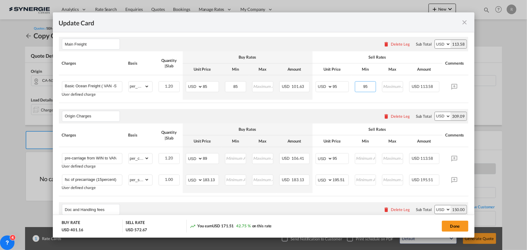
scroll to position [165, 0]
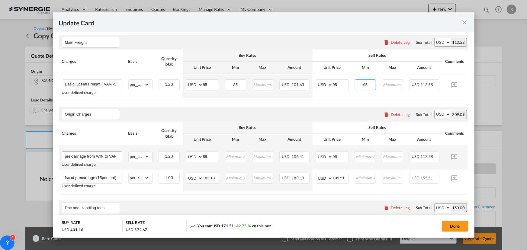
type input "95"
click at [98, 159] on input "pre-carriage from WIN to VAN" at bounding box center [93, 156] width 57 height 9
click at [64, 158] on md-autocomplete "pre-carriage from WIN to VAN" at bounding box center [92, 156] width 60 height 9
drag, startPoint x: 66, startPoint y: 156, endPoint x: 143, endPoint y: 160, distance: 78.0
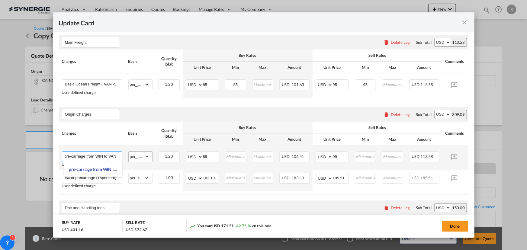
click at [143, 160] on tr "pre-carriage from WIN to VAN User defined charge Please Enter Already Exists gr…" at bounding box center [273, 157] width 428 height 24
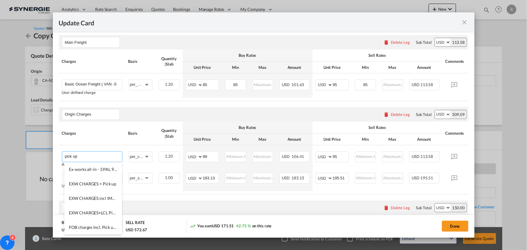
type input "pick up"
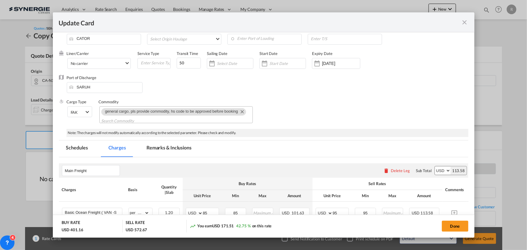
scroll to position [27, 0]
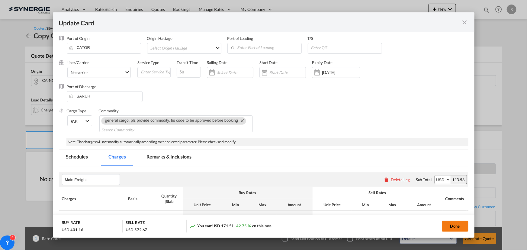
click at [453, 227] on button "Done" at bounding box center [455, 226] width 27 height 11
type input "[DATE]"
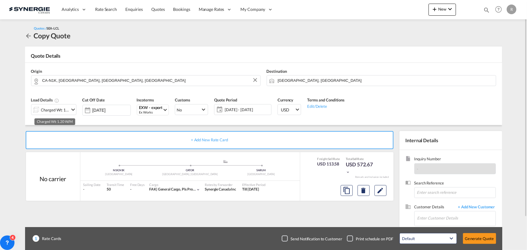
click at [59, 108] on div "Charged Wt: 1.20 W/M" at bounding box center [55, 110] width 28 height 8
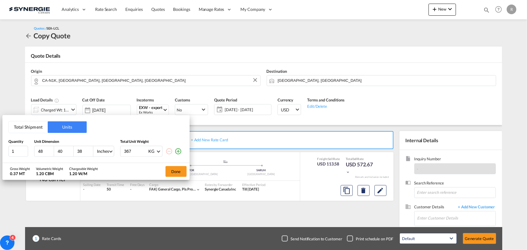
drag, startPoint x: 85, startPoint y: 151, endPoint x: 59, endPoint y: 142, distance: 27.1
click at [59, 142] on div "Quantity Unit Dimension Total Unit Weight 1 48 40 38 Inches CMS Inches 367 KG K…" at bounding box center [95, 148] width 175 height 18
type input "85"
click at [178, 171] on button "Done" at bounding box center [175, 171] width 21 height 11
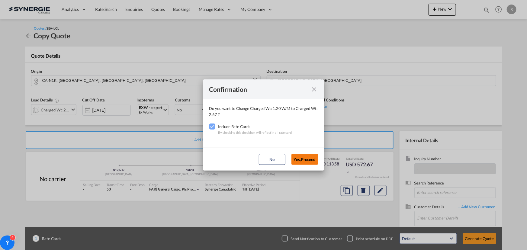
click at [306, 160] on button "Yes,Proceed" at bounding box center [304, 159] width 27 height 11
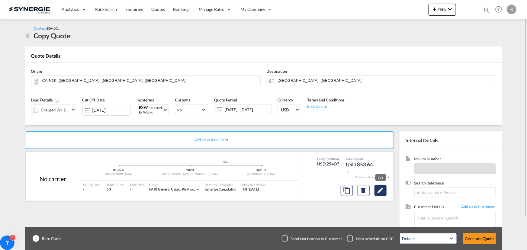
click at [382, 191] on md-icon "Edit" at bounding box center [380, 190] width 7 height 7
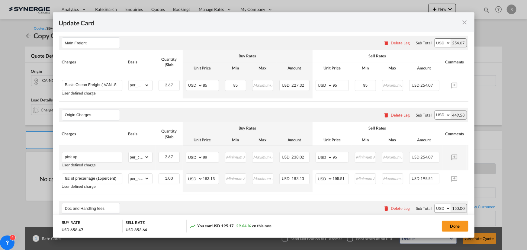
scroll to position [165, 0]
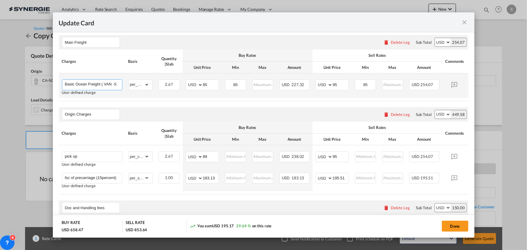
click at [107, 84] on input "Basic Ocean Freight ( VAN -SIN)" at bounding box center [93, 84] width 57 height 9
drag, startPoint x: 101, startPoint y: 82, endPoint x: 136, endPoint y: 85, distance: 35.2
click at [136, 85] on tr "Basic Ocean Freight ( VAN -SIN) User defined charge Please Enter Already Exists…" at bounding box center [273, 85] width 428 height 24
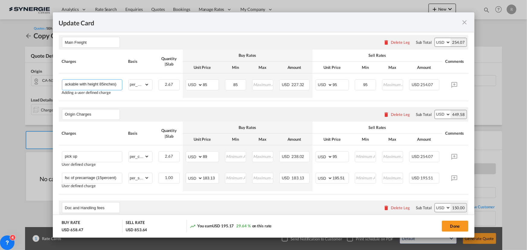
type input "Basic Ocean Freight ( non stackable with height 85inches)"
click at [206, 99] on table "Charges Basis Quantity | Slab Buy Rates Sell Rates Comments Action Unit Price M…" at bounding box center [273, 75] width 428 height 51
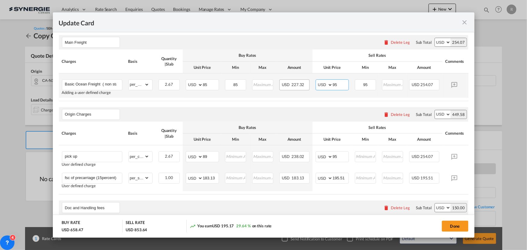
drag, startPoint x: 344, startPoint y: 83, endPoint x: 294, endPoint y: 80, distance: 49.3
click at [294, 80] on tr "Basic Ocean Freight ( non stackable with height 85inches) Adding a user defined…" at bounding box center [273, 85] width 428 height 24
type input "100"
drag, startPoint x: 360, startPoint y: 80, endPoint x: 348, endPoint y: 78, distance: 12.5
click at [348, 78] on tr "Basic Ocean Freight ( non stackable with height 85inches) Adding a user defined…" at bounding box center [273, 85] width 428 height 24
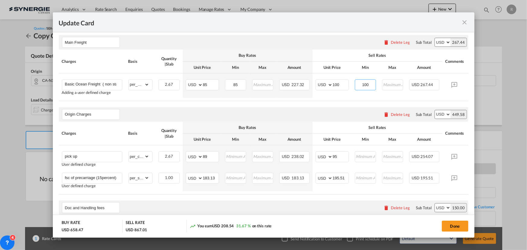
type input "100"
drag, startPoint x: 216, startPoint y: 159, endPoint x: 178, endPoint y: 151, distance: 37.8
click at [178, 151] on tr "pick up User defined charge Please Enter Already Exists gross_weight volumetric…" at bounding box center [273, 157] width 428 height 24
type input "130"
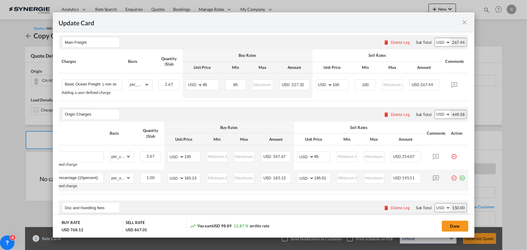
click at [451, 179] on md-icon "icon-minus-circle-outline red-400-fg pt-7" at bounding box center [454, 176] width 6 height 6
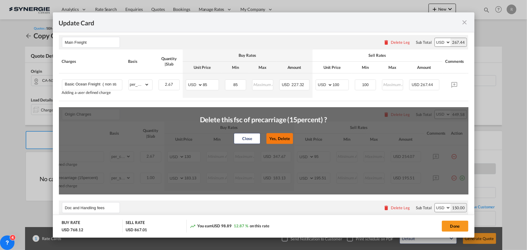
click at [285, 141] on button "Yes, Delete" at bounding box center [279, 138] width 27 height 11
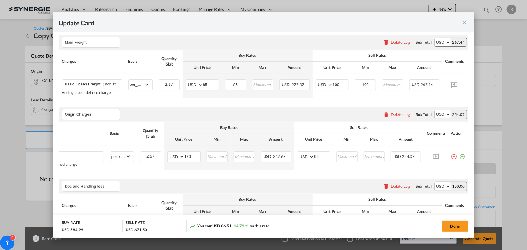
scroll to position [0, 0]
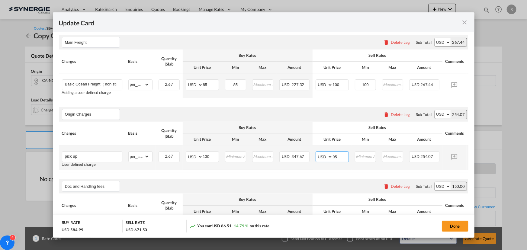
drag, startPoint x: 338, startPoint y: 157, endPoint x: 301, endPoint y: 152, distance: 37.8
click at [301, 152] on tr "pick up User defined charge Please Enter Already Exists gross_weight volumetric…" at bounding box center [273, 157] width 428 height 24
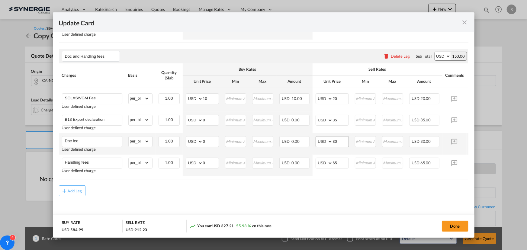
scroll to position [302, 0]
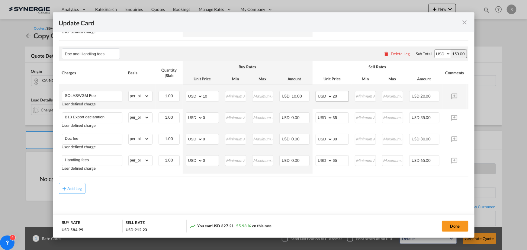
type input "185"
drag, startPoint x: 340, startPoint y: 95, endPoint x: 308, endPoint y: 87, distance: 33.0
click at [308, 87] on tr "SOLAS/VGM Fee User defined charge Please Enter Already Exists gross_weight volu…" at bounding box center [273, 97] width 428 height 24
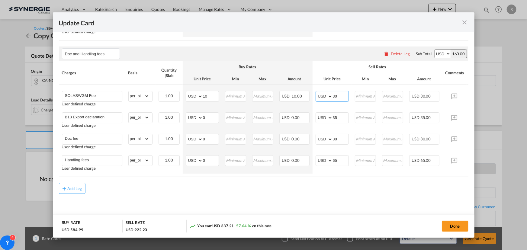
type input "30"
drag, startPoint x: 422, startPoint y: 177, endPoint x: 459, endPoint y: 176, distance: 37.4
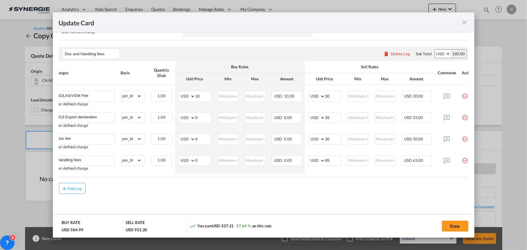
scroll to position [0, 0]
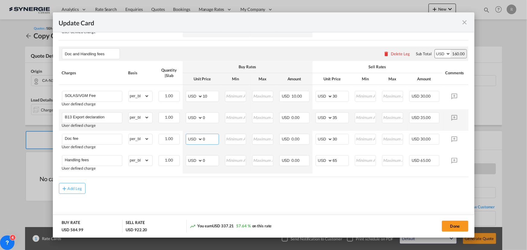
drag, startPoint x: 210, startPoint y: 137, endPoint x: 152, endPoint y: 123, distance: 60.5
click at [170, 131] on tr "Doc fee User defined charge Please Enter Already Exists gross_weight volumetric…" at bounding box center [273, 141] width 428 height 21
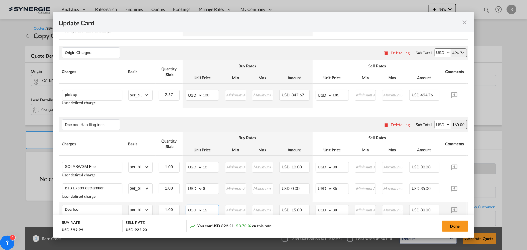
scroll to position [219, 0]
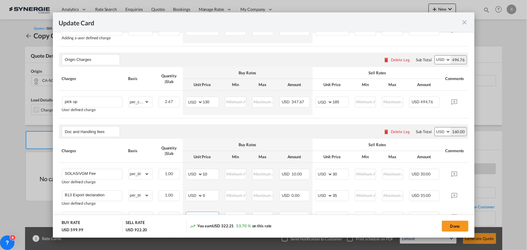
type input "15"
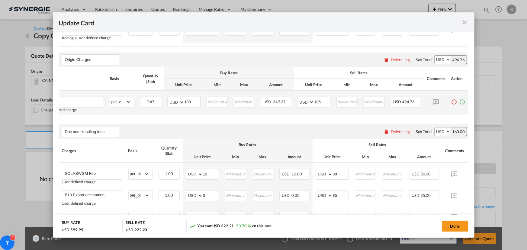
click at [459, 103] on md-icon "icon-plus-circle-outline green-400-fg" at bounding box center [462, 100] width 6 height 6
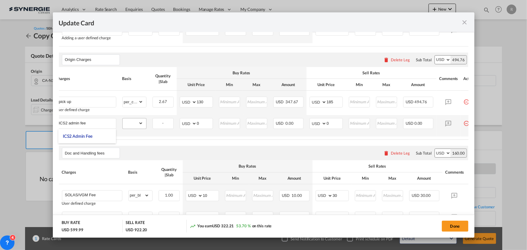
type input "ICS2 admin fee"
click at [134, 124] on select "gross_weight volumetric_weight per_shipment per_bl per_km per_hawb per_kg flat …" at bounding box center [133, 123] width 21 height 10
select select "per_bl"
click at [123, 120] on select "gross_weight volumetric_weight per_shipment per_bl per_km per_hawb per_kg flat …" at bounding box center [133, 123] width 21 height 10
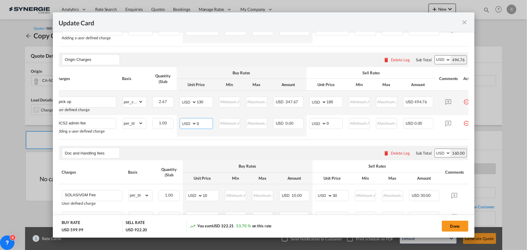
drag, startPoint x: 205, startPoint y: 121, endPoint x: 136, endPoint y: 112, distance: 70.0
click at [136, 43] on tbody "pick up User defined charge Please Enter Already Exists gross_weight volumetric…" at bounding box center [273, 31] width 428 height 24
type input "25"
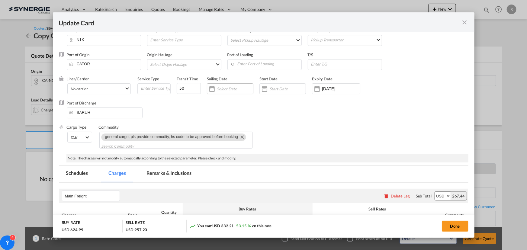
scroll to position [0, 0]
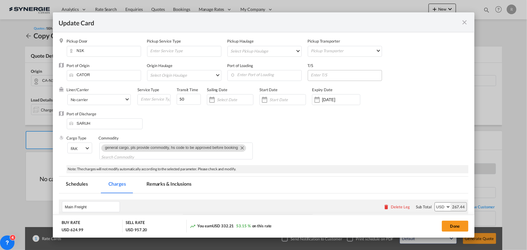
type input "35"
click at [320, 77] on input "Update Card Pickup ..." at bounding box center [345, 74] width 71 height 9
click at [257, 74] on input "Enter Port of Loading" at bounding box center [265, 74] width 71 height 9
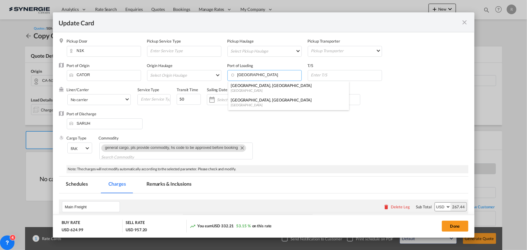
click at [251, 89] on div "[GEOGRAPHIC_DATA]" at bounding box center [287, 90] width 112 height 5
type input "Montreal, QC, CAMTR"
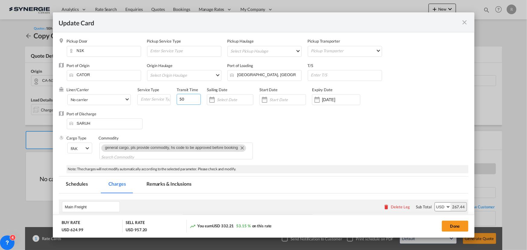
drag, startPoint x: 181, startPoint y: 97, endPoint x: 185, endPoint y: 97, distance: 4.2
click at [182, 97] on input "50" at bounding box center [189, 99] width 24 height 11
type input "5"
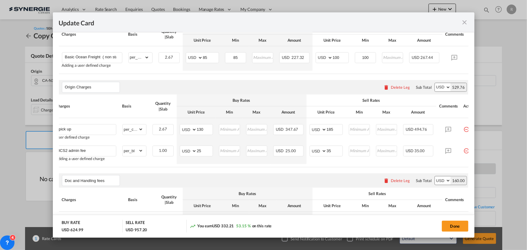
scroll to position [220, 0]
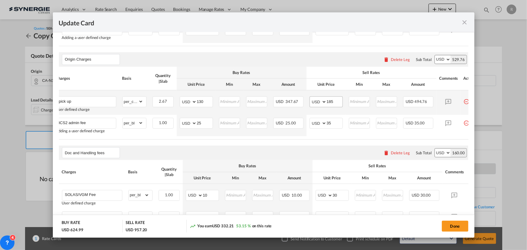
type input "68"
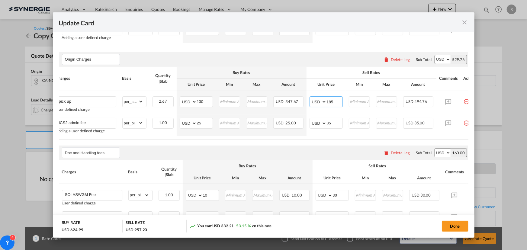
drag, startPoint x: 338, startPoint y: 100, endPoint x: 277, endPoint y: 88, distance: 62.4
click at [289, 95] on tr "pick up User defined charge Please Enter Already Exists gross_weight volumetric…" at bounding box center [267, 102] width 428 height 24
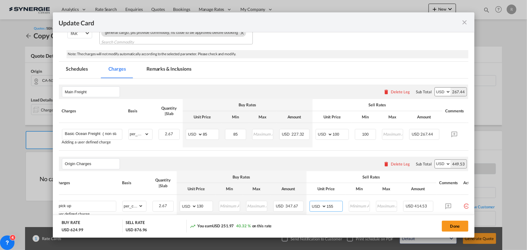
scroll to position [48, 0]
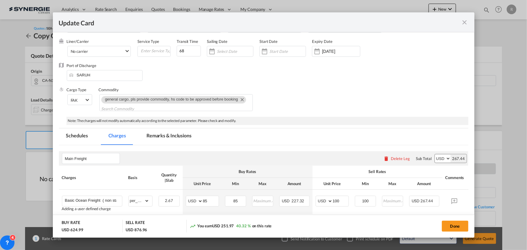
type input "155"
click at [170, 135] on md-tab-item "Remarks & Inclusions" at bounding box center [168, 136] width 59 height 17
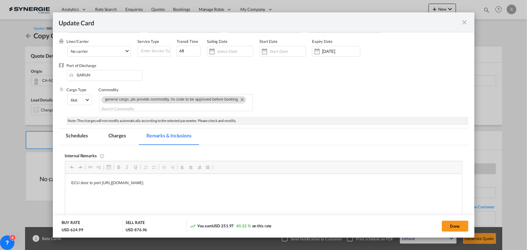
scroll to position [0, 0]
drag, startPoint x: 67, startPoint y: 179, endPoint x: 303, endPoint y: 188, distance: 236.3
click at [101, 183] on p "Shipco" at bounding box center [263, 183] width 385 height 6
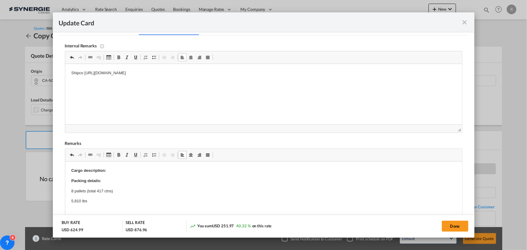
drag, startPoint x: 86, startPoint y: 185, endPoint x: 89, endPoint y: 188, distance: 4.5
drag, startPoint x: 71, startPoint y: 191, endPoint x: 86, endPoint y: 197, distance: 16.0
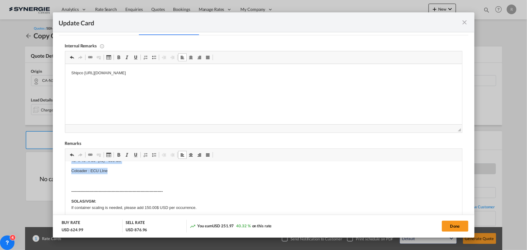
scroll to position [82, 0]
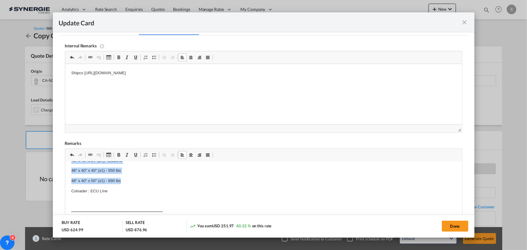
drag, startPoint x: 66, startPoint y: 189, endPoint x: 135, endPoint y: 179, distance: 69.3
paste body "Editor, editor5"
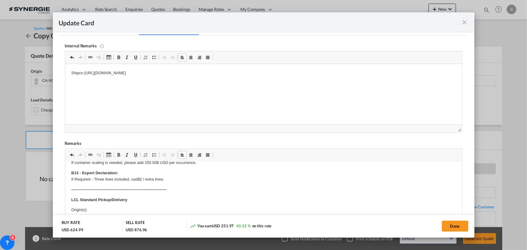
scroll to position [16, 0]
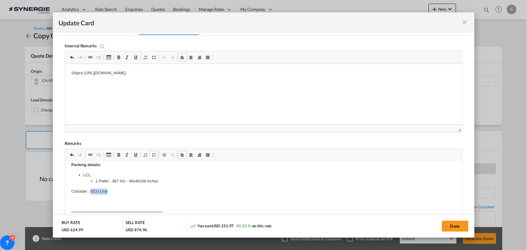
drag, startPoint x: 90, startPoint y: 191, endPoint x: 116, endPoint y: 190, distance: 26.0
click at [116, 190] on p "Coloader : ECU LIne" at bounding box center [263, 191] width 385 height 6
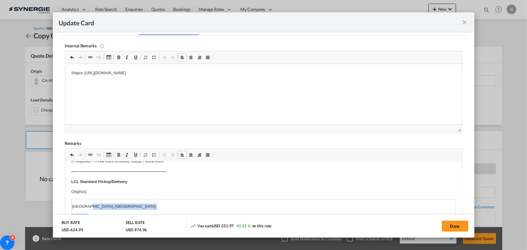
scroll to position [126, 0]
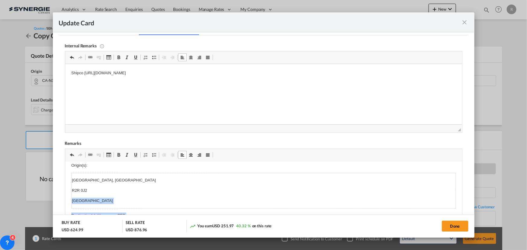
click at [101, 188] on body "Cargo description: Packing details: LCL: 1 Pallet - 367 KG - 48x40x38 inches Co…" at bounding box center [263, 223] width 385 height 362
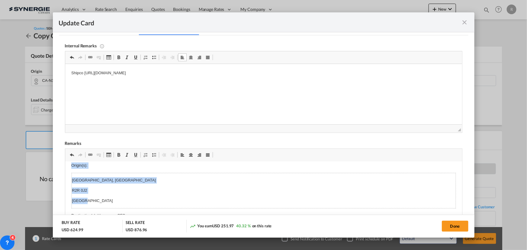
drag, startPoint x: 71, startPoint y: 179, endPoint x: 94, endPoint y: 198, distance: 30.0
click at [94, 198] on html "Cargo description: Packing details: LCL: 1 Pallet - 367 KG - 48x40x38 inches Co…" at bounding box center [263, 223] width 397 height 374
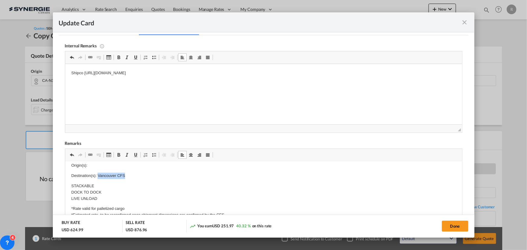
drag, startPoint x: 98, startPoint y: 175, endPoint x: 140, endPoint y: 178, distance: 42.4
click at [140, 183] on p "Destination(s): Vancouver CFS" at bounding box center [263, 192] width 385 height 19
click at [93, 166] on p "Origin(s):" at bounding box center [263, 165] width 385 height 6
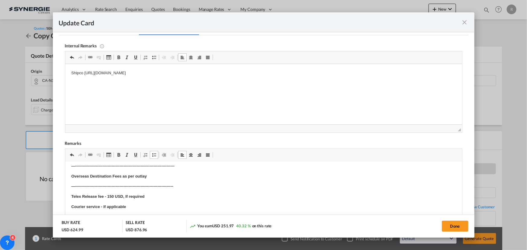
scroll to position [181, 0]
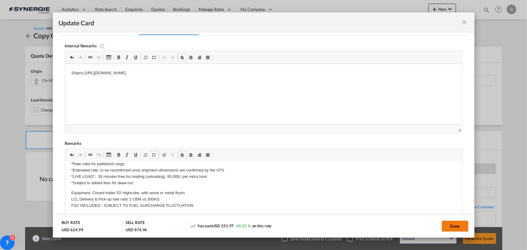
click at [449, 224] on button "Done" at bounding box center [455, 226] width 27 height 11
type input "30 Aug 2025"
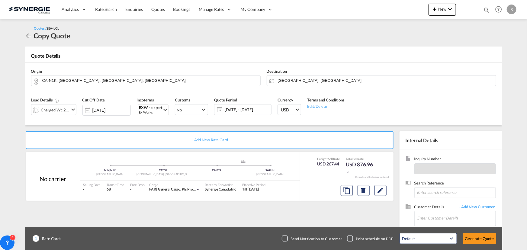
scroll to position [97, 0]
click at [423, 215] on input "Enter Customer Details" at bounding box center [456, 218] width 78 height 14
paste input "operations@mhuniversals.com"
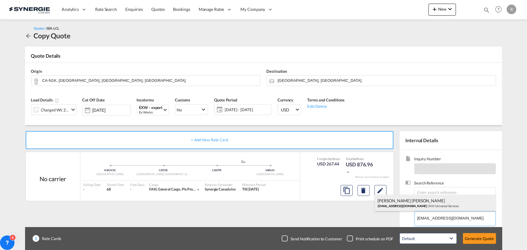
click at [396, 200] on div "Haro Soghomonian operations@mhuniversals.com | M.H Universal Services" at bounding box center [435, 203] width 121 height 16
type input "M.H Universal Services, Haro Soghomonian, operations@mhuniversals.com"
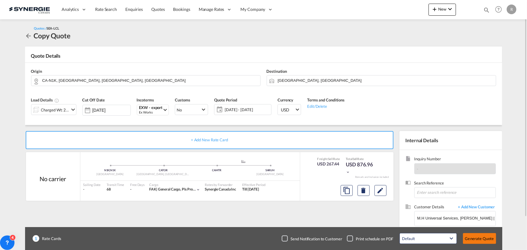
click at [483, 236] on button "Generate Quote" at bounding box center [479, 238] width 33 height 11
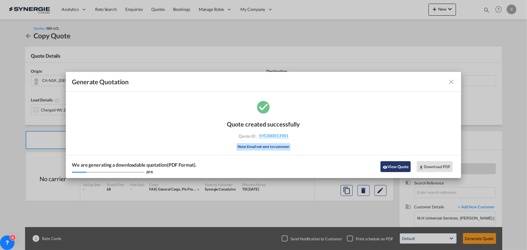
click at [398, 167] on button "View Quote" at bounding box center [395, 166] width 30 height 11
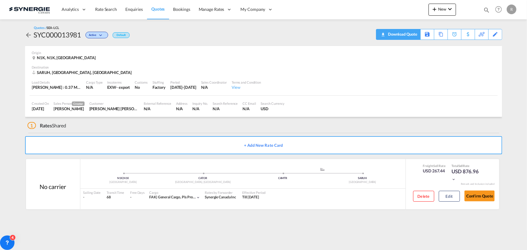
click at [411, 37] on div "Download Quote" at bounding box center [402, 34] width 31 height 10
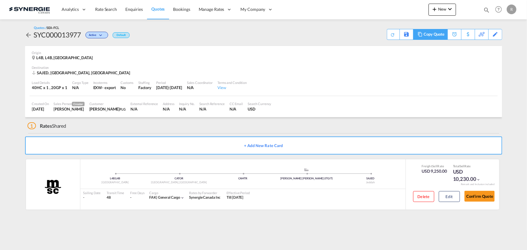
click at [441, 35] on div "Copy Quote" at bounding box center [434, 34] width 21 height 10
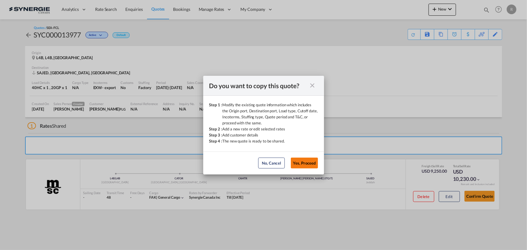
click at [309, 159] on button "Yes, Proceed" at bounding box center [304, 163] width 27 height 11
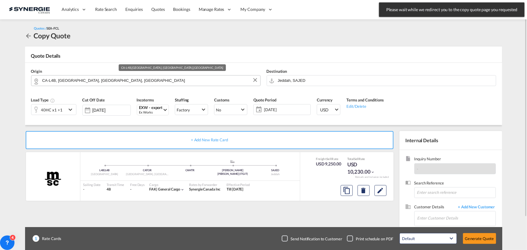
click at [154, 79] on input "CA-L4B, [GEOGRAPHIC_DATA], [GEOGRAPHIC_DATA], [GEOGRAPHIC_DATA]" at bounding box center [149, 80] width 215 height 11
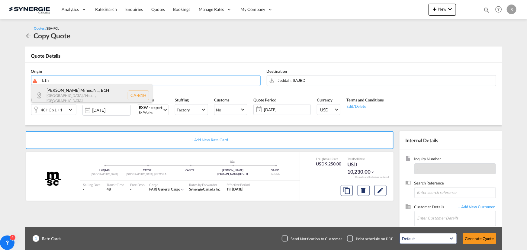
click at [66, 95] on div "[PERSON_NAME] Mines, N... , B1H [GEOGRAPHIC_DATA] / Nou... , [GEOGRAPHIC_DATA] …" at bounding box center [91, 95] width 121 height 22
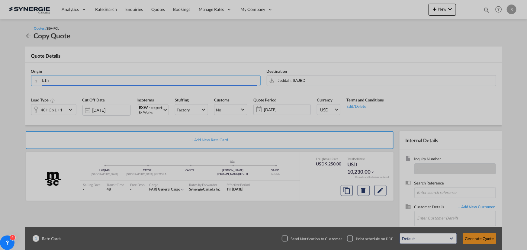
type input "CA-B1H, [PERSON_NAME] Mines, [GEOGRAPHIC_DATA], [GEOGRAPHIC_DATA], [GEOGRAPHIC_…"
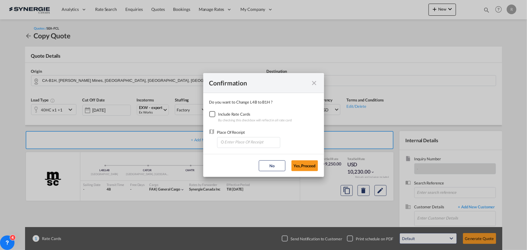
click at [209, 114] on div "Checkbox No Ink" at bounding box center [212, 114] width 6 height 6
click at [234, 140] on input "Enter Place Of Receipt" at bounding box center [250, 141] width 60 height 9
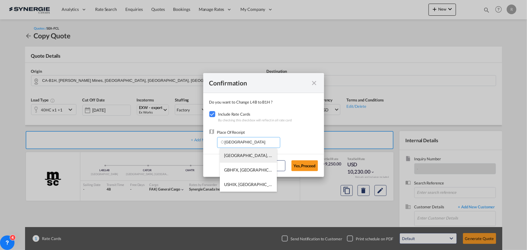
click at [230, 154] on span "[GEOGRAPHIC_DATA], [GEOGRAPHIC_DATA], [GEOGRAPHIC_DATA], [GEOGRAPHIC_DATA], [GE…" at bounding box center [356, 155] width 265 height 5
type input "[GEOGRAPHIC_DATA], [GEOGRAPHIC_DATA], [GEOGRAPHIC_DATA], [GEOGRAPHIC_DATA], [GE…"
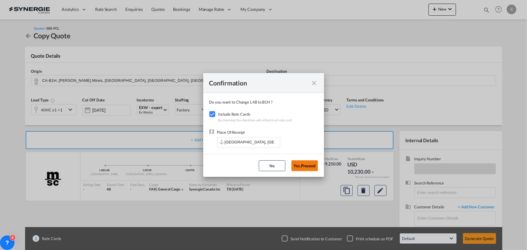
click at [306, 165] on button "Yes,Proceed" at bounding box center [304, 165] width 27 height 11
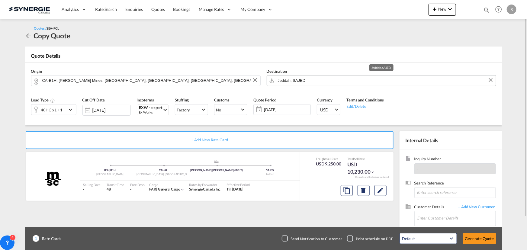
click at [322, 80] on input "Jeddah, SAJED" at bounding box center [385, 80] width 215 height 11
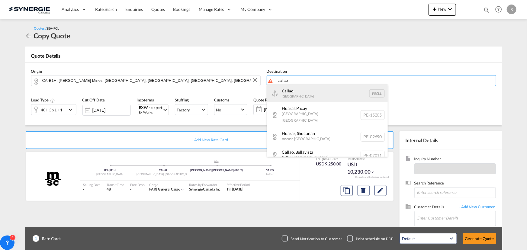
click at [300, 93] on div "Callao [GEOGRAPHIC_DATA] PECLL" at bounding box center [327, 93] width 121 height 18
type input "Callao, PECLL"
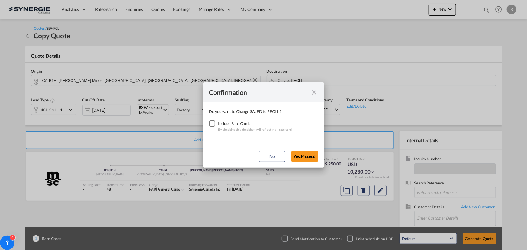
click at [220, 126] on div "Include Rate Cards" at bounding box center [255, 123] width 74 height 6
click at [209, 122] on div "Checkbox No Ink" at bounding box center [212, 123] width 6 height 6
click at [305, 158] on button "Yes,Proceed" at bounding box center [304, 156] width 27 height 11
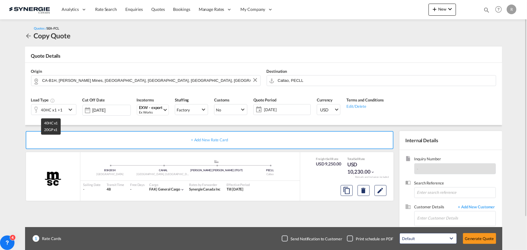
click at [56, 109] on div "40HC x1 +1" at bounding box center [51, 110] width 21 height 8
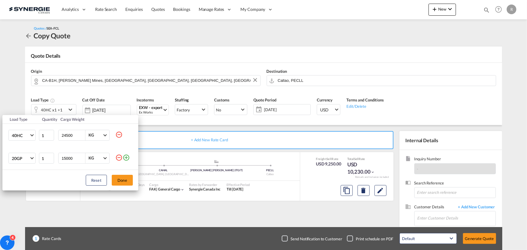
click at [119, 132] on md-icon "icon-minus-circle-outline" at bounding box center [118, 134] width 7 height 7
type input "15000"
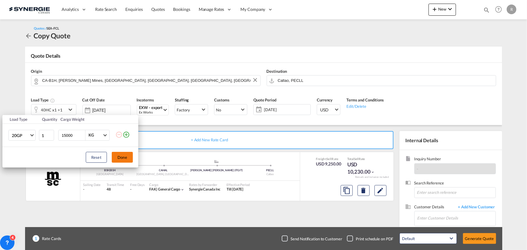
click at [118, 158] on button "Done" at bounding box center [122, 157] width 21 height 11
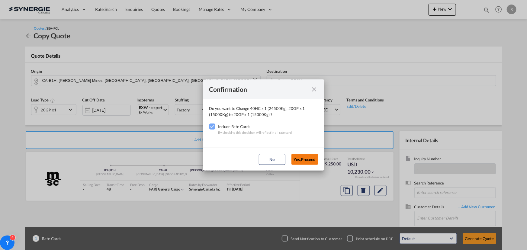
click at [302, 161] on button "Yes,Proceed" at bounding box center [304, 159] width 27 height 11
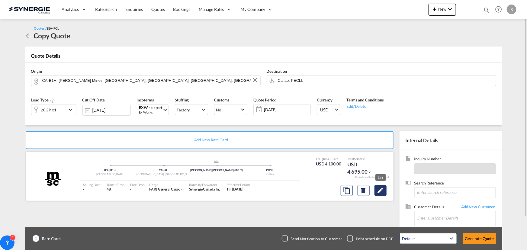
click at [382, 191] on md-icon "Edit" at bounding box center [380, 190] width 7 height 7
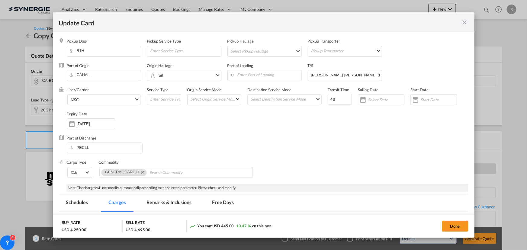
select select "per equipment"
select select "per B/L"
select select "per shipment"
select select "per B/L"
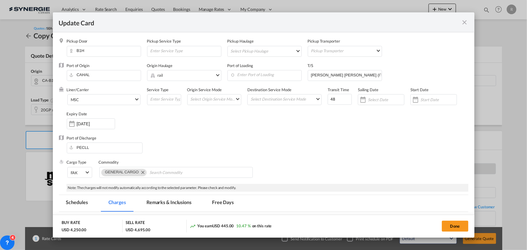
select select "per shipment"
select select "per container"
drag, startPoint x: 350, startPoint y: 75, endPoint x: 281, endPoint y: 75, distance: 69.8
click at [281, 75] on div "Port of Origin [GEOGRAPHIC_DATA] Origin Haulage .a{fill:#aaa8ad;} rail rail roa…" at bounding box center [268, 75] width 402 height 24
click at [323, 76] on input "Update Card Pickup ..." at bounding box center [345, 74] width 71 height 9
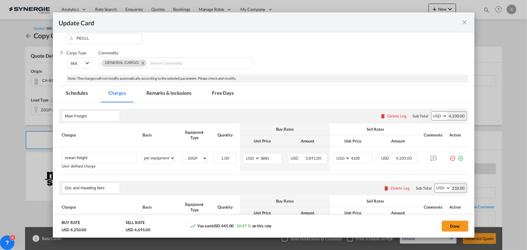
scroll to position [110, 0]
type input "Docau"
drag, startPoint x: 271, startPoint y: 157, endPoint x: 222, endPoint y: 148, distance: 50.4
click at [227, 151] on tr "ocean freight Please Enter User Defined Charges Cannot Be Published User define…" at bounding box center [263, 159] width 409 height 24
type input "2254"
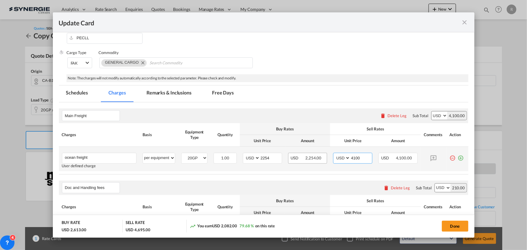
drag, startPoint x: 364, startPoint y: 159, endPoint x: 315, endPoint y: 151, distance: 49.7
click at [324, 154] on tr "ocean freight Please Enter User Defined Charges Cannot Be Published User define…" at bounding box center [263, 159] width 409 height 24
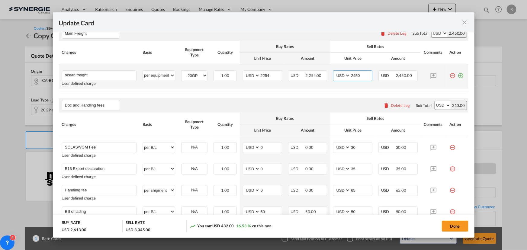
scroll to position [220, 0]
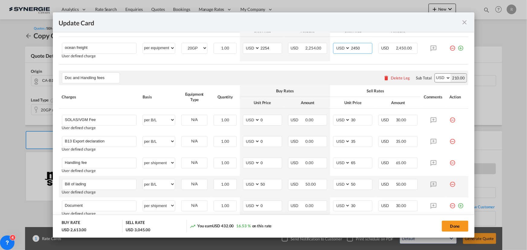
type input "2450"
click at [450, 185] on md-icon "icon-minus-circle-outline red-400-fg" at bounding box center [453, 182] width 6 height 6
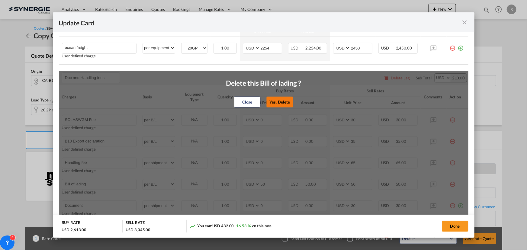
click at [278, 100] on button "Yes, Delete" at bounding box center [279, 102] width 27 height 11
type input "Document"
select select "per shipment"
type input "0"
type input "30"
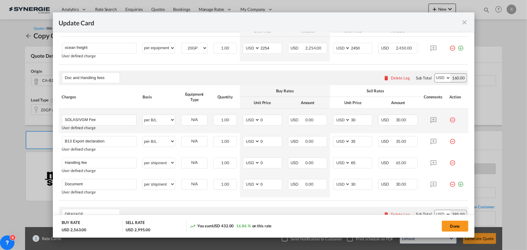
scroll to position [302, 0]
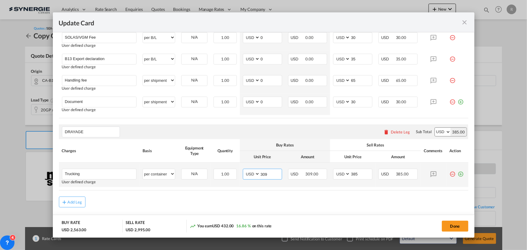
drag, startPoint x: 274, startPoint y: 169, endPoint x: 230, endPoint y: 168, distance: 44.1
click at [230, 168] on tr "Trucking Please Enter User Defined Charges Cannot Be Published User defined cha…" at bounding box center [263, 175] width 409 height 24
type input "1585"
drag, startPoint x: 358, startPoint y: 173, endPoint x: 302, endPoint y: 159, distance: 57.8
click at [303, 164] on tr "Trucking Please Enter User Defined Charges Cannot Be Published User defined cha…" at bounding box center [263, 175] width 409 height 24
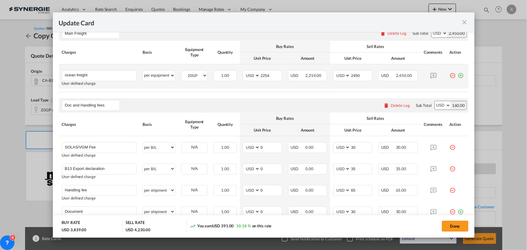
scroll to position [110, 0]
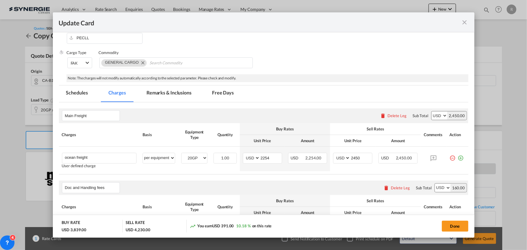
type input "1620"
click at [181, 91] on md-tab-item "Remarks & Inclusions" at bounding box center [168, 93] width 59 height 17
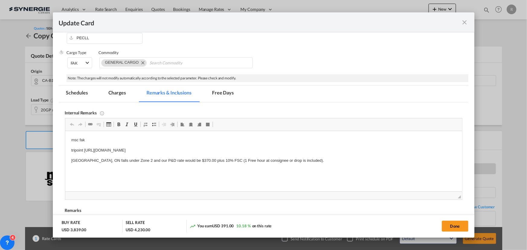
scroll to position [0, 0]
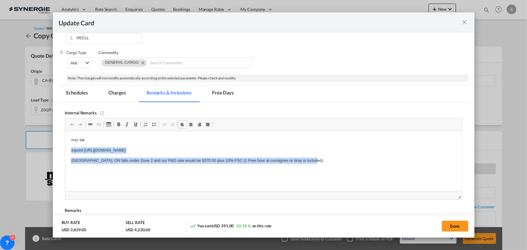
drag, startPoint x: 68, startPoint y: 148, endPoint x: 366, endPoint y: 167, distance: 298.9
click at [366, 167] on html "msc fak tripoint [URL][DOMAIN_NAME] [GEOGRAPHIC_DATA], ON falls under Zone 2 an…" at bounding box center [263, 150] width 397 height 39
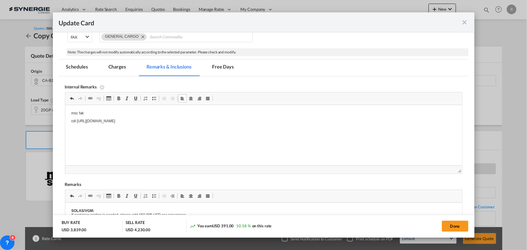
scroll to position [169, 0]
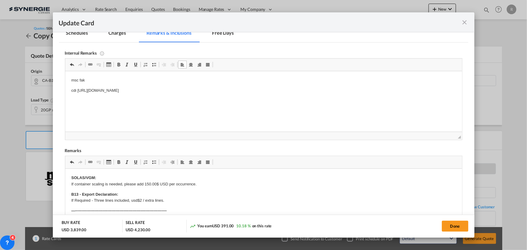
drag, startPoint x: 111, startPoint y: 191, endPoint x: 155, endPoint y: 335, distance: 151.1
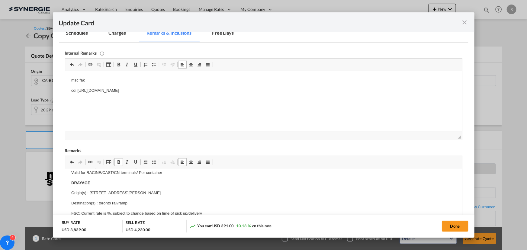
scroll to position [0, 0]
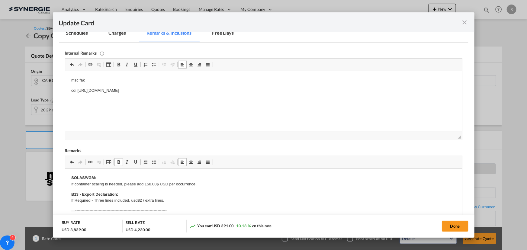
drag, startPoint x: 90, startPoint y: 191, endPoint x: 98, endPoint y: 191, distance: 8.2
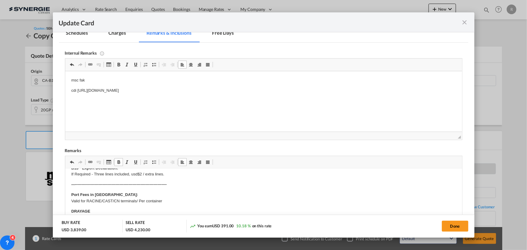
scroll to position [55, 0]
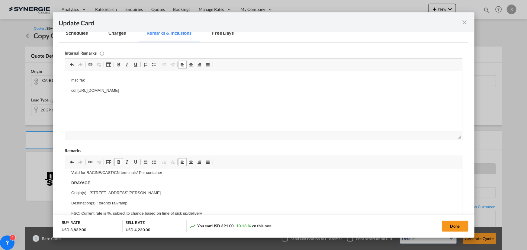
drag, startPoint x: 89, startPoint y: 192, endPoint x: 197, endPoint y: 191, distance: 108.1
click at [197, 191] on p "Origin(s) : [STREET_ADDRESS][PERSON_NAME]" at bounding box center [263, 193] width 385 height 6
drag, startPoint x: 98, startPoint y: 202, endPoint x: 152, endPoint y: 201, distance: 54.4
click at [152, 201] on p "Destination(s) : toronto rail/ramp" at bounding box center [263, 203] width 385 height 6
click at [107, 213] on p "FSC: Current rate is %, subject to change based on time of pick up/delivery LIV…" at bounding box center [263, 229] width 385 height 38
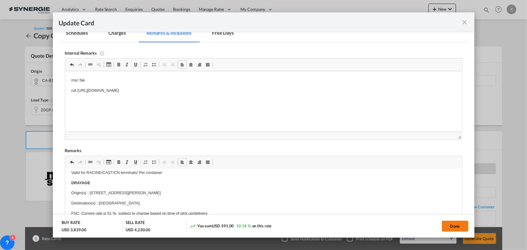
click at [455, 226] on button "Done" at bounding box center [455, 226] width 27 height 11
type input "[DATE]"
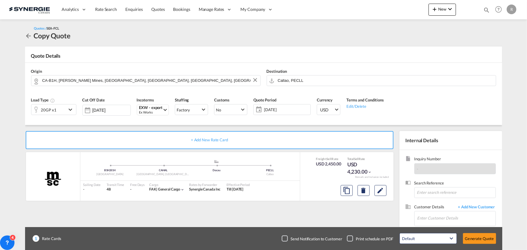
scroll to position [115, 0]
click at [420, 216] on input "Enter Customer Details" at bounding box center [456, 218] width 78 height 14
paste input "[EMAIL_ADDRESS][DOMAIN_NAME]"
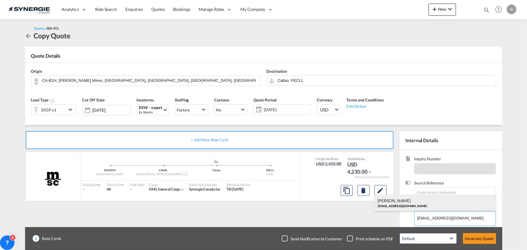
click at [405, 207] on div "[PERSON_NAME] [EMAIL_ADDRESS][DOMAIN_NAME]" at bounding box center [435, 203] width 121 height 16
type input "Top Cargo Peru, [PERSON_NAME], [EMAIL_ADDRESS][DOMAIN_NAME]"
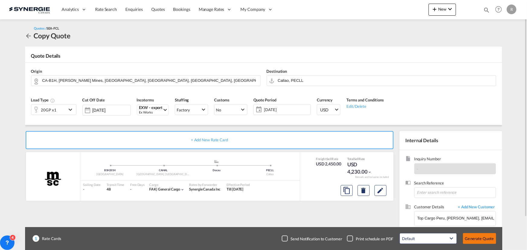
click at [480, 241] on button "Generate Quote" at bounding box center [479, 238] width 33 height 11
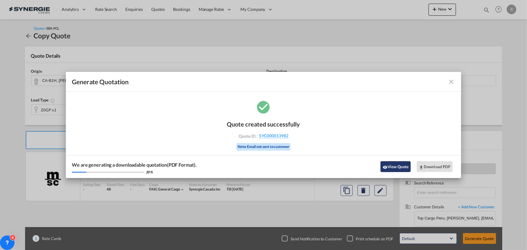
click at [392, 167] on button "View Quote" at bounding box center [395, 166] width 30 height 11
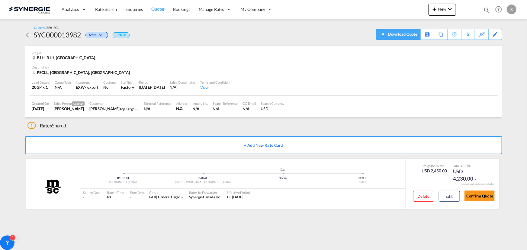
click at [413, 36] on div "Download Quote" at bounding box center [402, 34] width 31 height 10
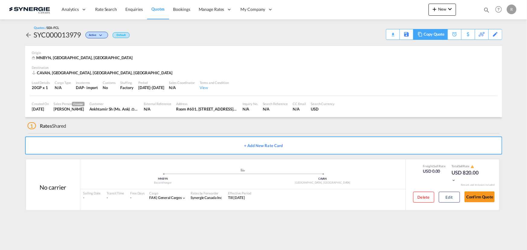
click at [432, 36] on div "Copy Quote" at bounding box center [434, 34] width 21 height 10
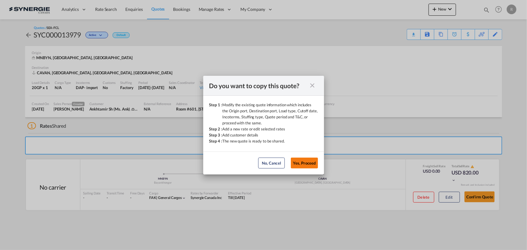
click at [301, 163] on button "Yes, Proceed" at bounding box center [304, 163] width 27 height 11
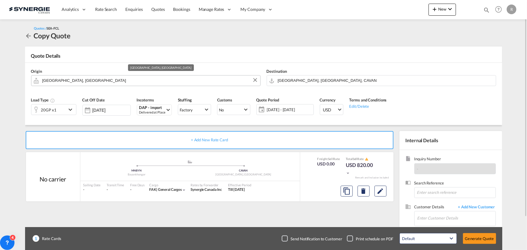
click at [102, 82] on input "[GEOGRAPHIC_DATA], [GEOGRAPHIC_DATA]" at bounding box center [149, 80] width 215 height 11
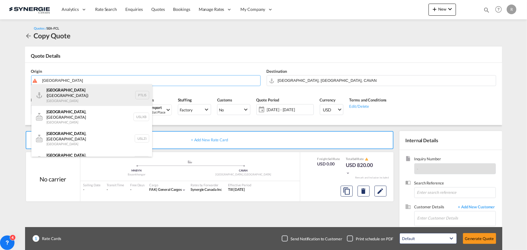
click at [62, 93] on div "[GEOGRAPHIC_DATA] ([GEOGRAPHIC_DATA]) [GEOGRAPHIC_DATA] PTLIS" at bounding box center [91, 95] width 121 height 22
type input "[GEOGRAPHIC_DATA] ([GEOGRAPHIC_DATA]), PTLIS"
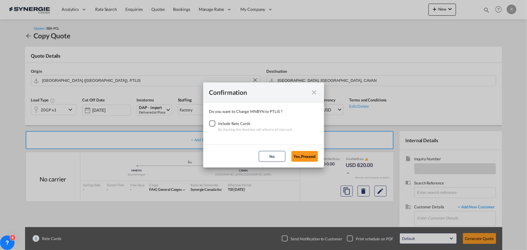
click at [210, 122] on div "Checkbox No Ink" at bounding box center [212, 123] width 6 height 6
click at [304, 157] on button "Yes,Proceed" at bounding box center [304, 156] width 27 height 11
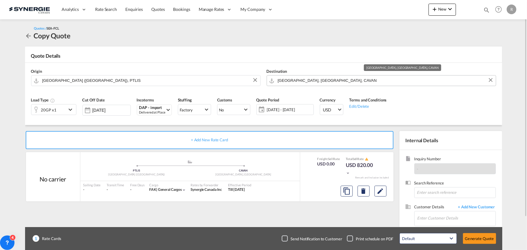
click at [348, 82] on input "[GEOGRAPHIC_DATA], [GEOGRAPHIC_DATA], CAVAN" at bounding box center [385, 80] width 215 height 11
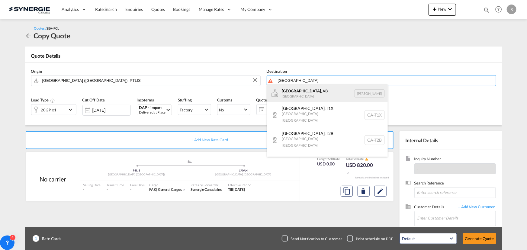
click at [295, 92] on div "[GEOGRAPHIC_DATA] , AB [GEOGRAPHIC_DATA] [PERSON_NAME]" at bounding box center [327, 93] width 121 height 18
type input "[GEOGRAPHIC_DATA], [GEOGRAPHIC_DATA], [GEOGRAPHIC_DATA]"
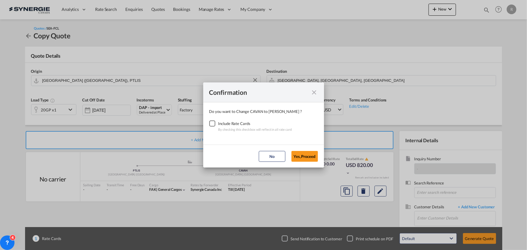
click at [211, 124] on div "Checkbox No Ink" at bounding box center [212, 123] width 6 height 6
click at [305, 156] on button "Yes,Proceed" at bounding box center [304, 156] width 27 height 11
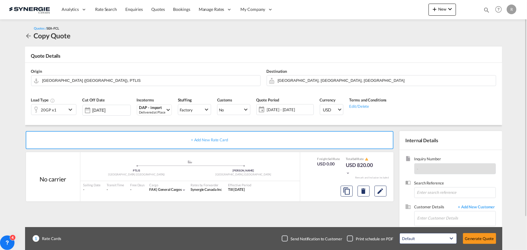
click at [62, 110] on div "20GP x1" at bounding box center [48, 109] width 35 height 10
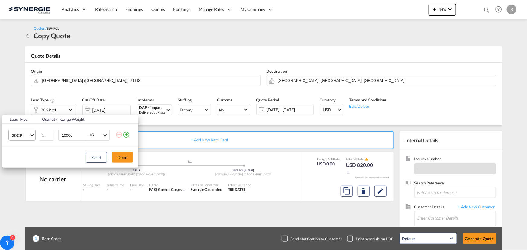
click at [16, 135] on span "20GP" at bounding box center [21, 136] width 18 height 6
click at [16, 195] on div "40OT" at bounding box center [16, 197] width 10 height 6
click at [125, 156] on button "Done" at bounding box center [122, 157] width 21 height 11
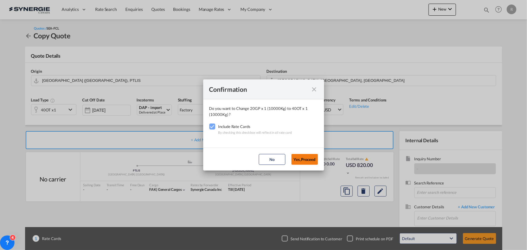
click at [310, 163] on button "Yes,Proceed" at bounding box center [304, 159] width 27 height 11
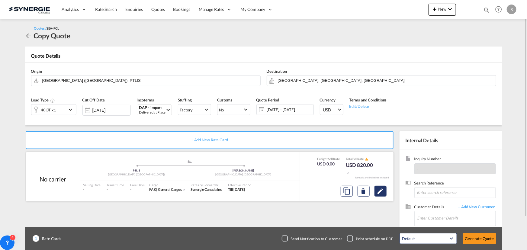
click at [384, 191] on md-icon "Edit" at bounding box center [380, 191] width 7 height 7
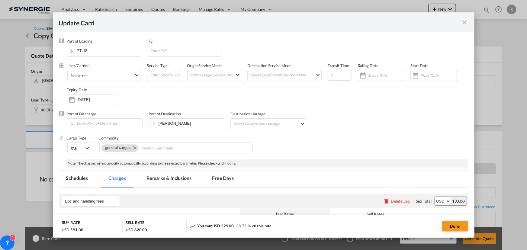
select select "per B/L"
select select "per shipping bill"
select select "per container"
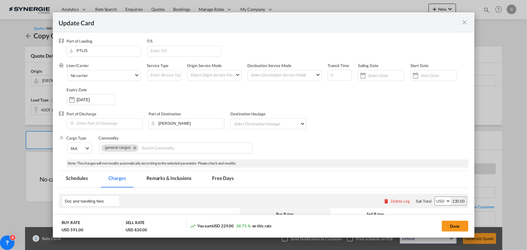
select select "per container"
click at [163, 147] on input "Search Commodity" at bounding box center [168, 148] width 55 height 10
type input "40OT ingauge"
click at [103, 124] on input "Enter Port of Discharge" at bounding box center [106, 123] width 72 height 9
type input "Calgary"
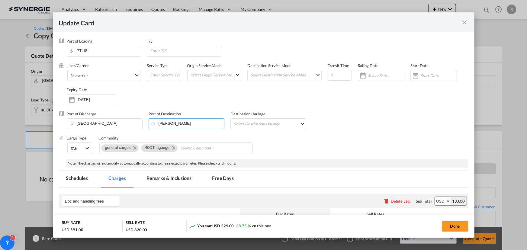
click at [187, 124] on input "[PERSON_NAME]" at bounding box center [188, 123] width 72 height 9
drag, startPoint x: 187, startPoint y: 124, endPoint x: 115, endPoint y: 119, distance: 72.3
click at [115, 119] on div "Port of Discharge Calgary Port of Destination CACAL Destination Haulage Select …" at bounding box center [263, 123] width 409 height 24
click at [285, 135] on div "Cargo Type FAK FAK GCR GDSM General Cargo Hazardous Cargo Ambient Foodstuff Chi…" at bounding box center [268, 147] width 402 height 24
click at [184, 123] on input "t1g" at bounding box center [188, 123] width 72 height 9
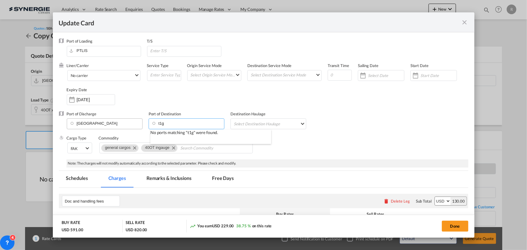
drag, startPoint x: 181, startPoint y: 124, endPoint x: 124, endPoint y: 121, distance: 57.1
click at [125, 121] on div "Port of Discharge Calgary Port of Destination t1g Destination Haulage Select De…" at bounding box center [263, 123] width 409 height 24
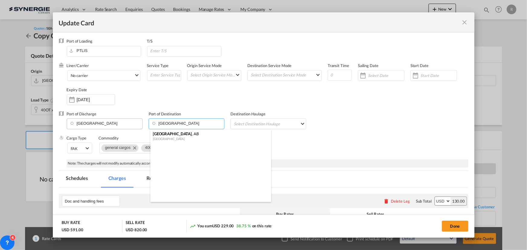
type input "calgary"
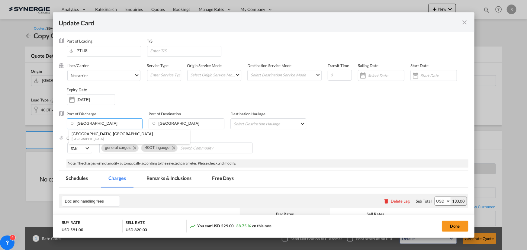
drag, startPoint x: 109, startPoint y: 124, endPoint x: 21, endPoint y: 120, distance: 88.2
click at [21, 120] on div "Update Card Port of Loading PTLIS T/S Liner/Carrier No carrier 2HM LOGISTICS D.…" at bounding box center [263, 125] width 527 height 250
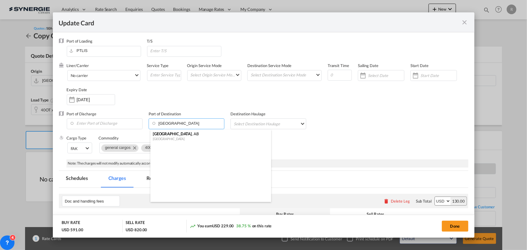
click at [181, 124] on input "calgary" at bounding box center [188, 123] width 72 height 9
click at [165, 137] on div "[GEOGRAPHIC_DATA]" at bounding box center [209, 138] width 112 height 5
type input "Calgary, AB, CACAL"
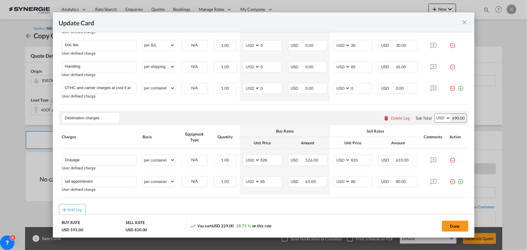
scroll to position [240, 0]
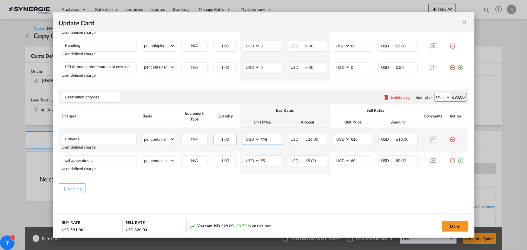
drag, startPoint x: 272, startPoint y: 138, endPoint x: 217, endPoint y: 136, distance: 55.0
click at [217, 136] on tr "Drayage Please Enter User Defined Charges Cannot Be Published User defined char…" at bounding box center [263, 140] width 409 height 24
type input "880"
drag, startPoint x: 359, startPoint y: 138, endPoint x: 324, endPoint y: 140, distance: 34.7
click at [324, 140] on tr "Drayage Please Enter User Defined Charges Cannot Be Published User defined char…" at bounding box center [263, 140] width 409 height 24
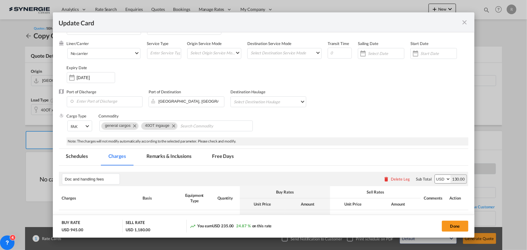
scroll to position [21, 0]
type input "970"
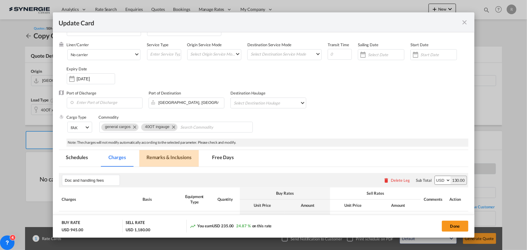
click at [164, 156] on md-tab-item "Remarks & Inclusions" at bounding box center [168, 158] width 59 height 17
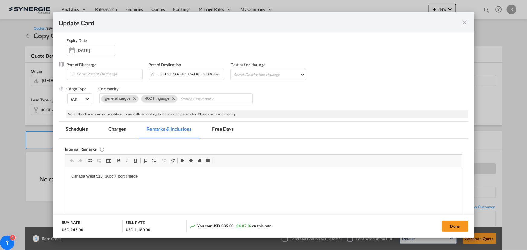
scroll to position [75, 0]
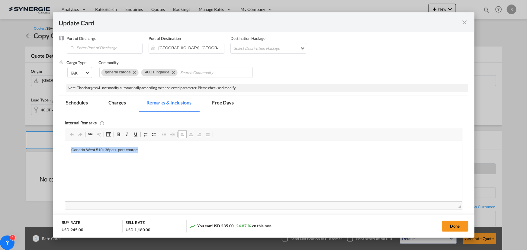
drag, startPoint x: 68, startPoint y: 149, endPoint x: 221, endPoint y: 150, distance: 152.8
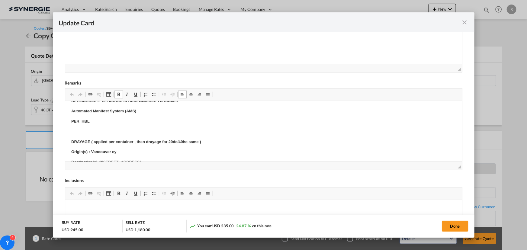
scroll to position [110, 0]
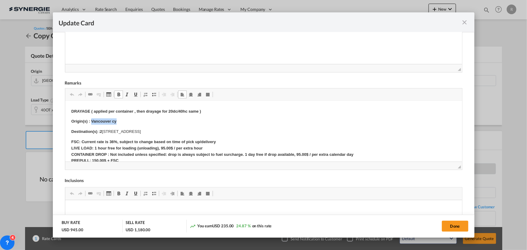
drag, startPoint x: 91, startPoint y: 120, endPoint x: 129, endPoint y: 120, distance: 38.0
click at [129, 120] on p "Origin(s) : Vancouver cy" at bounding box center [263, 121] width 385 height 6
drag, startPoint x: 99, startPoint y: 131, endPoint x: 232, endPoint y: 133, distance: 132.6
click at [232, 133] on p "Destination(s) :2 003 W 4th Ave Vancouver, British Columbia, Canada, V6J 1N3" at bounding box center [263, 132] width 385 height 6
drag, startPoint x: 109, startPoint y: 140, endPoint x: 118, endPoint y: 140, distance: 8.5
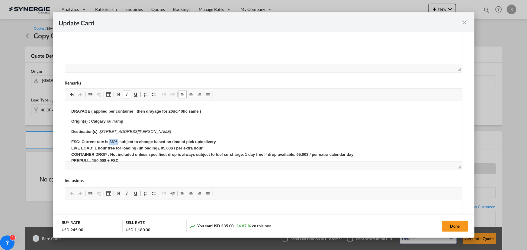
click at [118, 140] on strong "FSC: Current rate is 36%, subject to change based on time of pick up/delivery L…" at bounding box center [214, 158] width 287 height 36
click at [451, 226] on button "Done" at bounding box center [455, 226] width 27 height 11
type input "06 Sep 2025"
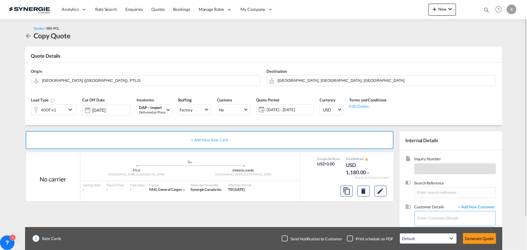
click at [431, 216] on input "Enter Customer Details" at bounding box center [456, 218] width 78 height 14
paste input "inside4@ship-masters.com"
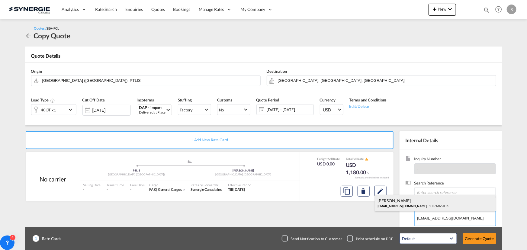
click at [386, 204] on div "Daniel Modollo inside4@ship-masters.com | SHIP MASTERS" at bounding box center [435, 203] width 121 height 16
type input "SHIP MASTERS, Daniel Modollo, inside4@ship-masters.com"
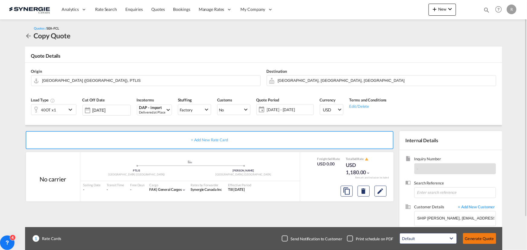
click at [471, 240] on button "Generate Quote" at bounding box center [479, 238] width 33 height 11
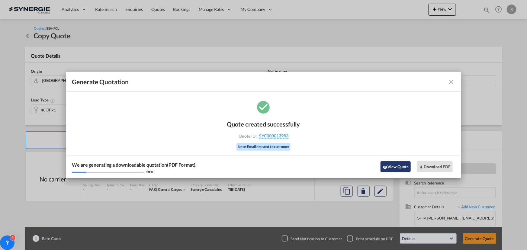
click at [390, 168] on button "View Quote" at bounding box center [395, 166] width 30 height 11
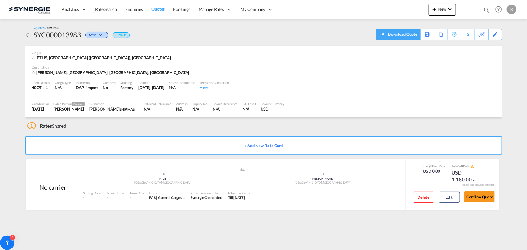
click at [412, 36] on div "Download Quote" at bounding box center [402, 34] width 31 height 10
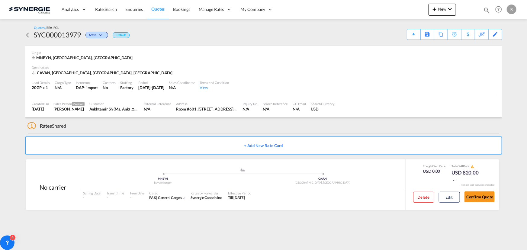
click at [157, 8] on span "Quotes" at bounding box center [157, 8] width 13 height 5
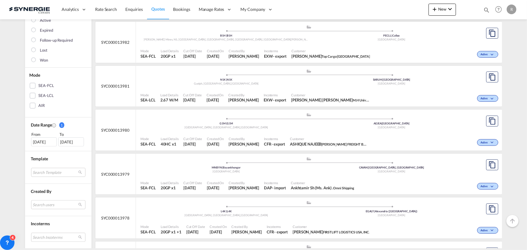
scroll to position [110, 0]
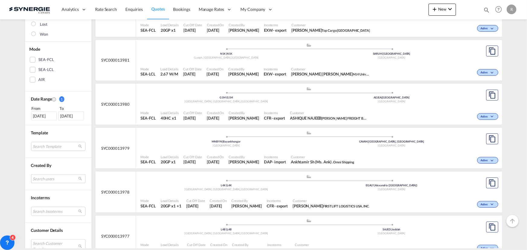
click at [46, 178] on md-select "Search users [PERSON_NAME] [PERSON_NAME][EMAIL_ADDRESS][DOMAIN_NAME] [PERSON_NA…" at bounding box center [58, 178] width 54 height 9
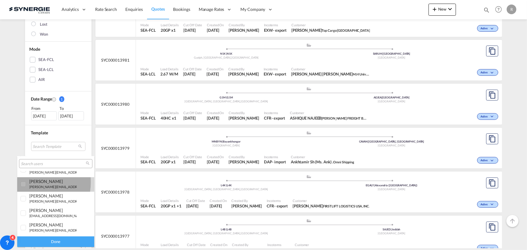
click at [27, 182] on div at bounding box center [24, 184] width 6 height 6
click at [45, 244] on div "Done" at bounding box center [55, 241] width 77 height 11
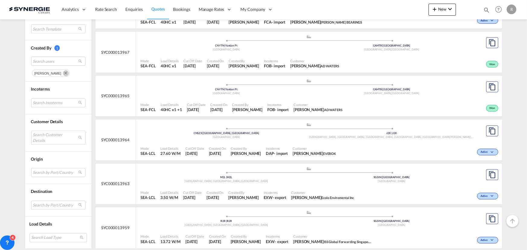
scroll to position [521, 0]
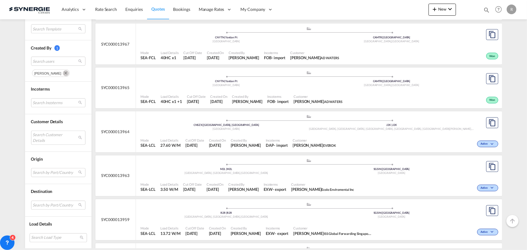
click at [63, 75] on md-icon "Remove" at bounding box center [66, 73] width 6 height 6
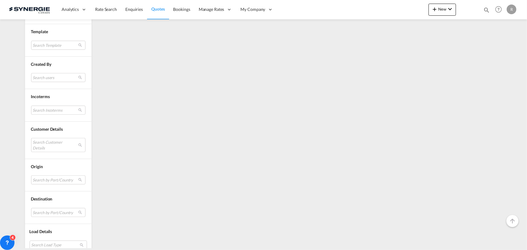
scroll to position [218, 0]
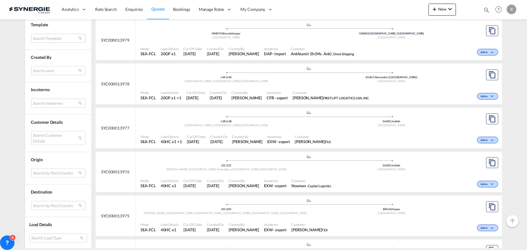
click at [45, 68] on md-select "Search users" at bounding box center [58, 70] width 54 height 9
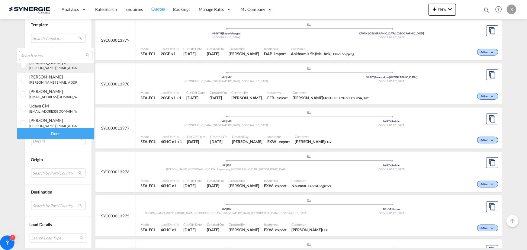
scroll to position [55, 0]
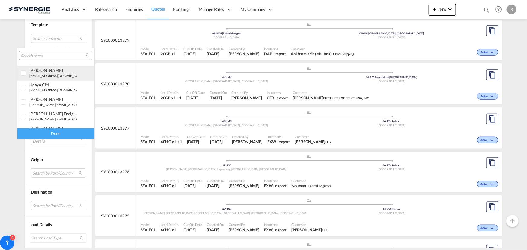
click at [39, 75] on small "[EMAIL_ADDRESS][DOMAIN_NAME]" at bounding box center [56, 76] width 55 height 4
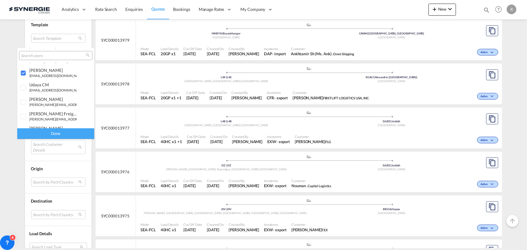
click at [56, 134] on div "Done" at bounding box center [55, 133] width 77 height 11
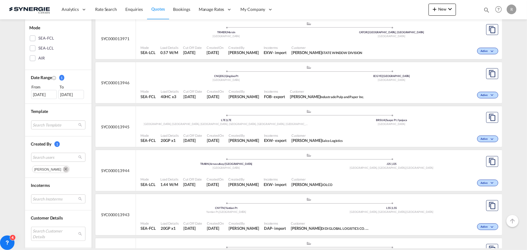
scroll to position [165, 0]
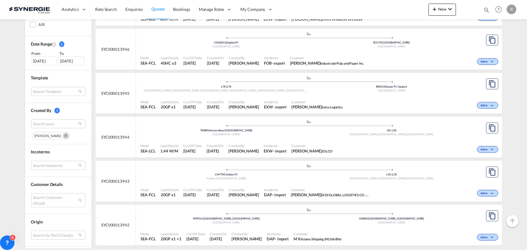
click at [63, 137] on md-icon "Remove" at bounding box center [66, 136] width 6 height 6
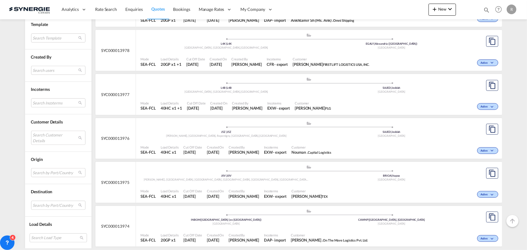
scroll to position [247, 0]
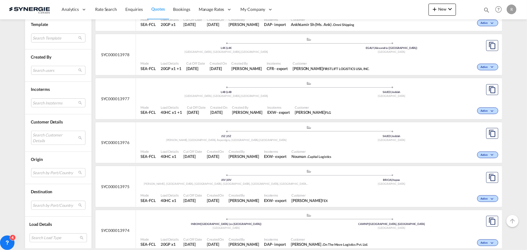
click at [292, 149] on span "Customer" at bounding box center [311, 151] width 40 height 5
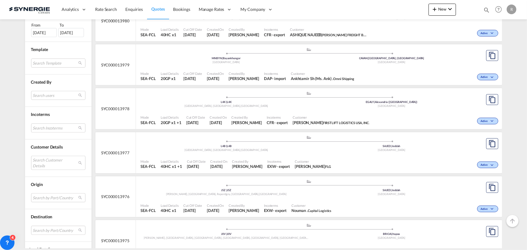
scroll to position [165, 0]
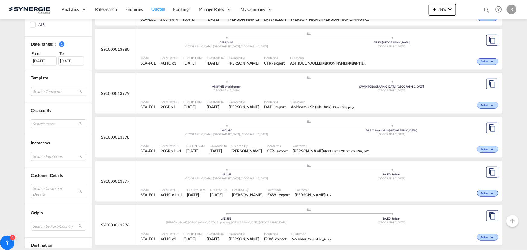
click at [44, 62] on div "[DATE]" at bounding box center [44, 60] width 26 height 9
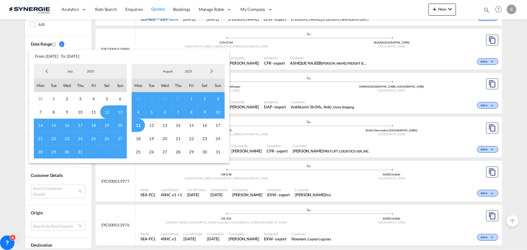
click at [49, 72] on span "Previous Month" at bounding box center [47, 71] width 12 height 12
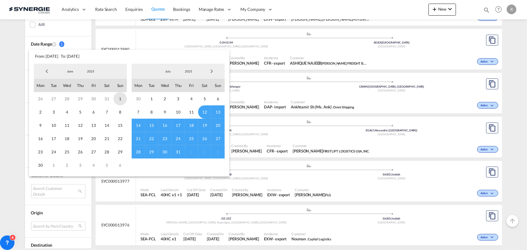
click at [118, 100] on span "1" at bounding box center [120, 98] width 13 height 13
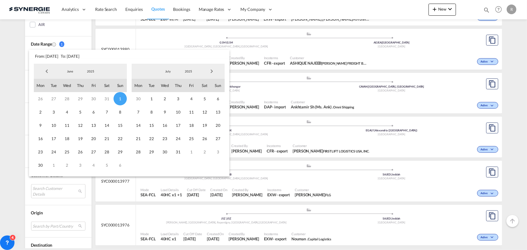
click at [213, 71] on span "Next Month" at bounding box center [212, 71] width 12 height 12
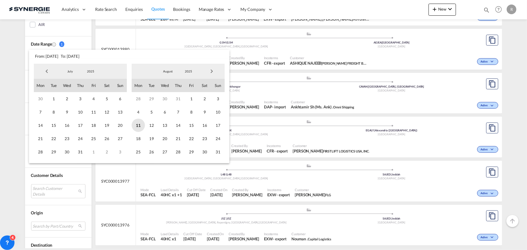
click at [137, 124] on span "11" at bounding box center [138, 125] width 13 height 13
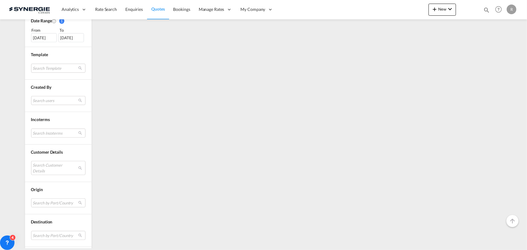
scroll to position [192, 0]
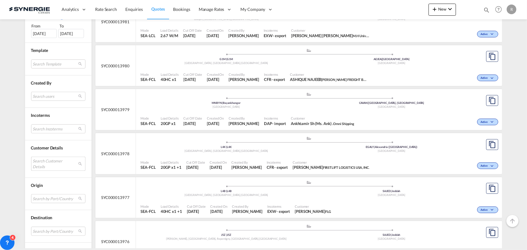
click at [41, 161] on md-select "Search Customer Details user name user [PERSON_NAME] [EMAIL_ADDRESS][DOMAIN_NAM…" at bounding box center [58, 164] width 54 height 14
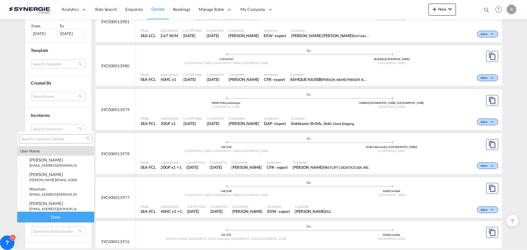
click at [58, 134] on div at bounding box center [55, 138] width 73 height 9
click at [55, 137] on input "search" at bounding box center [53, 138] width 65 height 5
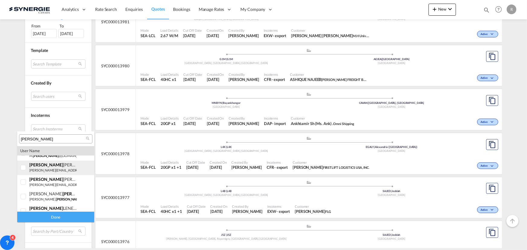
scroll to position [75, 0]
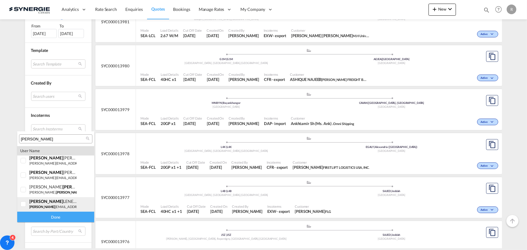
type input "[PERSON_NAME]"
click at [49, 204] on div "[PERSON_NAME] adam [EMAIL_ADDRESS][DOMAIN_NAME] | [PERSON_NAME] bearings" at bounding box center [52, 204] width 47 height 10
click at [56, 215] on div "Done" at bounding box center [55, 217] width 77 height 11
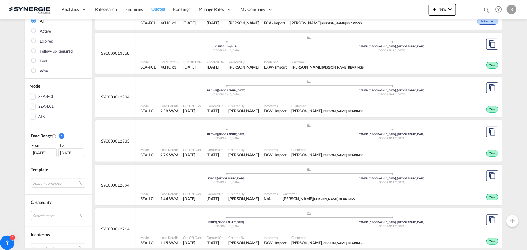
scroll to position [45, 0]
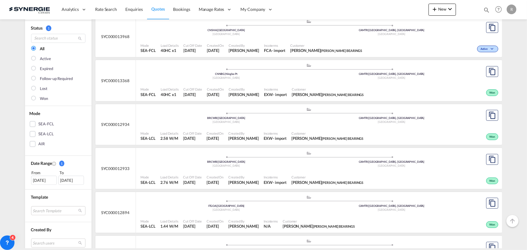
click at [287, 91] on span "Incoterms" at bounding box center [275, 89] width 23 height 5
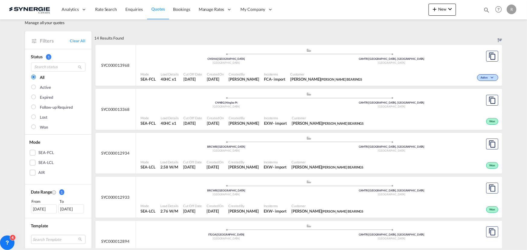
scroll to position [0, 0]
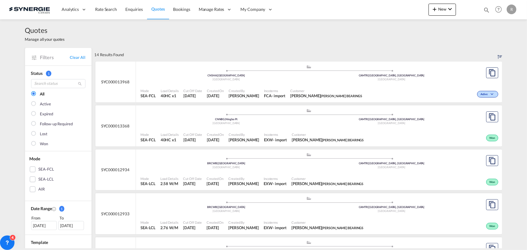
click at [252, 89] on div "Created By [PERSON_NAME]" at bounding box center [243, 93] width 35 height 15
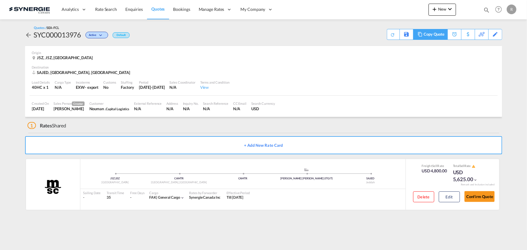
click at [441, 35] on div "Copy Quote" at bounding box center [434, 34] width 21 height 10
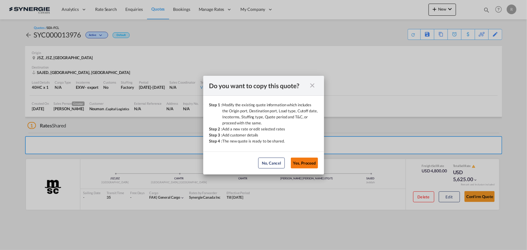
click at [299, 161] on button "Yes, Proceed" at bounding box center [304, 163] width 27 height 11
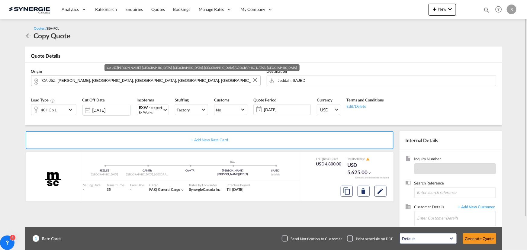
click at [205, 84] on md-autocomplete "CA-J5Z, [PERSON_NAME], [GEOGRAPHIC_DATA], [GEOGRAPHIC_DATA], [GEOGRAPHIC_DATA],…" at bounding box center [149, 80] width 215 height 11
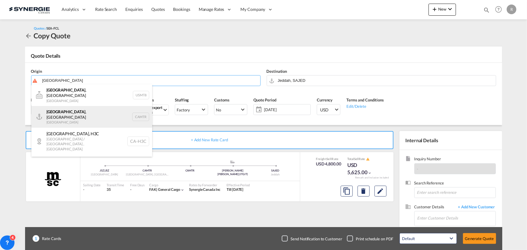
click at [61, 114] on div "[GEOGRAPHIC_DATA] , [GEOGRAPHIC_DATA] Canada CAMTR" at bounding box center [91, 117] width 121 height 22
type input "[GEOGRAPHIC_DATA], [GEOGRAPHIC_DATA], CAMTR"
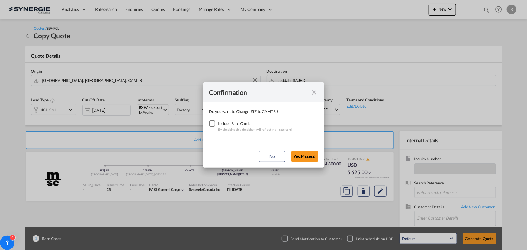
click at [211, 124] on div "Checkbox No Ink" at bounding box center [212, 123] width 6 height 6
click at [305, 159] on button "Yes,Proceed" at bounding box center [304, 156] width 27 height 11
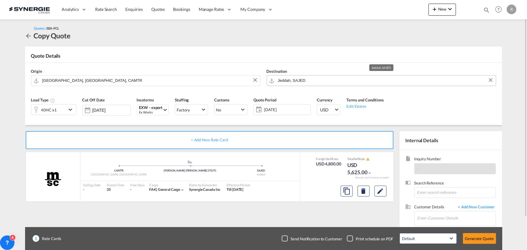
click at [326, 81] on input "Jeddah, SAJED" at bounding box center [385, 80] width 215 height 11
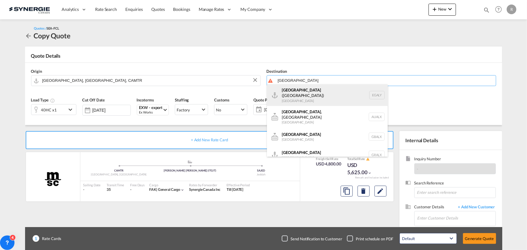
click at [320, 94] on div "Alexandria (El Iskandariya) Egypt EGALY" at bounding box center [327, 95] width 121 height 22
type input "Alexandria (El Iskandariya), EGALY"
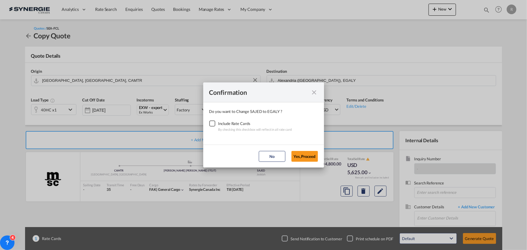
click at [214, 125] on div "Checkbox No Ink" at bounding box center [212, 123] width 6 height 6
click at [303, 156] on button "Yes,Proceed" at bounding box center [304, 156] width 27 height 11
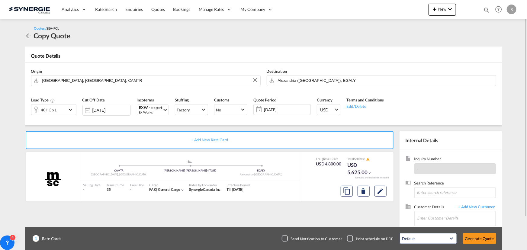
click at [68, 112] on md-icon "icon-chevron-down" at bounding box center [71, 109] width 9 height 7
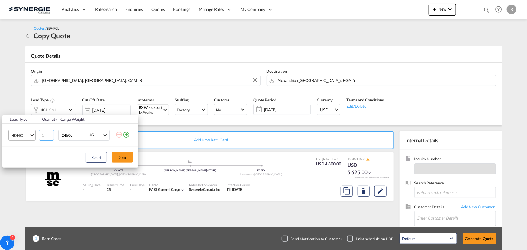
drag, startPoint x: 46, startPoint y: 133, endPoint x: 33, endPoint y: 133, distance: 13.3
click at [33, 133] on tr "40HC 20GP 40GP 40HC 45HC 20RE 40RE 40HR 20OT 40OT 20FR 40FR 40NR 20NR 45S 20TK …" at bounding box center [70, 135] width 136 height 23
type input "20"
click at [124, 158] on button "Done" at bounding box center [122, 157] width 21 height 11
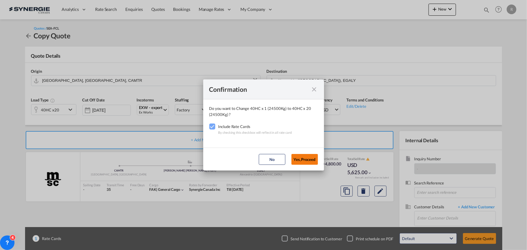
click at [297, 160] on button "Yes,Proceed" at bounding box center [304, 159] width 27 height 11
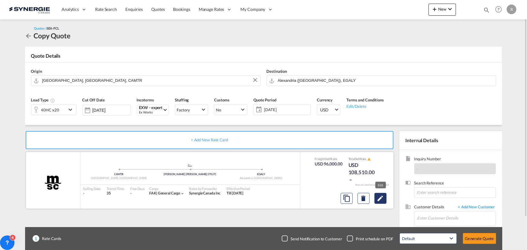
click at [381, 201] on md-icon "Edit" at bounding box center [380, 198] width 7 height 7
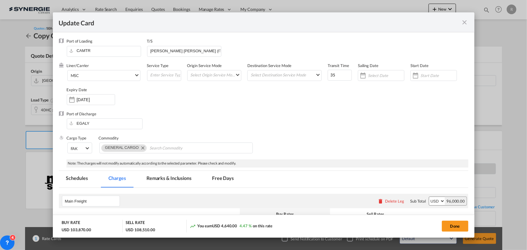
select select "per container"
select select "per B/L"
select select "per shipment"
select select "per B/L"
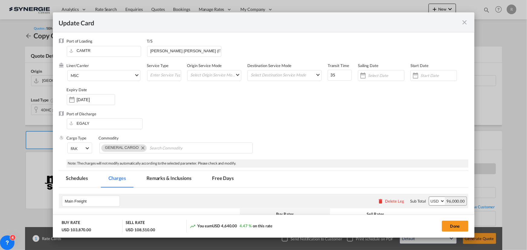
select select "per shipment"
select select "per container"
click at [173, 148] on input "Chips input." at bounding box center [176, 148] width 55 height 10
type input "paper hs code"
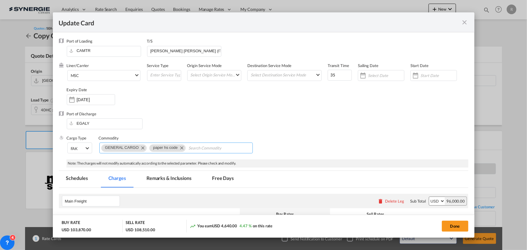
click at [179, 148] on md-icon "Remove paper hs code" at bounding box center [181, 147] width 7 height 7
type input "Paper HS code 480511"
click at [359, 151] on div "Cargo Type FAK FAK GCR GDSM General Cargo Hazardous Cargo Ambient Foodstuff Chi…" at bounding box center [268, 147] width 402 height 24
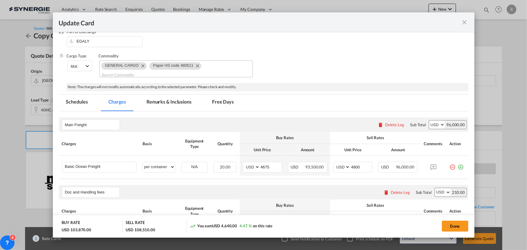
scroll to position [137, 0]
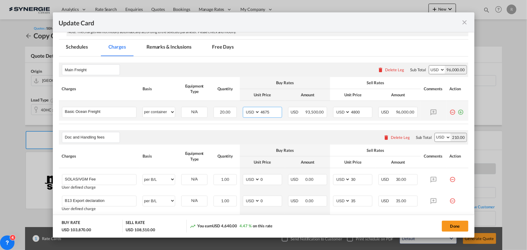
drag, startPoint x: 270, startPoint y: 110, endPoint x: 245, endPoint y: 110, distance: 25.1
click at [245, 110] on md-input-container "AED AFN ALL AMD ANG AOA ARS AUD AWG AZN BAM BBD BDT BGN BHD BIF BMD BND BOB BRL…" at bounding box center [262, 112] width 39 height 11
type input "1935"
drag, startPoint x: 360, startPoint y: 111, endPoint x: 341, endPoint y: 111, distance: 19.0
click at [341, 111] on md-input-container "AED AFN ALL AMD ANG AOA ARS AUD AWG AZN BAM BBD BDT BGN BHD BIF BMD BND BOB BRL…" at bounding box center [352, 112] width 39 height 11
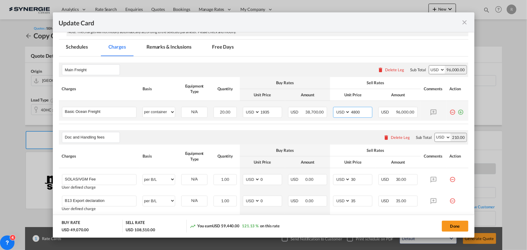
type input "+"
click at [360, 114] on input "Update CardPort of ..." at bounding box center [361, 111] width 22 height 9
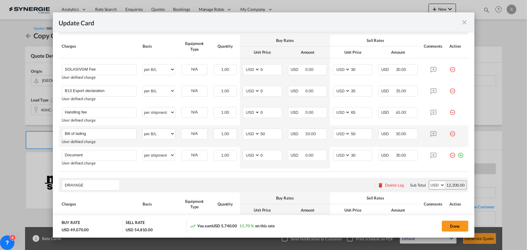
scroll to position [220, 0]
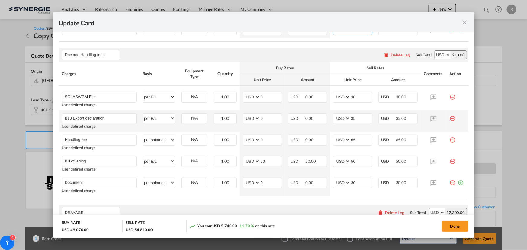
type input "2115"
click at [450, 119] on md-icon "icon-minus-circle-outline red-400-fg" at bounding box center [453, 116] width 6 height 6
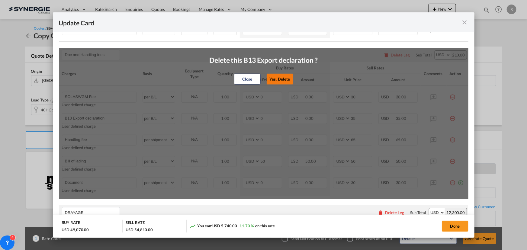
click at [281, 80] on button "Yes, Delete" at bounding box center [280, 79] width 27 height 11
type input "Handling fee"
select select "per shipment"
type input "65"
type input "Bill of lading"
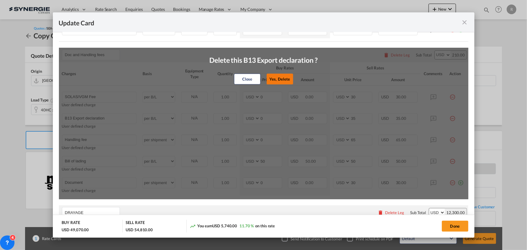
select select "per B/L"
type input "50"
type input "Document"
select select "per shipment"
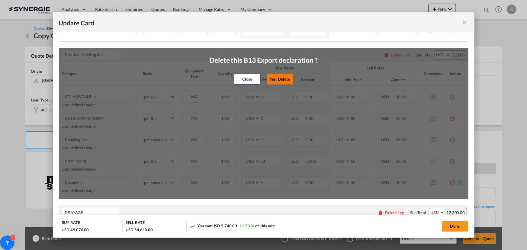
type input "0"
type input "30"
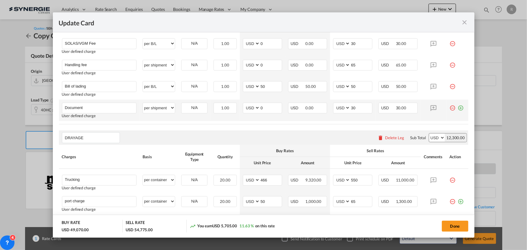
scroll to position [274, 0]
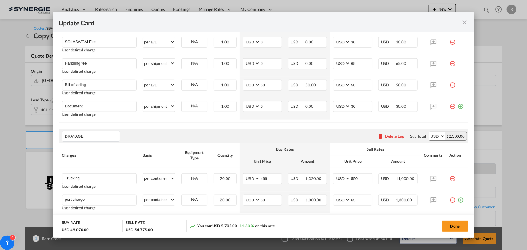
click at [394, 136] on div "Delete Leg" at bounding box center [394, 136] width 19 height 5
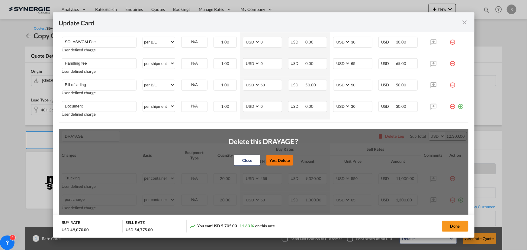
click at [280, 160] on button "Yes, Delete" at bounding box center [280, 160] width 27 height 11
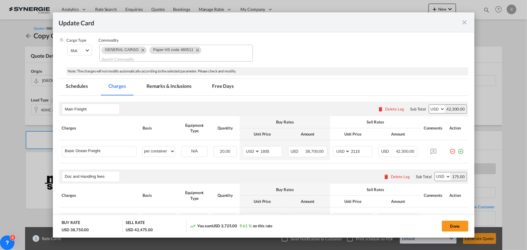
scroll to position [55, 0]
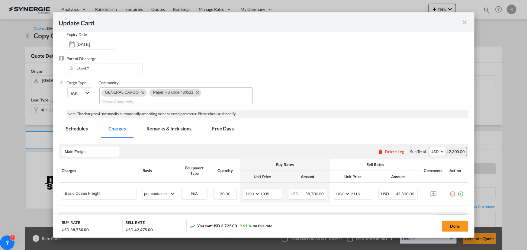
click at [170, 128] on md-tab-item "Remarks & Inclusions" at bounding box center [168, 129] width 59 height 17
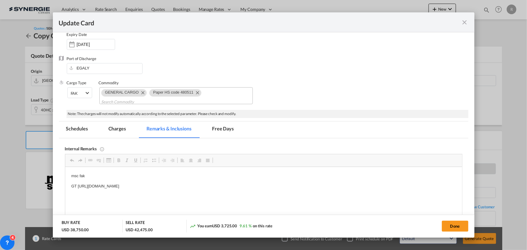
scroll to position [0, 0]
drag, startPoint x: 67, startPoint y: 184, endPoint x: 329, endPoint y: 185, distance: 261.8
click at [79, 175] on p "msc fak" at bounding box center [263, 175] width 385 height 4
drag, startPoint x: 79, startPoint y: 175, endPoint x: 98, endPoint y: 175, distance: 18.7
click at [98, 175] on p "msc fak" at bounding box center [263, 176] width 385 height 6
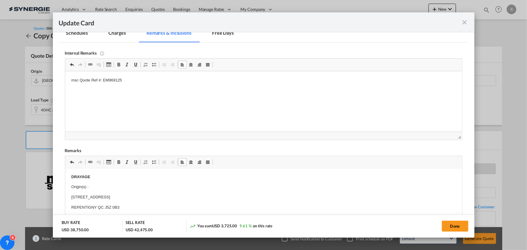
scroll to position [88, 0]
click at [69, 169] on iframe "Update CardPort of ..." at bounding box center [263, 199] width 397 height 60
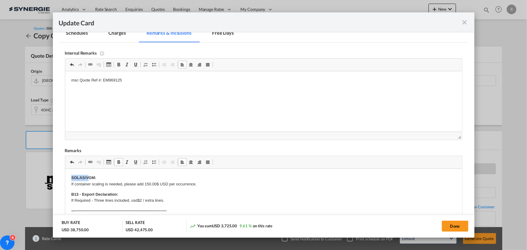
drag, startPoint x: 71, startPoint y: 171, endPoint x: 80, endPoint y: 183, distance: 15.3
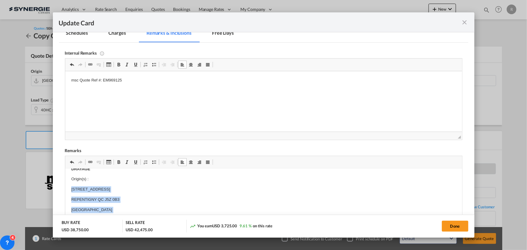
scroll to position [82, 0]
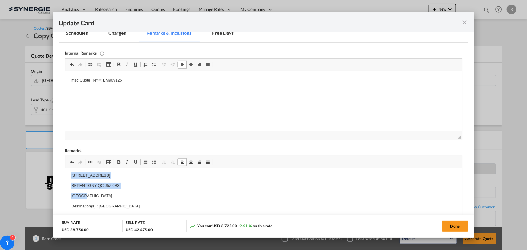
drag, startPoint x: 69, startPoint y: 202, endPoint x: 116, endPoint y: 194, distance: 47.5
click at [116, 194] on html "SOLAS/VGM: If container scaling is needed, please add 150.00$ USD per occurrenc…" at bounding box center [263, 246] width 397 height 321
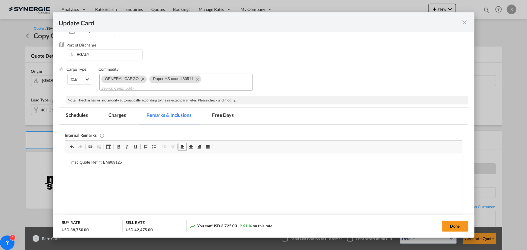
scroll to position [41, 0]
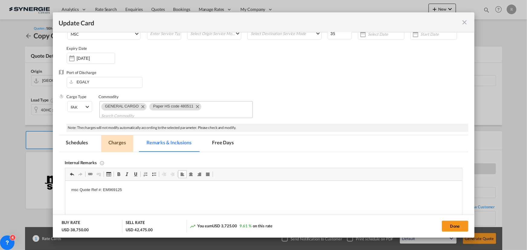
click at [120, 143] on md-tab-item "Charges" at bounding box center [117, 143] width 32 height 17
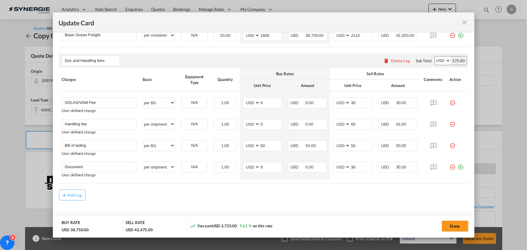
scroll to position [220, 0]
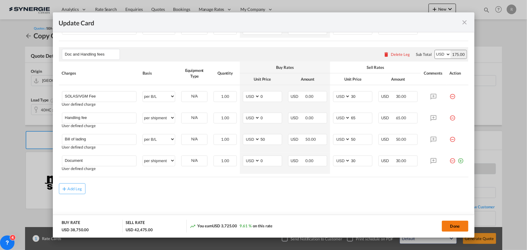
click at [450, 227] on button "Done" at bounding box center [455, 226] width 27 height 11
type input "30 Aug 2025"
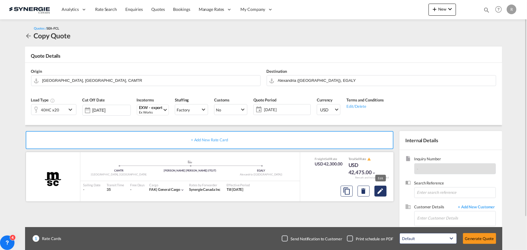
click at [383, 192] on md-icon "Edit" at bounding box center [380, 191] width 7 height 7
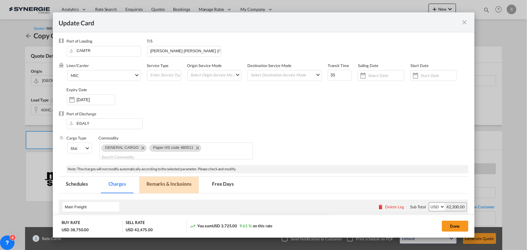
click at [160, 186] on md-tab-item "Remarks & Inclusions" at bounding box center [168, 185] width 59 height 17
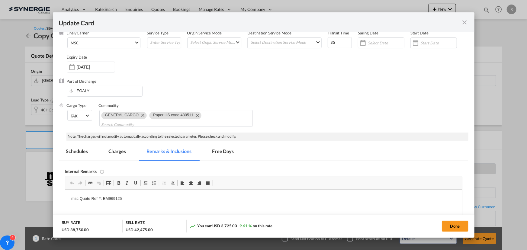
scroll to position [55, 0]
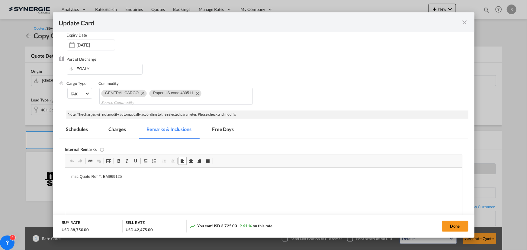
click at [145, 174] on p "msc Quote Ref #: EM969125" at bounding box center [263, 177] width 385 height 6
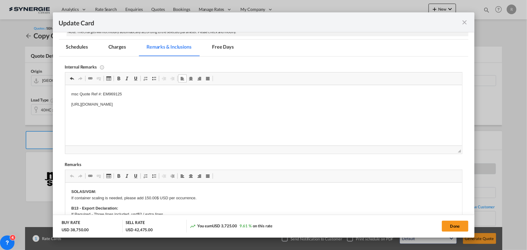
scroll to position [165, 0]
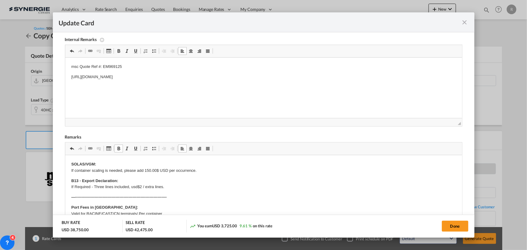
drag, startPoint x: 70, startPoint y: 164, endPoint x: 81, endPoint y: 160, distance: 12.2
click at [101, 165] on p "SOLAS/VGM: If container scaling is needed, please add 150.00$ USD per occurrenc…" at bounding box center [263, 167] width 385 height 13
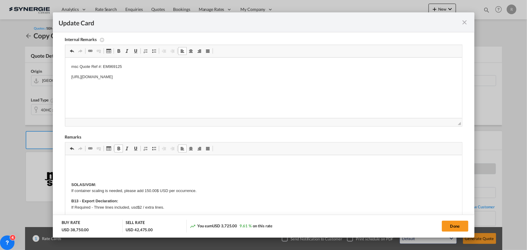
click at [98, 162] on p "Editor, editor11" at bounding box center [263, 164] width 385 height 6
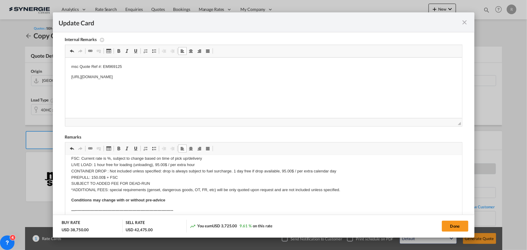
scroll to position [137, 0]
click at [451, 223] on button "Done" at bounding box center [455, 226] width 27 height 11
type input "30 Aug 2025"
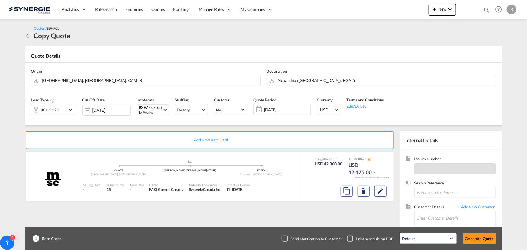
scroll to position [97, 0]
click at [437, 219] on input "Enter Customer Details" at bounding box center [456, 218] width 78 height 14
paste input "nicolas@aidenpackaging.com"
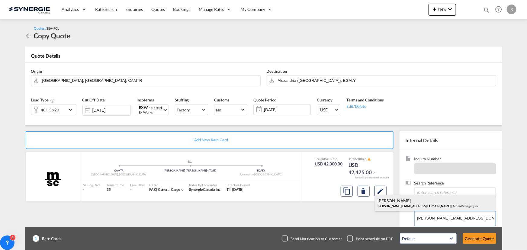
click at [398, 203] on div "Nicolas Zreik nicolas@aidenpackaging.com | AidenPackaging Inc." at bounding box center [435, 203] width 121 height 16
type input "AidenPackaging Inc., Nicolas Zreik, nicolas@aidenpackaging.com"
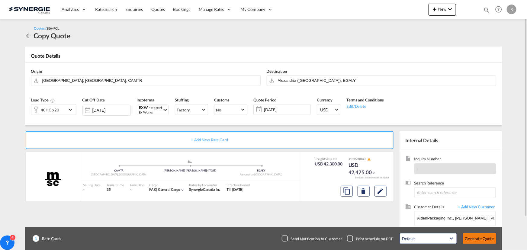
click at [474, 239] on button "Generate Quote" at bounding box center [479, 238] width 33 height 11
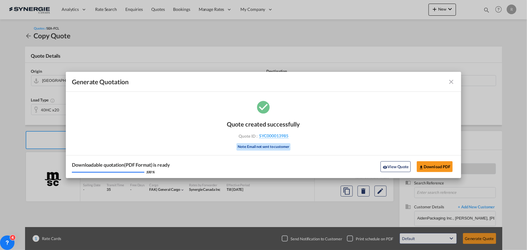
click at [394, 168] on button "View Quote" at bounding box center [395, 166] width 30 height 11
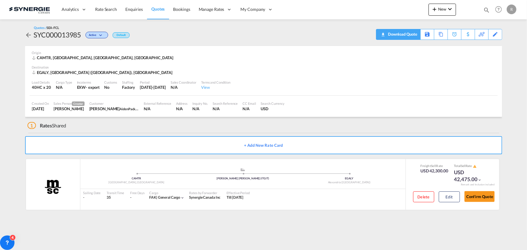
click at [411, 35] on div "Download Quote" at bounding box center [402, 34] width 31 height 10
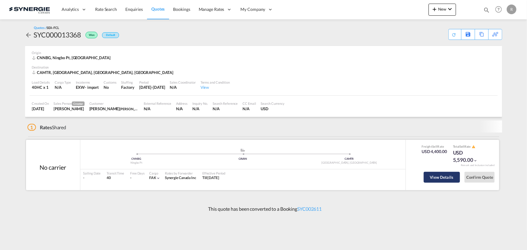
click at [439, 180] on div "View Details" at bounding box center [442, 178] width 36 height 17
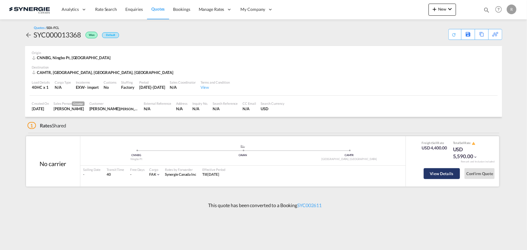
click at [443, 175] on button "View Details" at bounding box center [442, 173] width 36 height 11
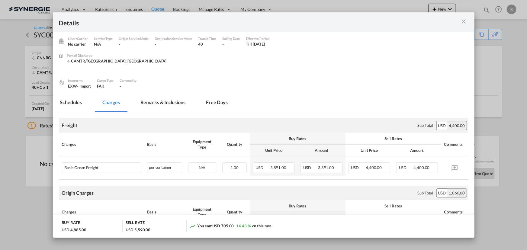
scroll to position [27, 0]
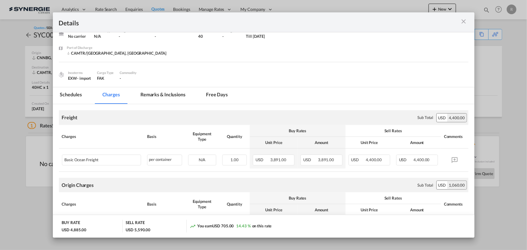
click at [464, 23] on md-icon "icon-close m-3 fg-AAA8AD cursor" at bounding box center [463, 21] width 7 height 7
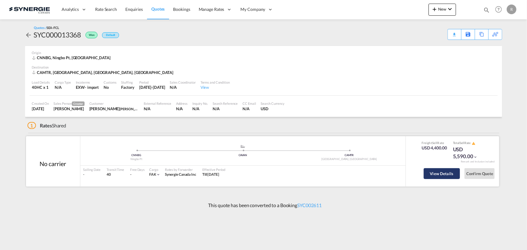
click at [439, 172] on button "View Details" at bounding box center [442, 173] width 36 height 11
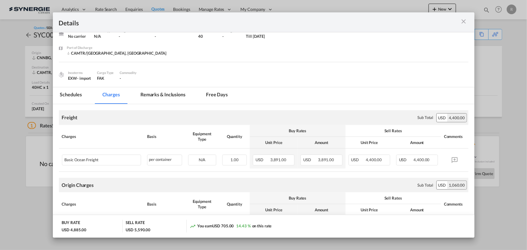
click at [168, 91] on md-tab-item "Remarks & Inclusions" at bounding box center [162, 95] width 59 height 17
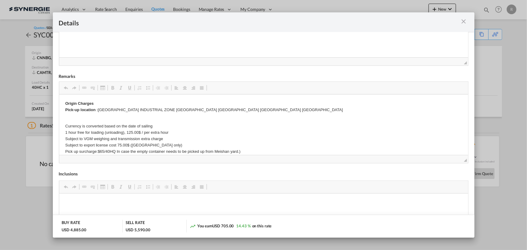
scroll to position [165, 0]
click at [464, 21] on md-icon "icon-close m-3 fg-AAA8AD cursor" at bounding box center [463, 21] width 7 height 7
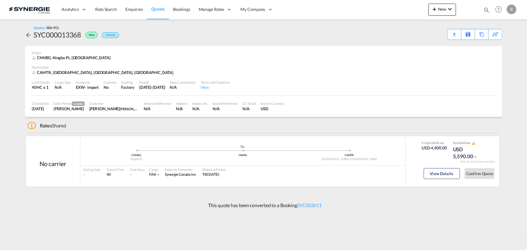
scroll to position [0, 0]
